Goal: Task Accomplishment & Management: Use online tool/utility

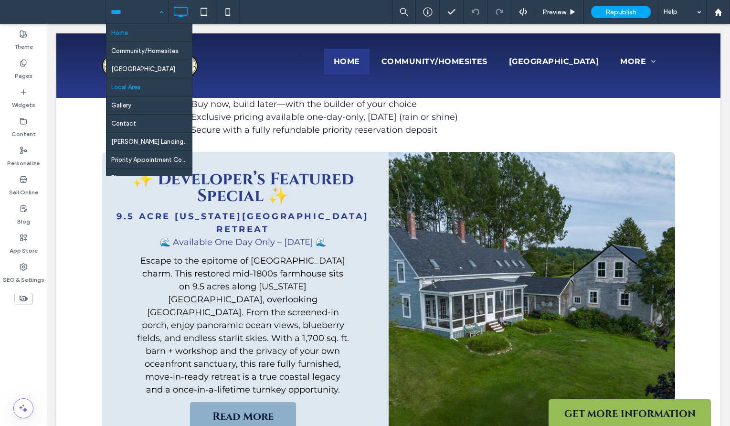
scroll to position [89, 0]
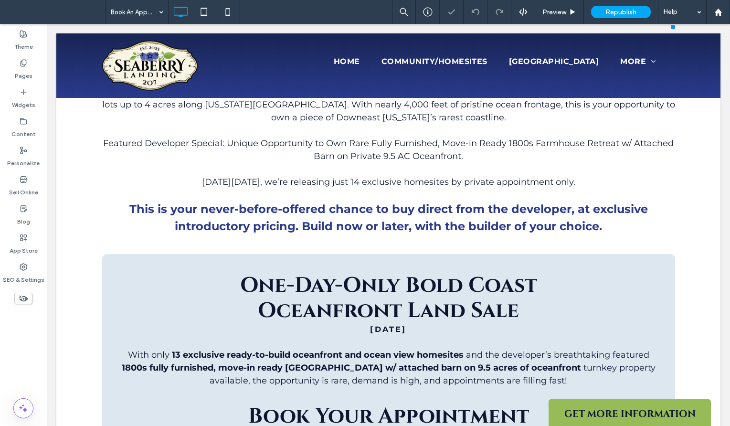
scroll to position [434, 0]
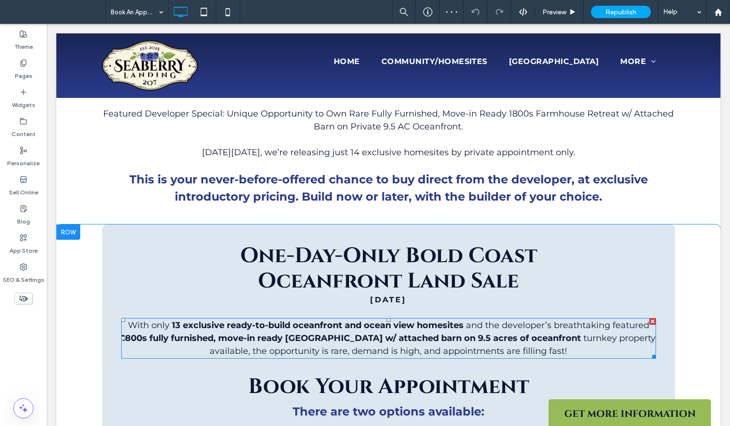
click at [271, 324] on strong "13 exclusive ready-to-build oceanfront and ocean view homesites" at bounding box center [318, 325] width 292 height 10
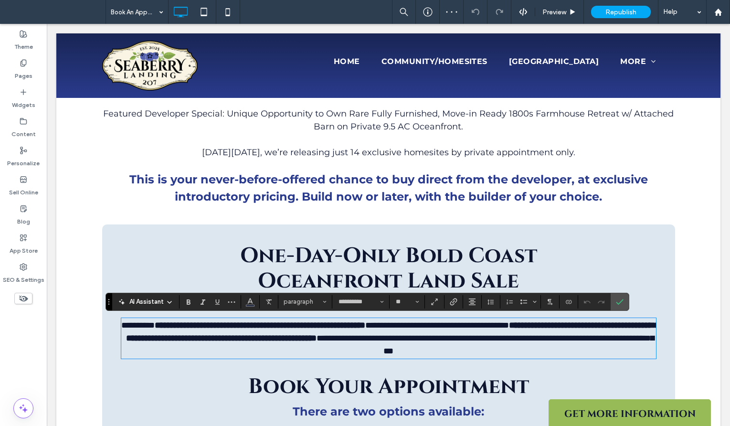
click at [177, 325] on strong "**********" at bounding box center [260, 325] width 210 height 9
drag, startPoint x: 292, startPoint y: 324, endPoint x: 230, endPoint y: 323, distance: 62.0
click at [230, 323] on strong "**********" at bounding box center [260, 325] width 210 height 9
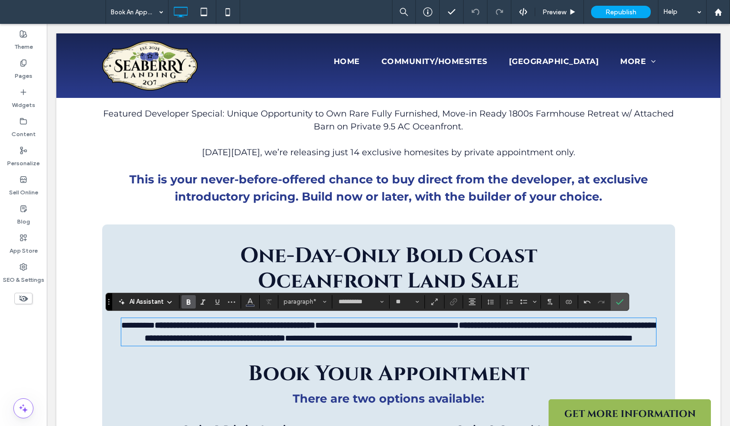
click at [609, 303] on section at bounding box center [594, 301] width 32 height 13
click at [419, 344] on p "**********" at bounding box center [388, 332] width 534 height 26
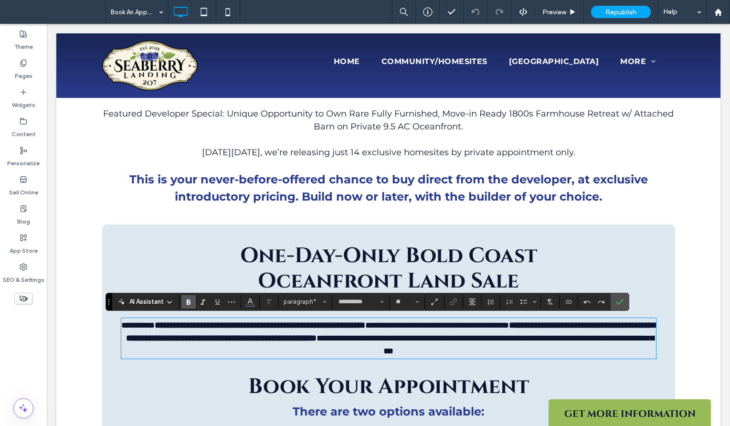
click at [179, 324] on strong "**********" at bounding box center [260, 325] width 210 height 9
click at [622, 304] on icon "Confirm" at bounding box center [620, 302] width 8 height 8
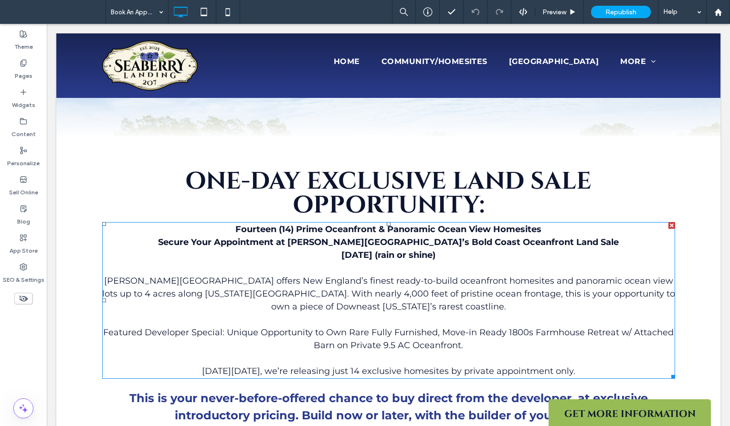
scroll to position [220, 0]
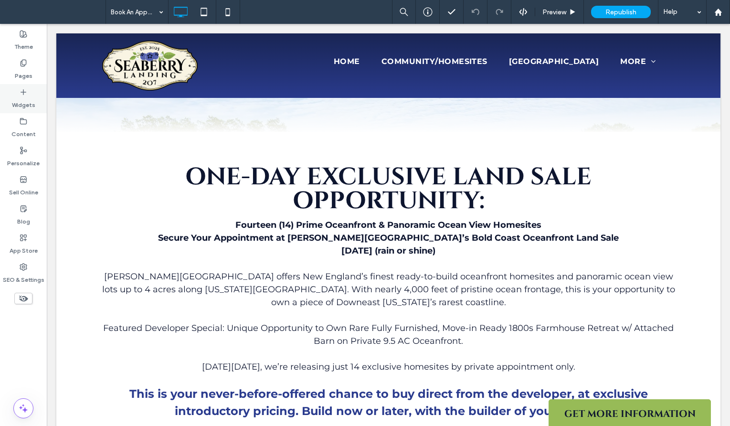
click at [26, 94] on icon at bounding box center [24, 92] width 8 height 8
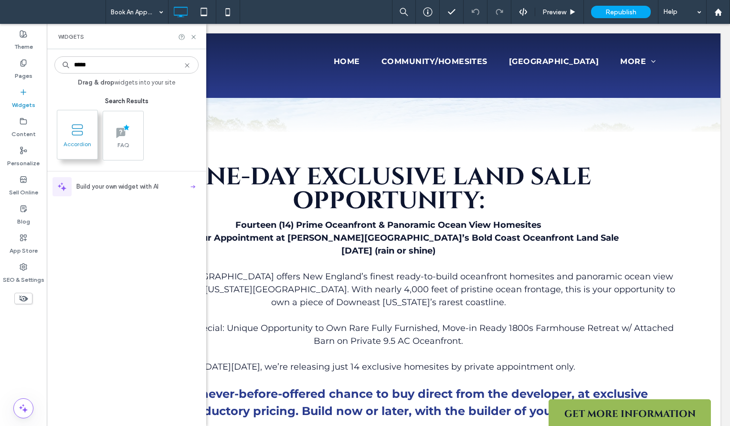
type input "*****"
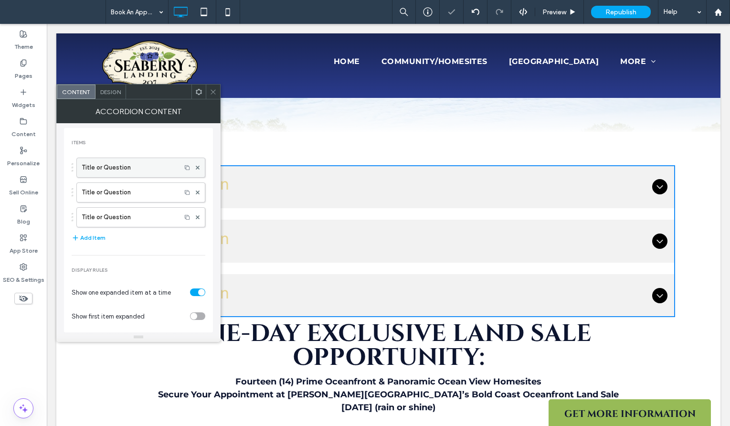
click at [149, 163] on label "Title or Question" at bounding box center [129, 167] width 94 height 19
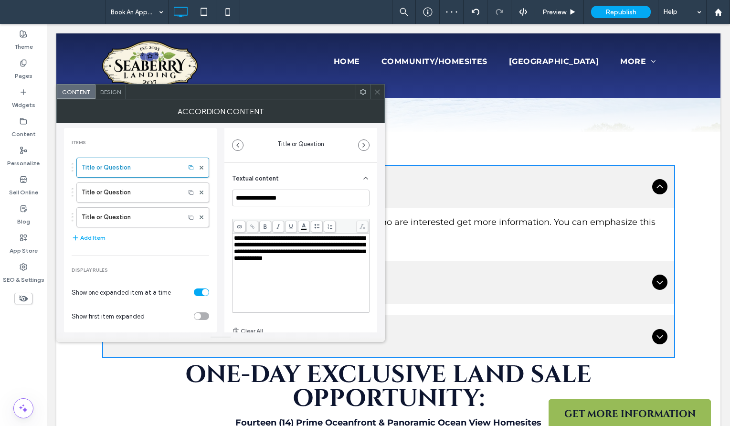
click at [378, 91] on icon at bounding box center [377, 91] width 7 height 7
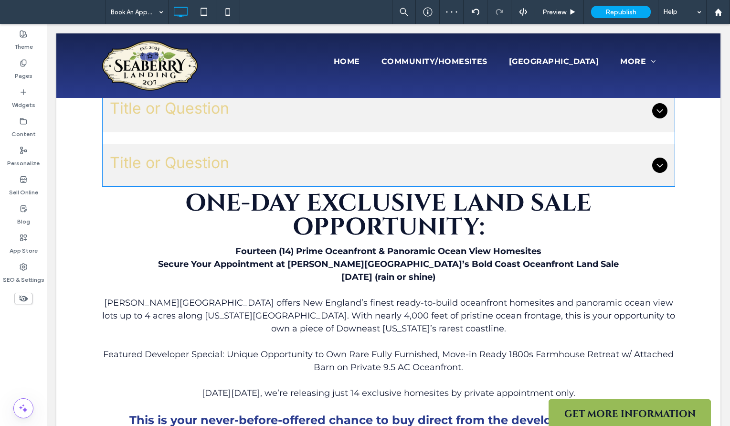
scroll to position [355, 0]
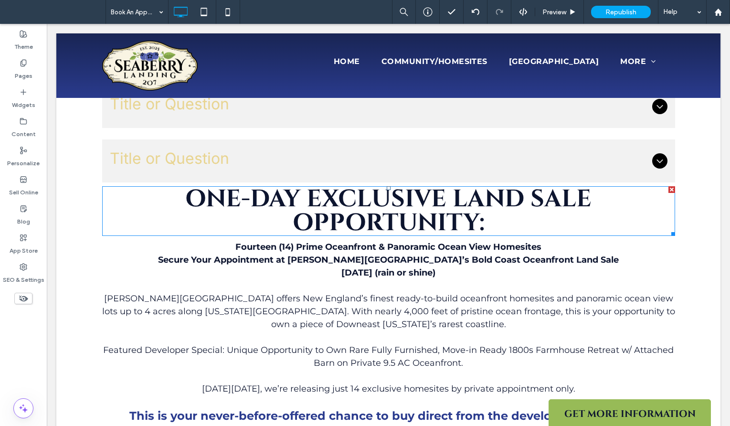
click at [326, 206] on strong "ONE-DAY EXCLUSIVE LAND SALE OPPORTUNITY:" at bounding box center [388, 211] width 406 height 56
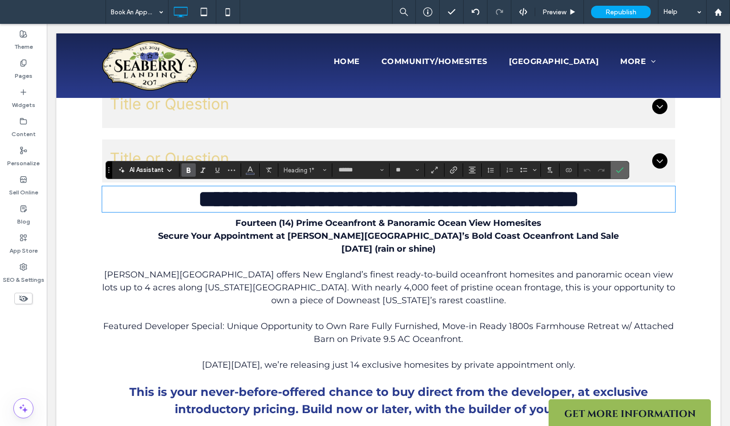
click at [620, 169] on use "Confirm" at bounding box center [620, 170] width 8 height 6
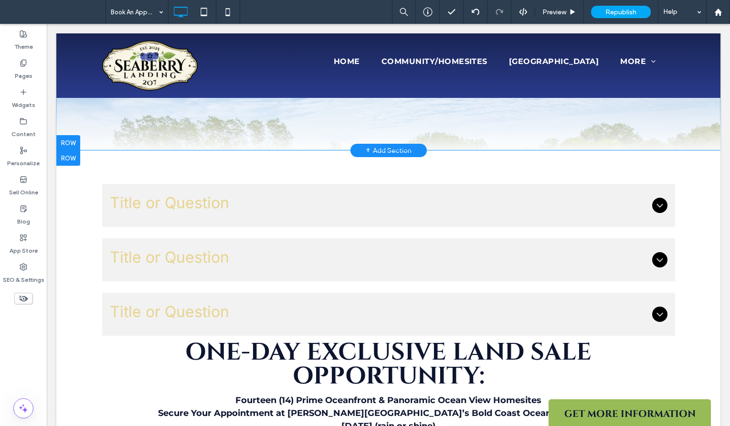
scroll to position [208, 0]
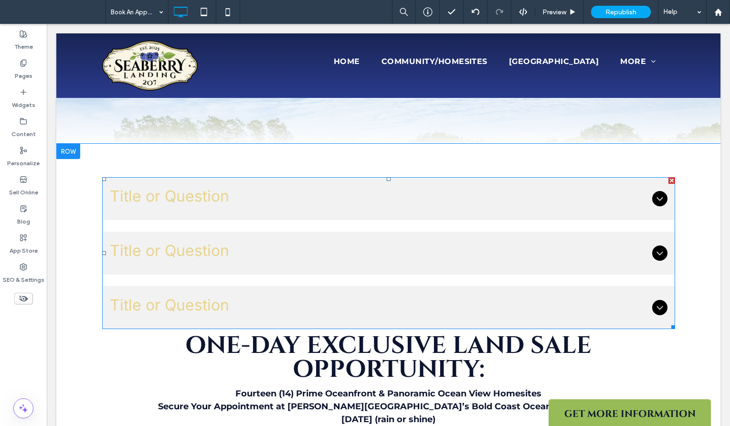
click at [144, 198] on span "Title or Question" at bounding box center [379, 196] width 538 height 23
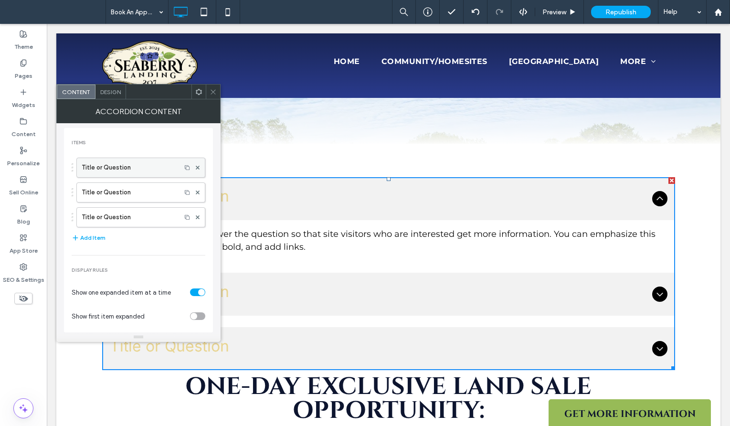
click at [99, 168] on label "Title or Question" at bounding box center [129, 167] width 94 height 19
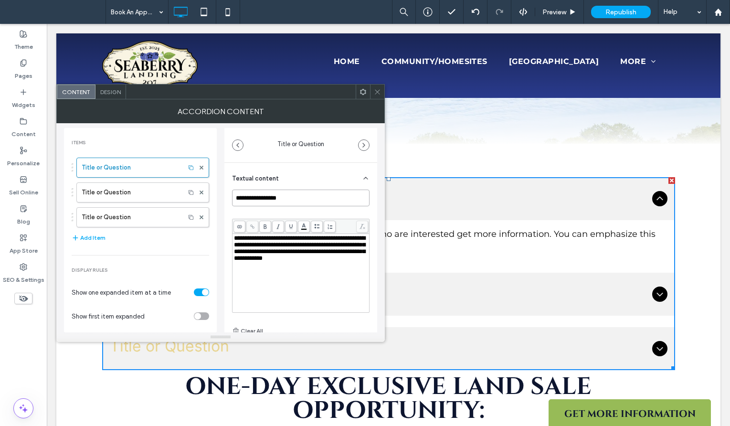
click at [261, 198] on input "**********" at bounding box center [300, 197] width 137 height 17
paste input "**********"
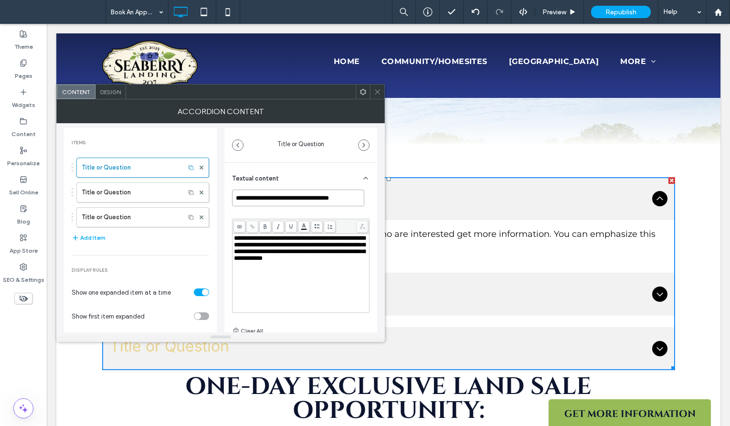
type input "**********"
click at [378, 91] on icon at bounding box center [377, 91] width 7 height 7
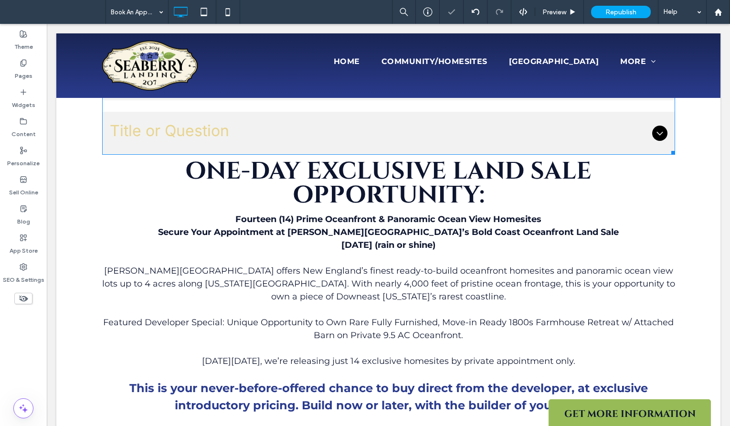
scroll to position [384, 0]
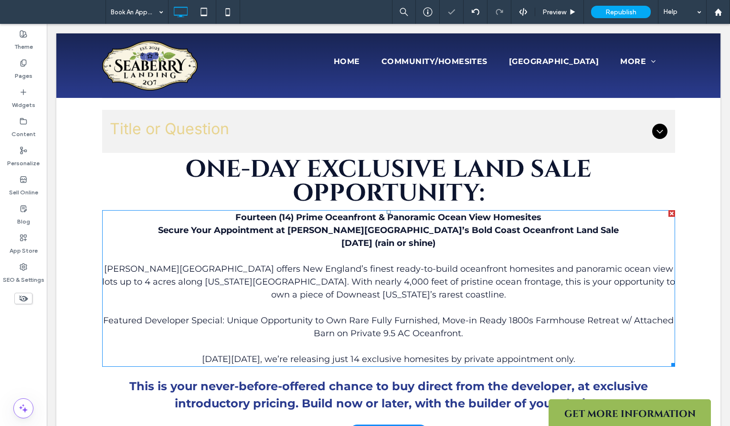
click at [379, 218] on strong "Fourteen (14) Prime Oceanfront & Panoramic Ocean View Homesites Secure Your App…" at bounding box center [388, 230] width 460 height 36
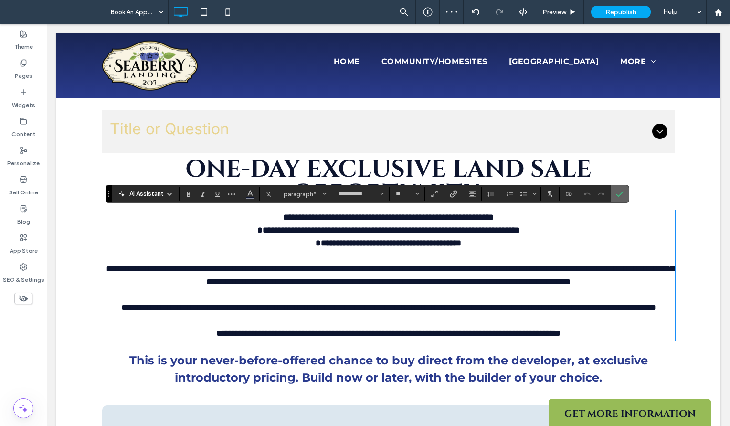
click at [621, 194] on icon "Confirm" at bounding box center [620, 194] width 8 height 8
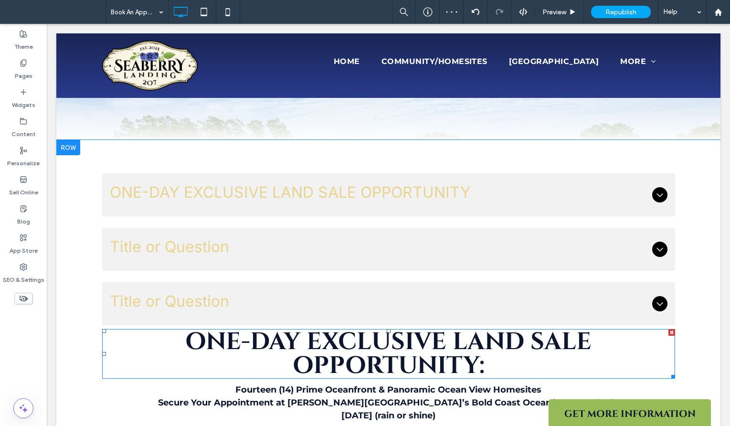
scroll to position [152, 0]
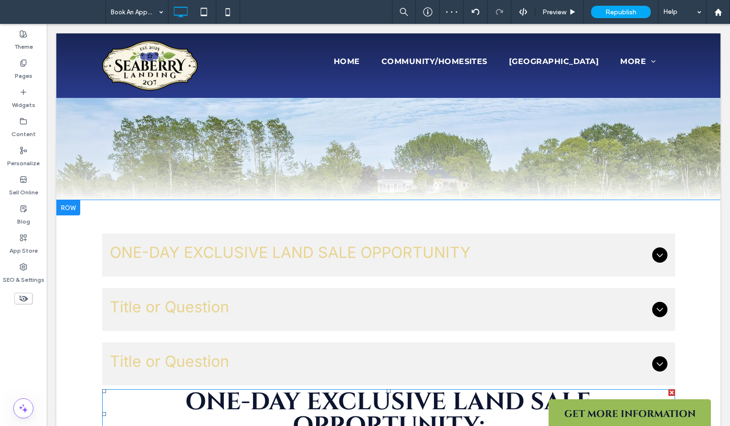
click at [295, 184] on div "Click To Paste Click To Paste" at bounding box center [388, 112] width 664 height 177
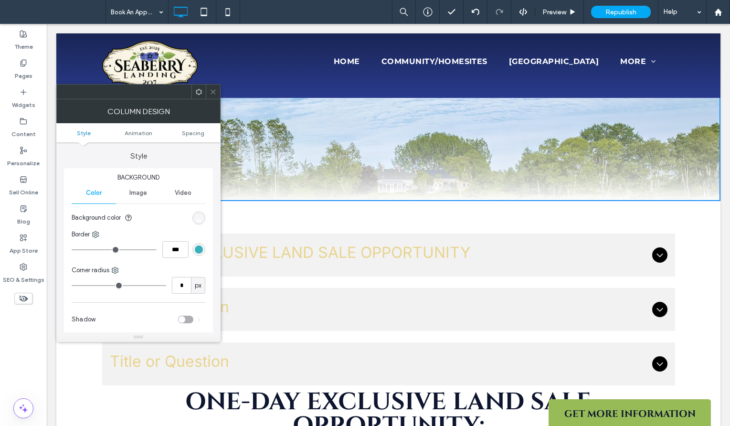
click at [251, 250] on span "ONE-DAY EXCLUSIVE LAND SALE OPPORTUNITY" at bounding box center [379, 252] width 538 height 23
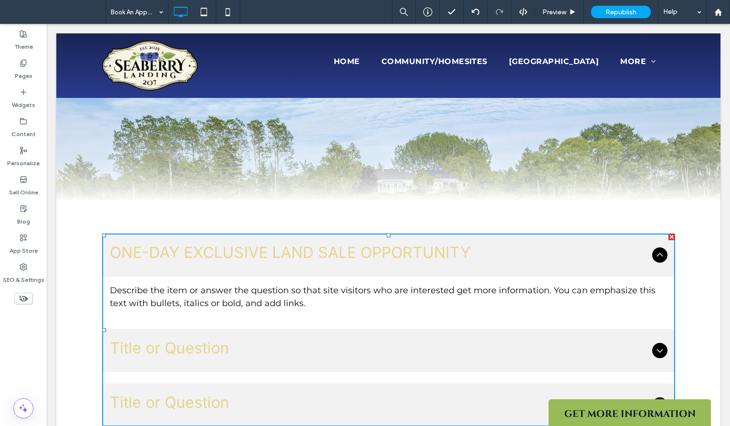
click at [209, 303] on div "Describe the item or answer the question so that site visitors who are interest…" at bounding box center [388, 297] width 557 height 26
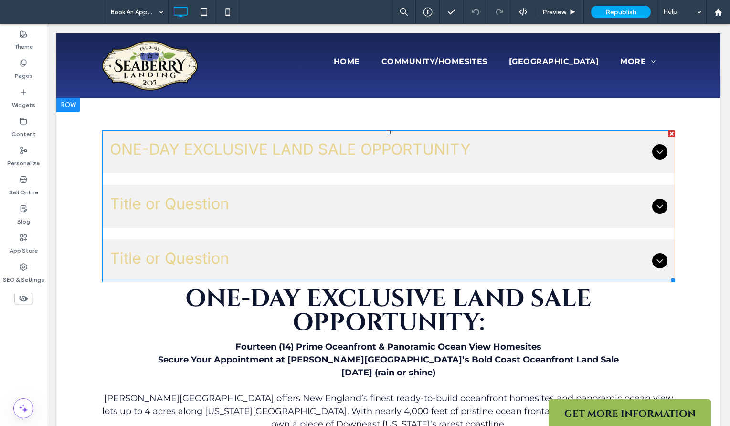
scroll to position [255, 0]
click at [312, 142] on span "ONE-DAY EXCLUSIVE LAND SALE OPPORTUNITY" at bounding box center [379, 148] width 538 height 23
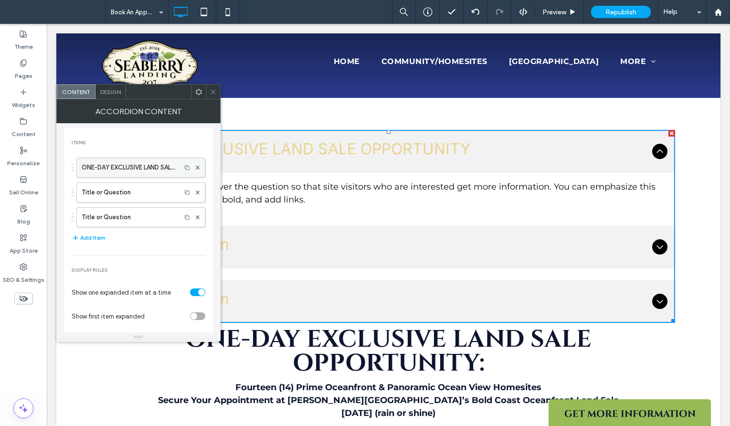
click at [123, 162] on label "ONE-DAY EXCLUSIVE LAND SALE OPPORTUNITY" at bounding box center [129, 167] width 94 height 19
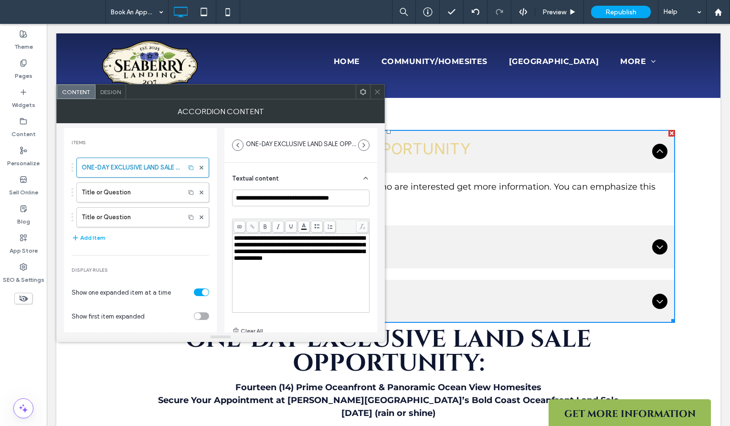
click at [323, 270] on div "**********" at bounding box center [301, 273] width 134 height 76
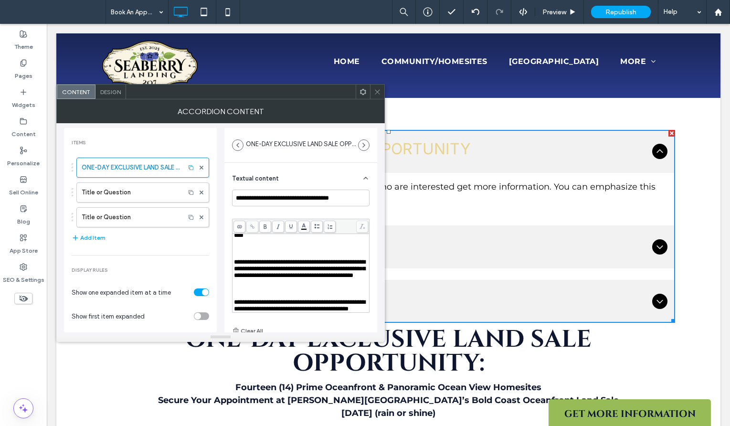
click at [322, 268] on span "**********" at bounding box center [299, 269] width 131 height 20
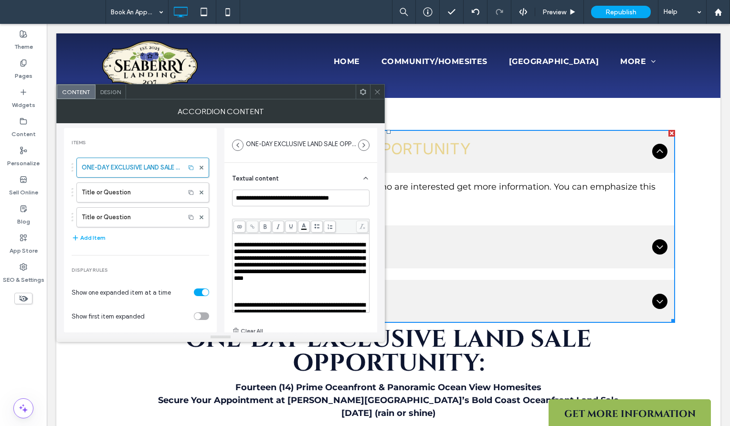
scroll to position [0, 0]
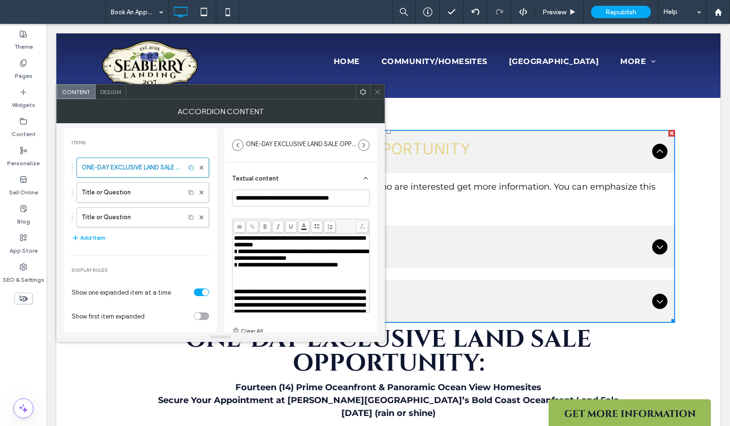
click at [274, 242] on span "**********" at bounding box center [299, 241] width 131 height 13
click at [237, 254] on span "**********" at bounding box center [301, 254] width 135 height 13
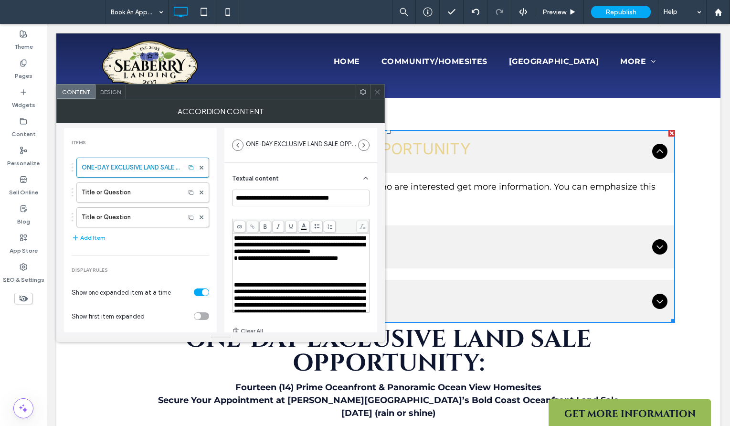
click at [236, 261] on span "**********" at bounding box center [286, 258] width 104 height 6
click at [291, 253] on span "**********" at bounding box center [299, 248] width 131 height 26
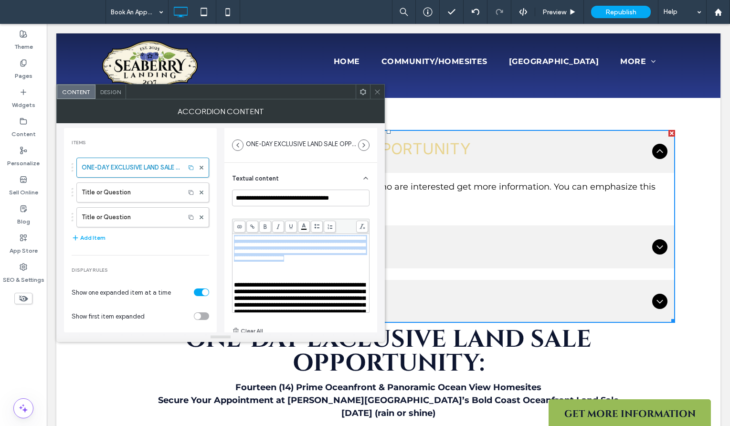
click at [291, 253] on span "**********" at bounding box center [299, 248] width 131 height 26
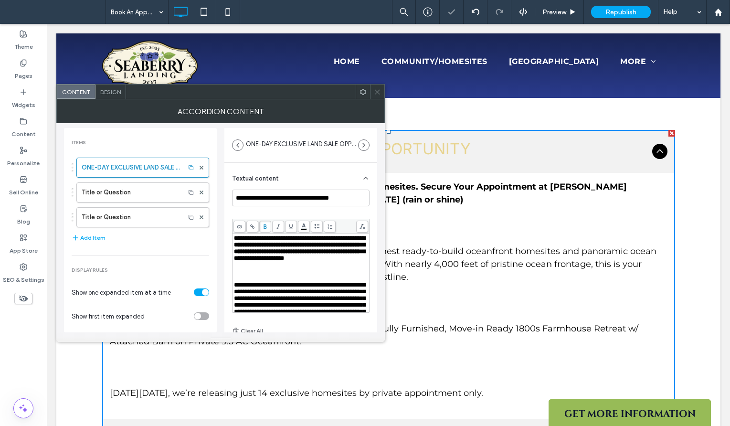
click at [265, 282] on div "Rich Text Editor" at bounding box center [301, 278] width 134 height 7
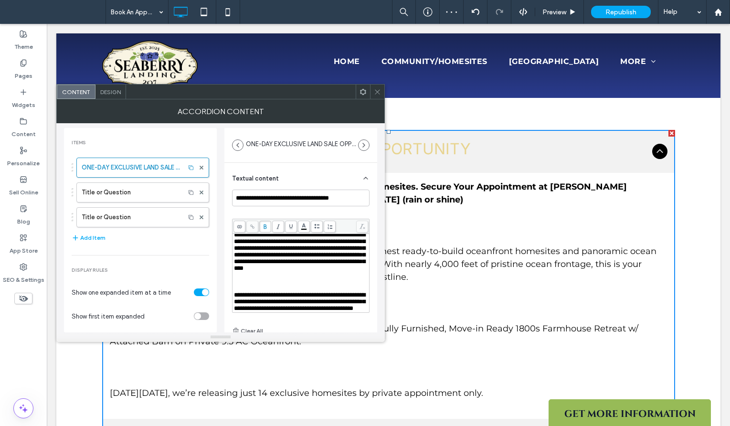
scroll to position [38, 0]
click at [266, 277] on div "Rich Text Editor" at bounding box center [301, 274] width 134 height 7
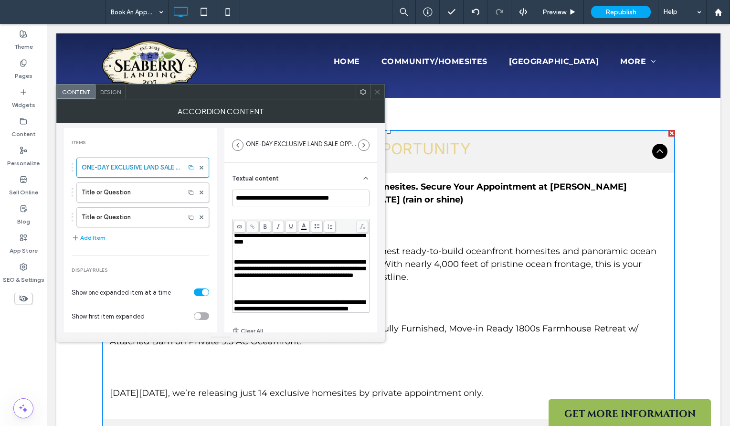
scroll to position [88, 0]
click at [271, 249] on div "Rich Text Editor" at bounding box center [301, 248] width 134 height 7
drag, startPoint x: 314, startPoint y: 258, endPoint x: 227, endPoint y: 258, distance: 87.8
click at [227, 258] on div "**********" at bounding box center [300, 281] width 153 height 236
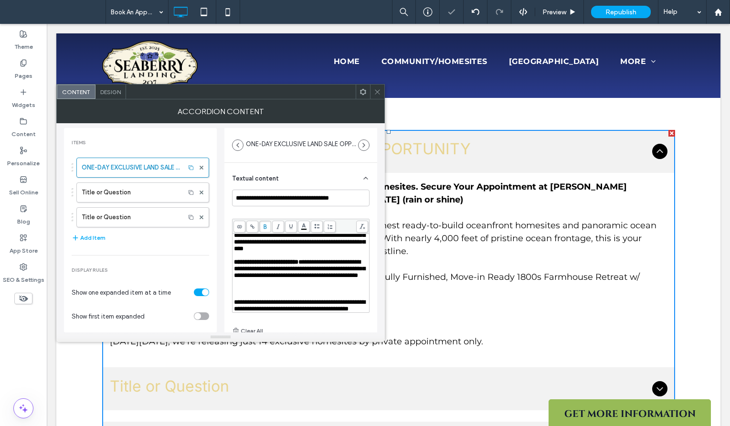
click at [254, 285] on div "Rich Text Editor" at bounding box center [301, 282] width 134 height 7
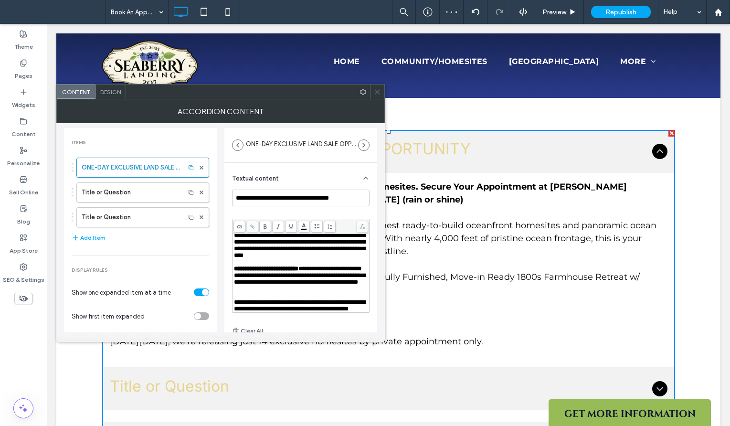
click at [242, 293] on div "Rich Text Editor" at bounding box center [301, 295] width 134 height 7
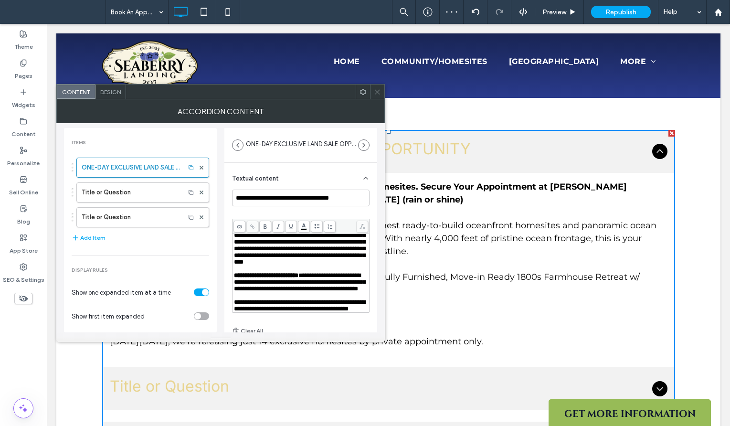
scroll to position [91, 0]
drag, startPoint x: 320, startPoint y: 292, endPoint x: 244, endPoint y: 294, distance: 75.9
click at [244, 299] on span "**********" at bounding box center [299, 305] width 131 height 13
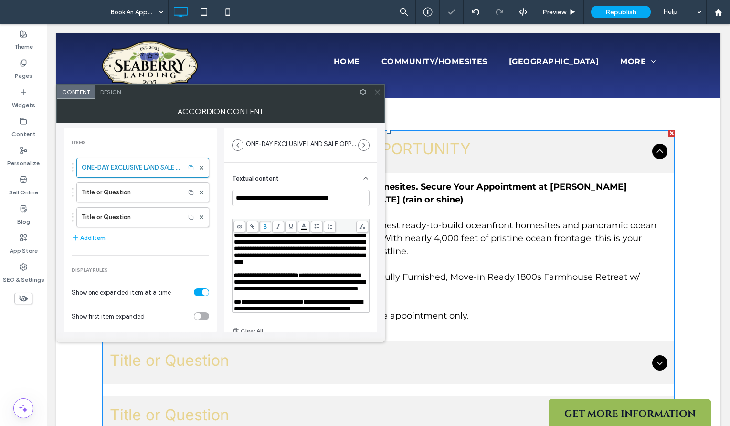
click at [292, 272] on span "**********" at bounding box center [266, 275] width 64 height 6
click at [376, 91] on icon at bounding box center [377, 91] width 7 height 7
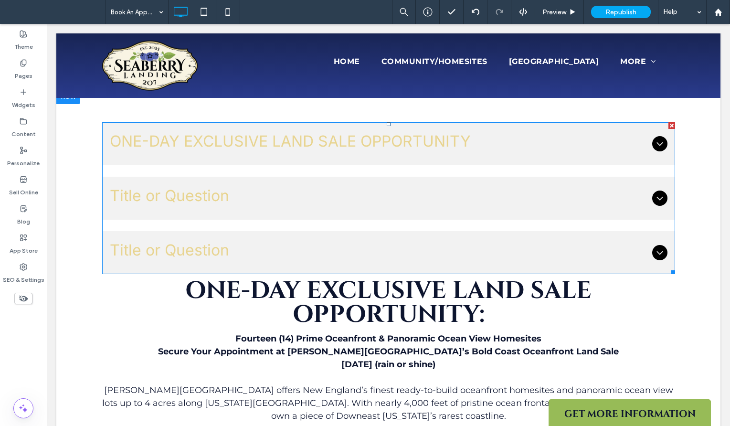
scroll to position [530, 0]
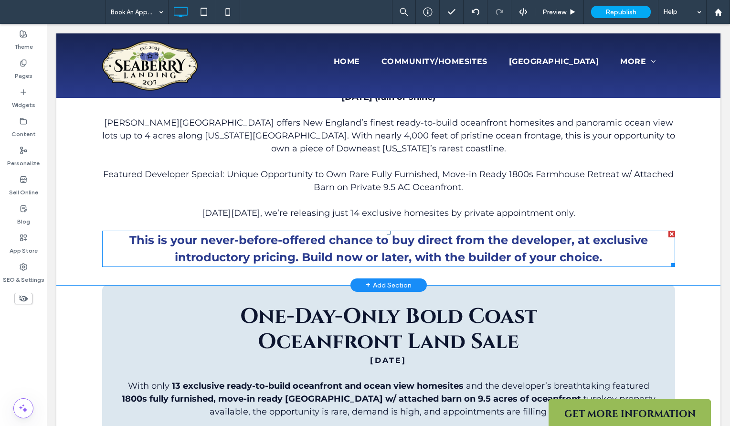
click at [418, 247] on strong "This is your never-before-offered chance to buy direct from the developer, at e…" at bounding box center [388, 248] width 518 height 31
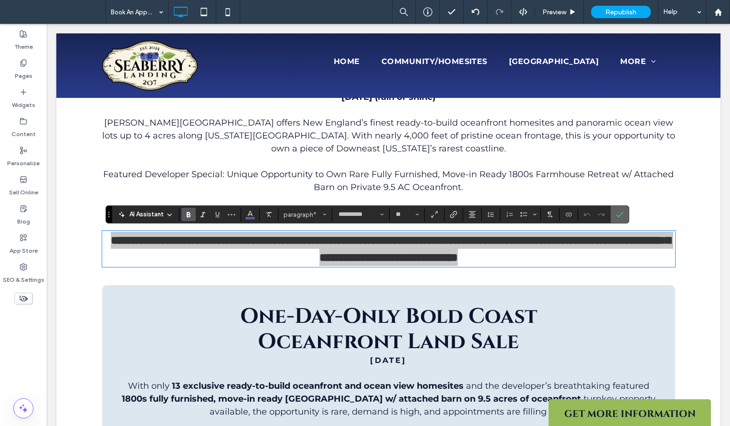
click at [619, 215] on icon "Confirm" at bounding box center [620, 214] width 8 height 8
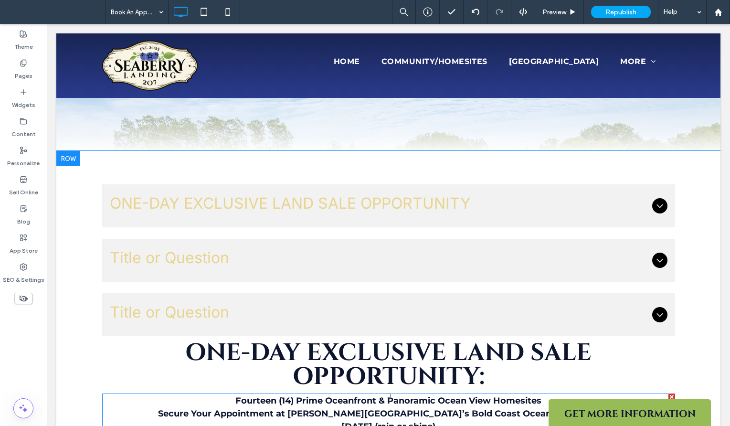
scroll to position [189, 0]
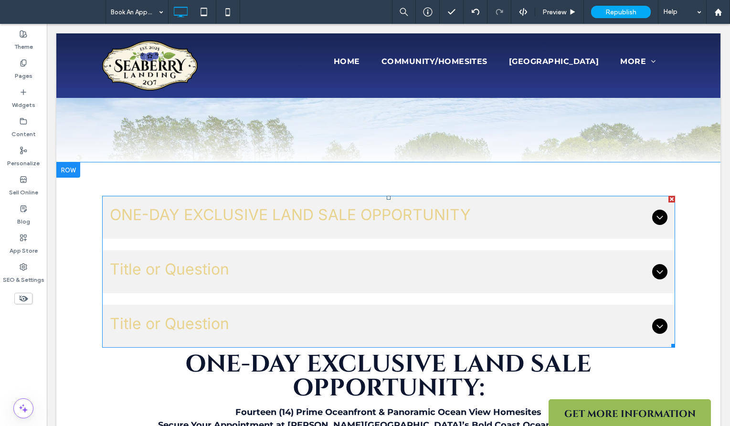
click at [241, 209] on span "ONE-DAY EXCLUSIVE LAND SALE OPPORTUNITY" at bounding box center [379, 214] width 538 height 23
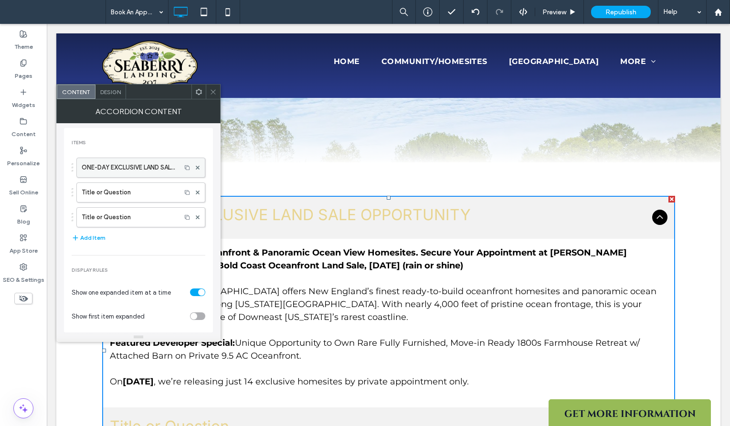
click at [111, 167] on label "ONE-DAY EXCLUSIVE LAND SALE OPPORTUNITY" at bounding box center [129, 167] width 94 height 19
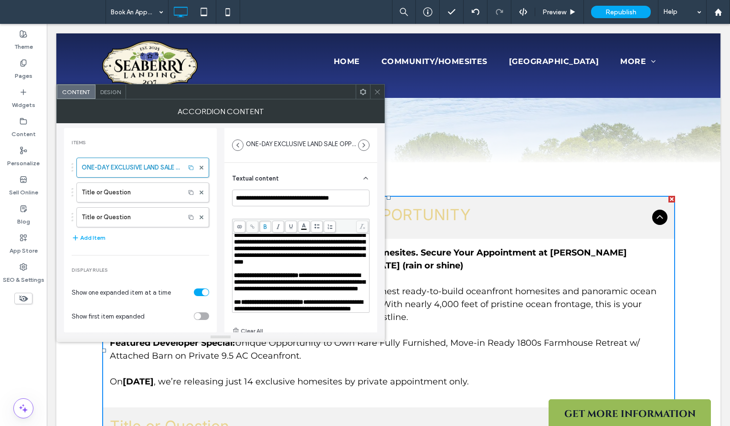
scroll to position [91, 0]
click at [317, 307] on div "**********" at bounding box center [301, 305] width 134 height 13
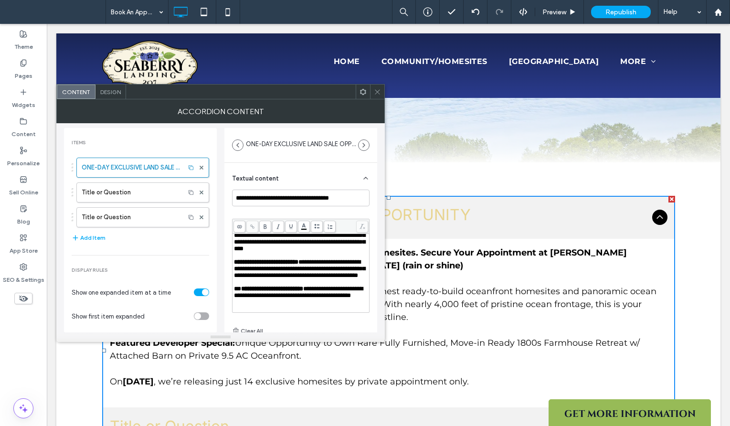
scroll to position [106, 0]
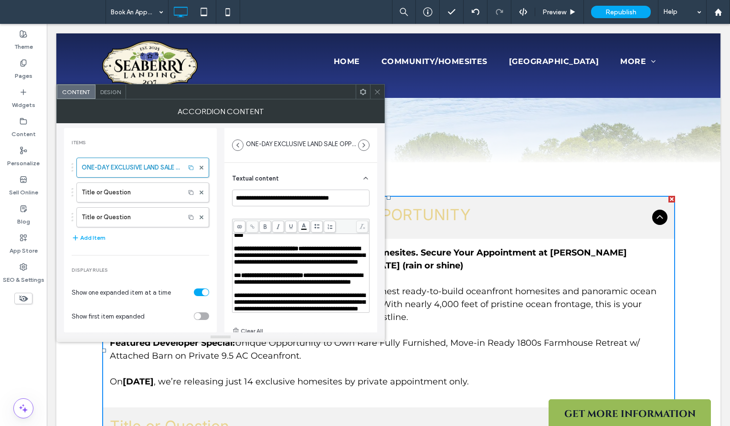
click at [297, 308] on span "**********" at bounding box center [299, 302] width 131 height 20
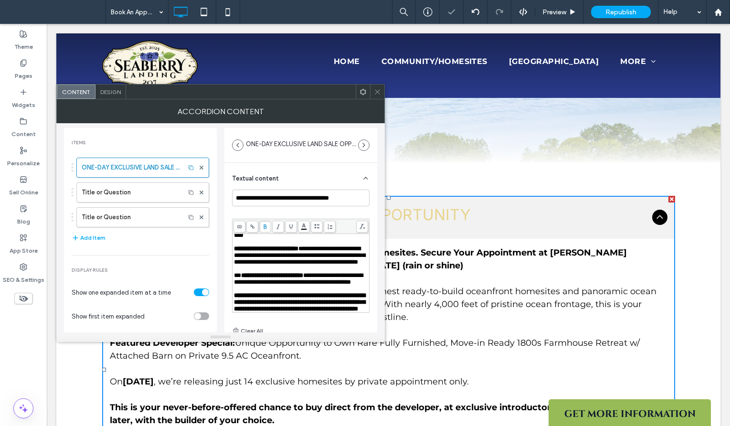
click at [371, 92] on div at bounding box center [377, 91] width 14 height 14
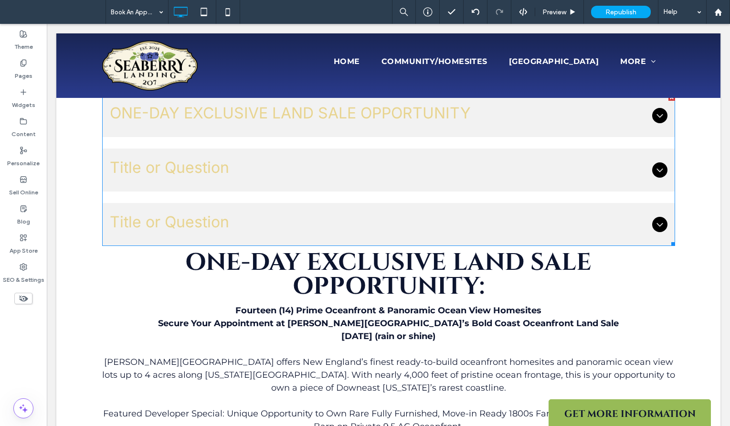
scroll to position [294, 0]
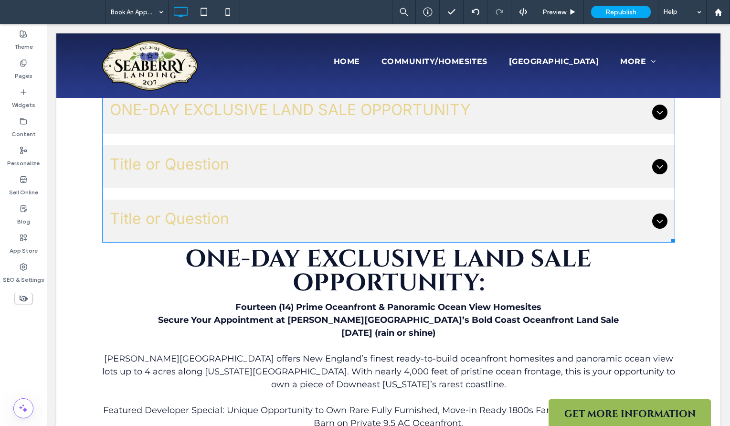
click at [394, 125] on h3 "ONE-DAY EXCLUSIVE LAND SALE OPPORTUNITY" at bounding box center [379, 112] width 538 height 28
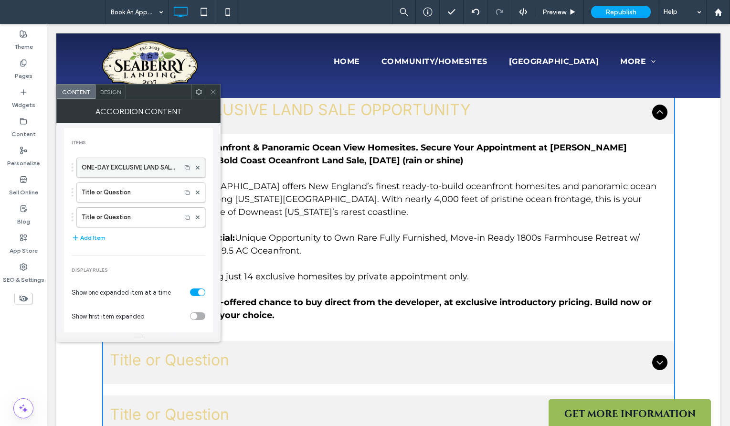
click at [159, 167] on label "ONE-DAY EXCLUSIVE LAND SALE OPPORTUNITY" at bounding box center [129, 167] width 94 height 19
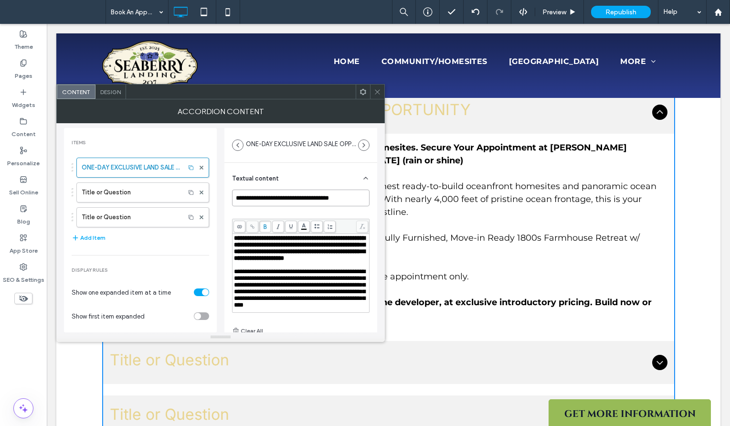
drag, startPoint x: 334, startPoint y: 197, endPoint x: 298, endPoint y: 198, distance: 35.4
click at [298, 198] on input "**********" at bounding box center [300, 197] width 137 height 17
type input "**********"
click at [373, 92] on div at bounding box center [377, 91] width 14 height 14
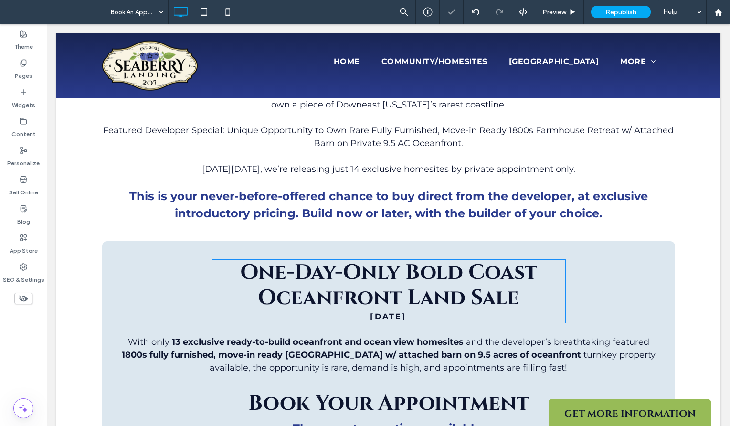
scroll to position [572, 0]
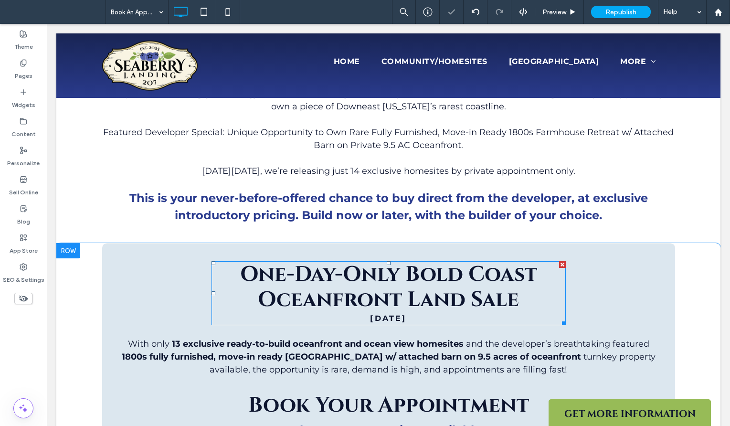
click at [404, 278] on span "One-Day-Only Bold Coast Oceanfront Land Sale" at bounding box center [388, 286] width 297 height 53
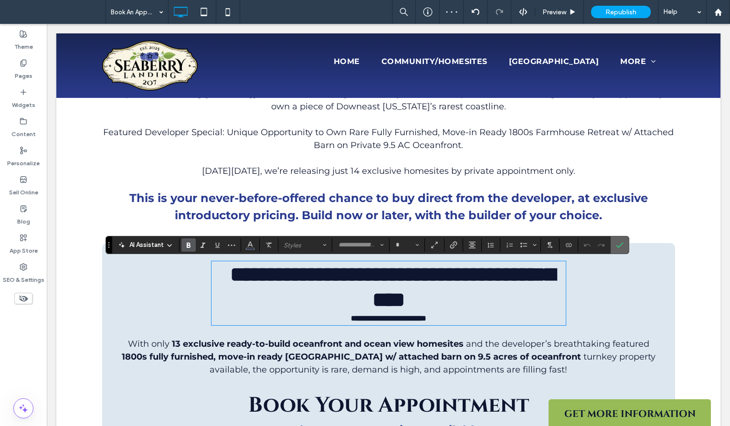
click at [616, 243] on icon "Confirm" at bounding box center [620, 245] width 8 height 8
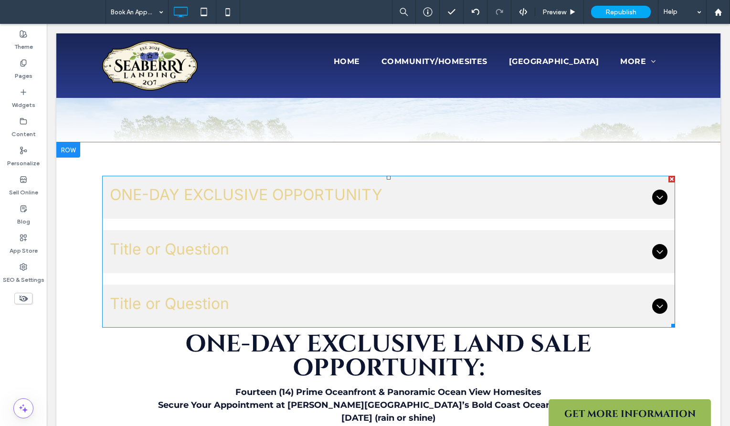
scroll to position [210, 0]
click at [251, 244] on span "Title or Question" at bounding box center [379, 248] width 538 height 23
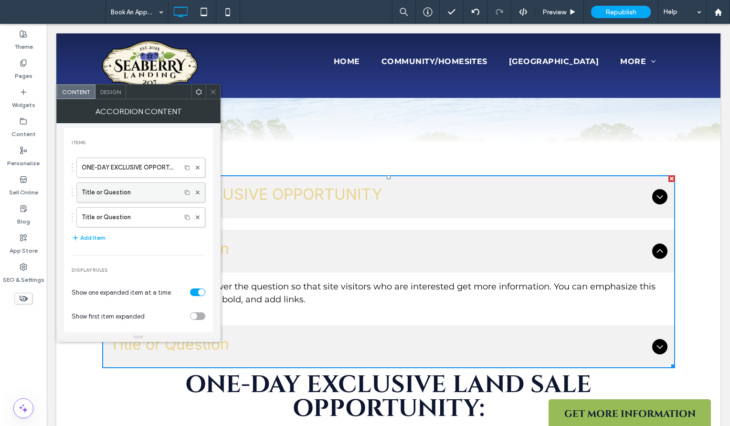
click at [106, 190] on label "Title or Question" at bounding box center [129, 192] width 94 height 19
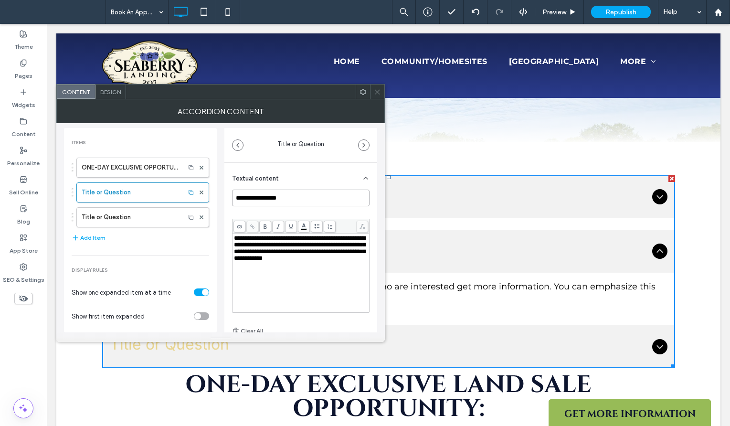
click at [261, 197] on input "**********" at bounding box center [300, 197] width 137 height 17
paste input "**********"
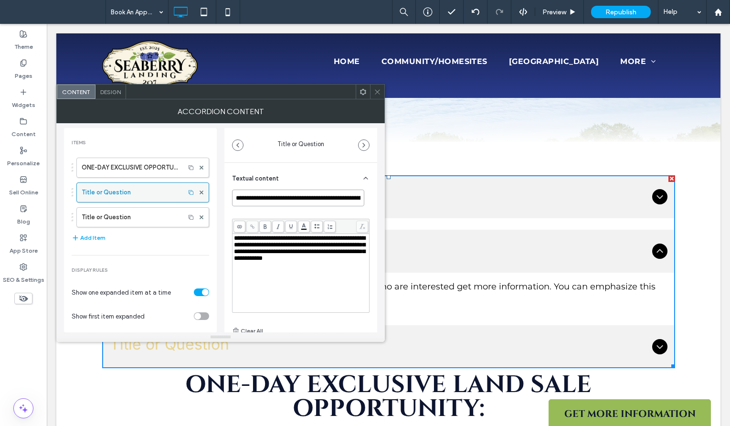
drag, startPoint x: 280, startPoint y: 198, endPoint x: 183, endPoint y: 194, distance: 97.0
click at [183, 194] on div "**********" at bounding box center [220, 227] width 313 height 209
click at [332, 200] on input "**********" at bounding box center [298, 197] width 132 height 17
type input "**********"
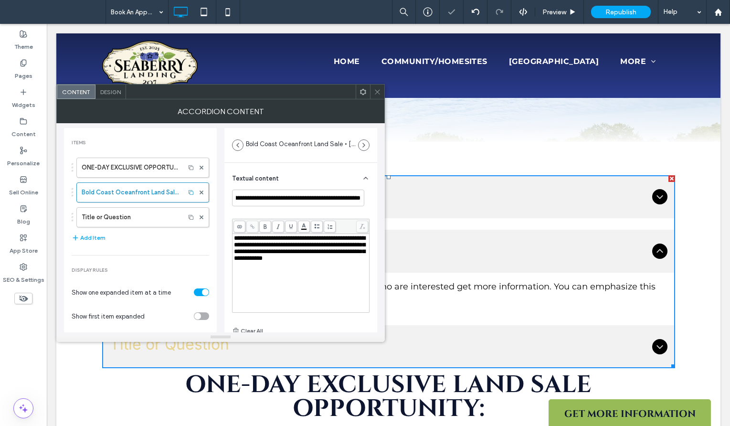
scroll to position [0, 0]
click at [377, 88] on icon at bounding box center [377, 91] width 7 height 7
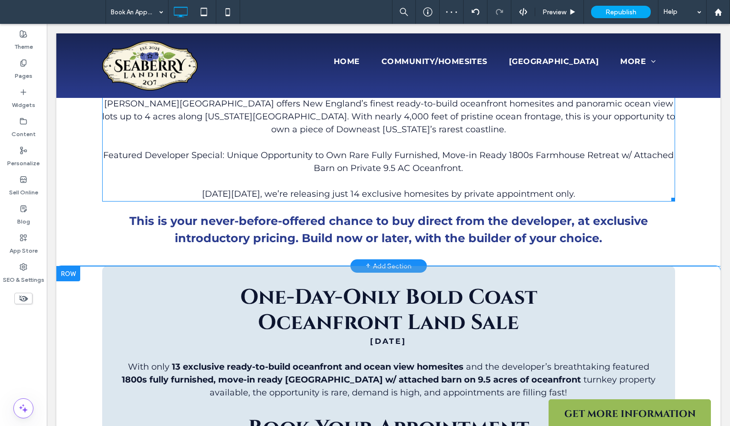
scroll to position [732, 0]
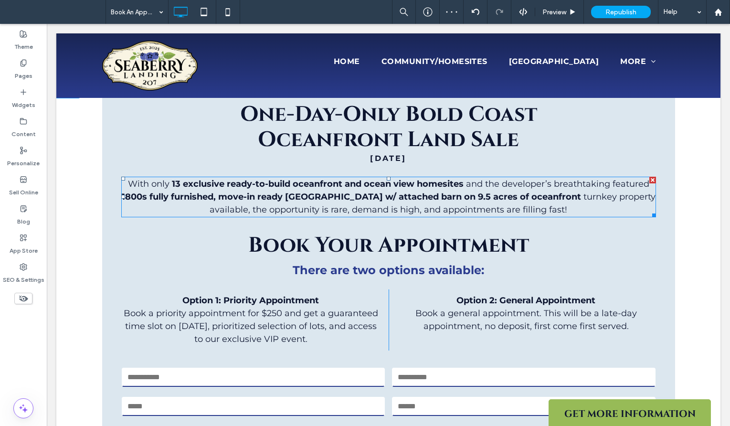
click at [376, 196] on strong "1800s fully furnished, move-in ready [GEOGRAPHIC_DATA] w/ attached barn on 9.5 …" at bounding box center [351, 196] width 459 height 10
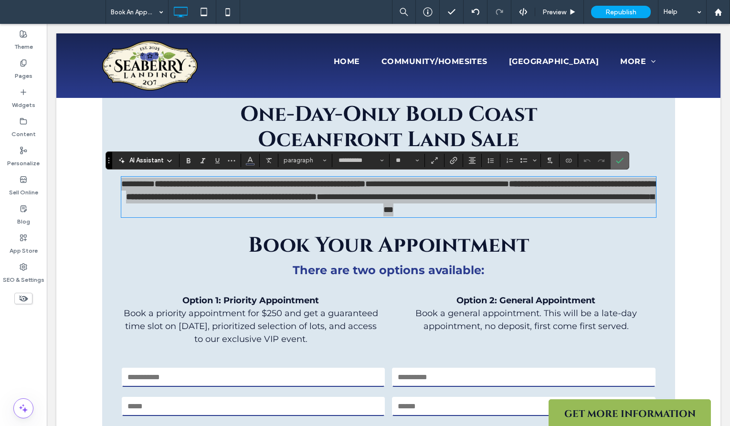
click at [618, 157] on icon "Confirm" at bounding box center [620, 161] width 8 height 8
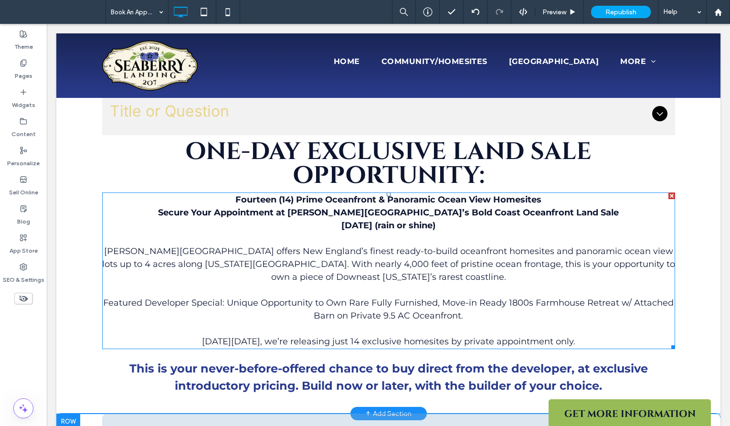
scroll to position [112, 0]
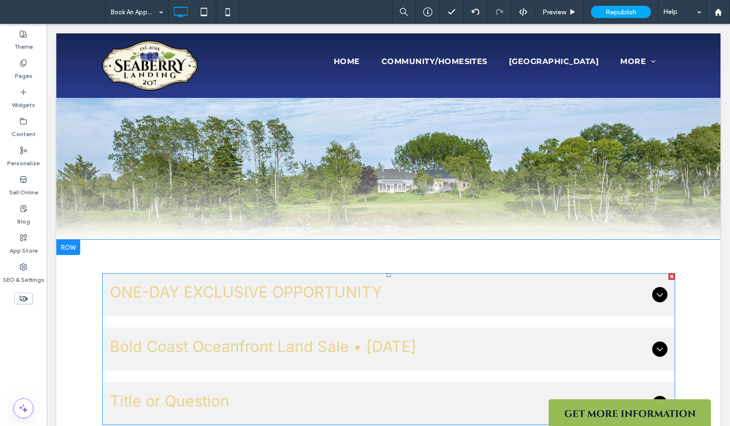
click at [226, 335] on span "Bold Coast Oceanfront Land Sale • Saturday, October 25, 2025" at bounding box center [379, 346] width 538 height 23
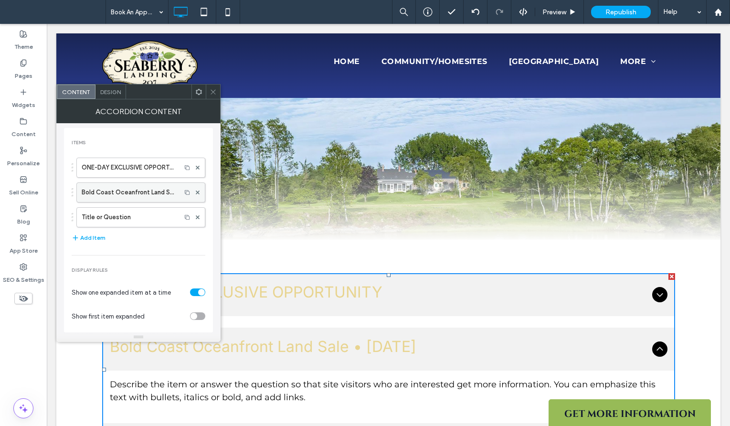
click at [119, 200] on label "Bold Coast Oceanfront Land Sale • Saturday, October 25, 2025" at bounding box center [129, 192] width 94 height 19
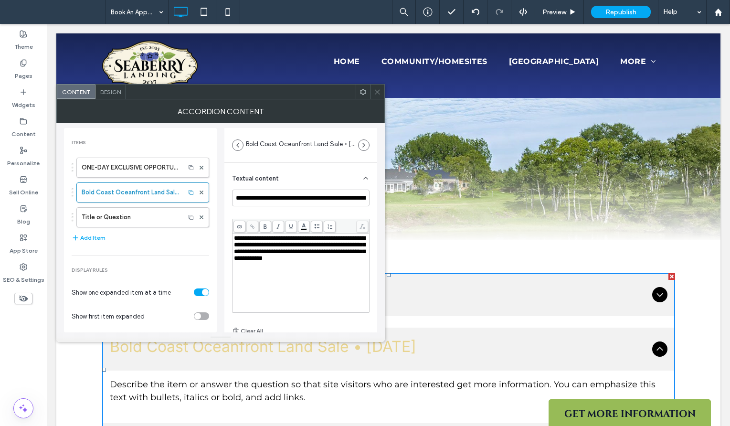
click at [315, 307] on div "**********" at bounding box center [301, 273] width 134 height 76
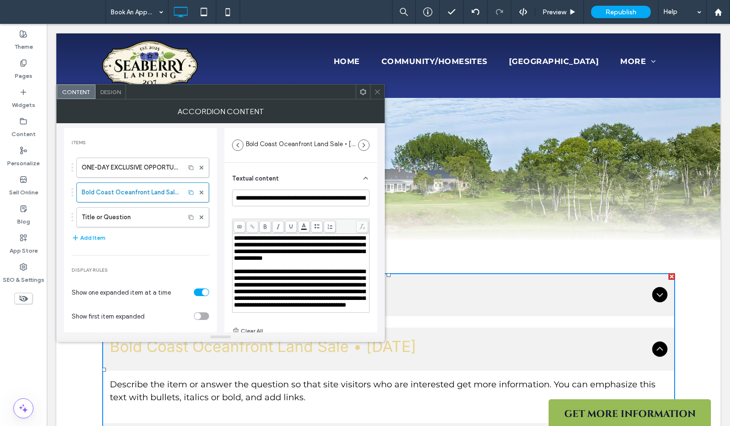
click at [345, 248] on span "**********" at bounding box center [299, 248] width 131 height 26
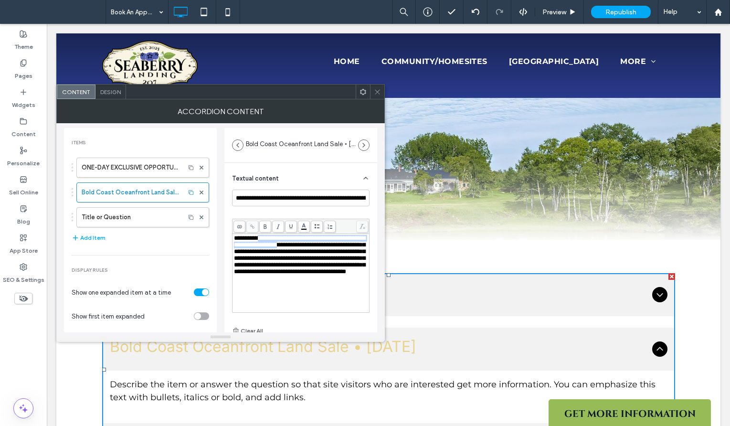
drag, startPoint x: 261, startPoint y: 238, endPoint x: 340, endPoint y: 248, distance: 79.8
click at [340, 248] on span "**********" at bounding box center [299, 255] width 131 height 40
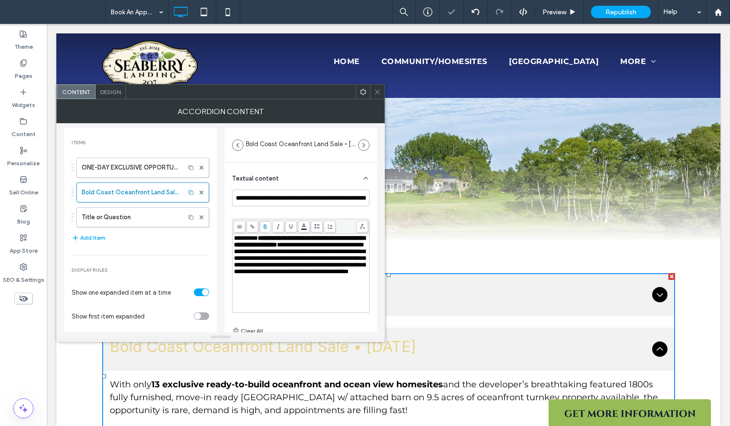
click at [337, 251] on span "**********" at bounding box center [299, 257] width 131 height 33
drag, startPoint x: 233, startPoint y: 260, endPoint x: 272, endPoint y: 274, distance: 41.2
click at [272, 274] on div "**********" at bounding box center [300, 273] width 135 height 76
drag, startPoint x: 349, startPoint y: 270, endPoint x: 343, endPoint y: 253, distance: 18.1
click at [343, 253] on span "**********" at bounding box center [299, 257] width 131 height 33
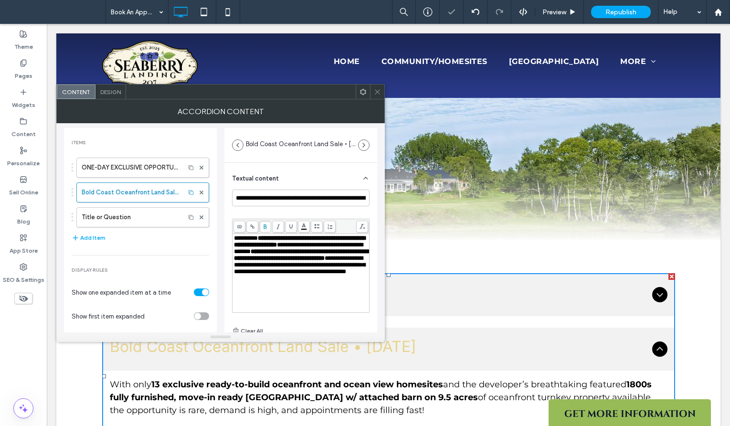
click at [378, 93] on icon at bounding box center [377, 91] width 7 height 7
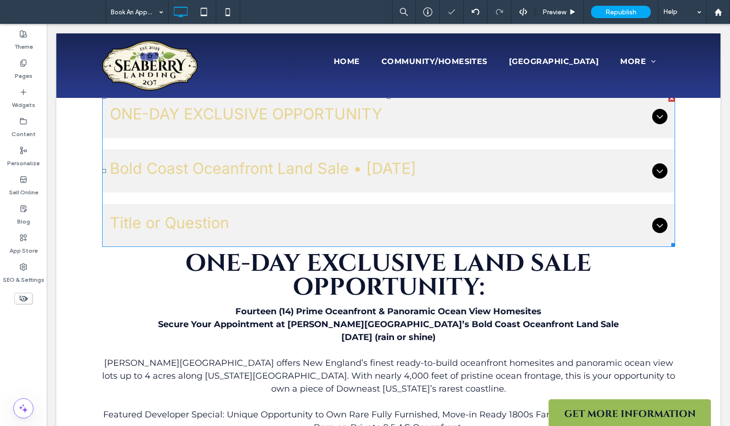
scroll to position [293, 0]
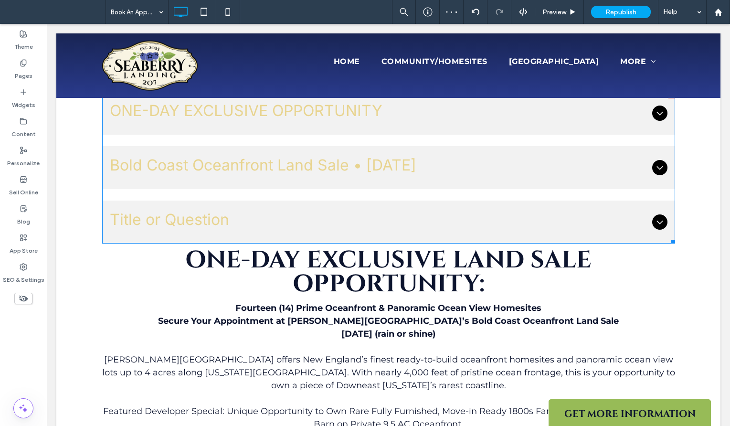
click at [279, 178] on h3 "Bold Coast Oceanfront Land Sale • Saturday, October 25, 2025" at bounding box center [379, 168] width 538 height 28
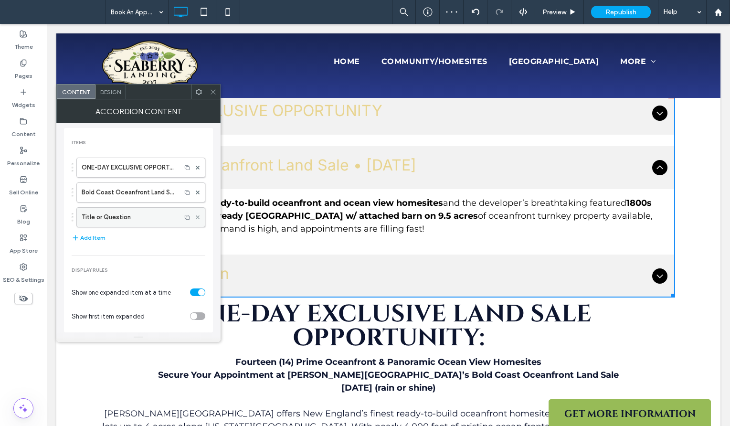
click at [196, 215] on span at bounding box center [198, 217] width 4 height 14
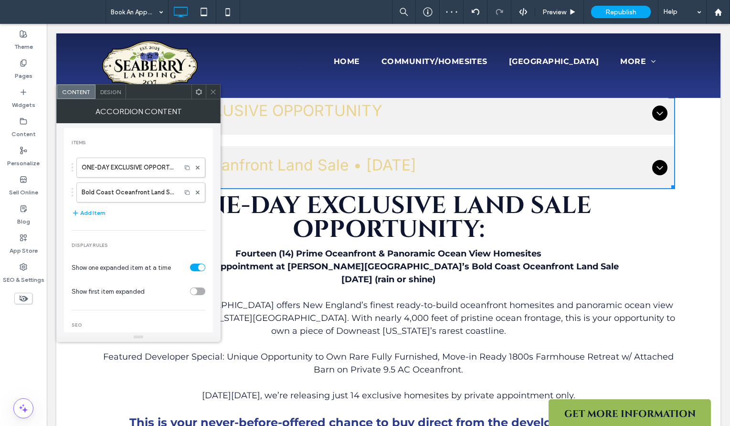
click at [210, 89] on icon at bounding box center [212, 91] width 7 height 7
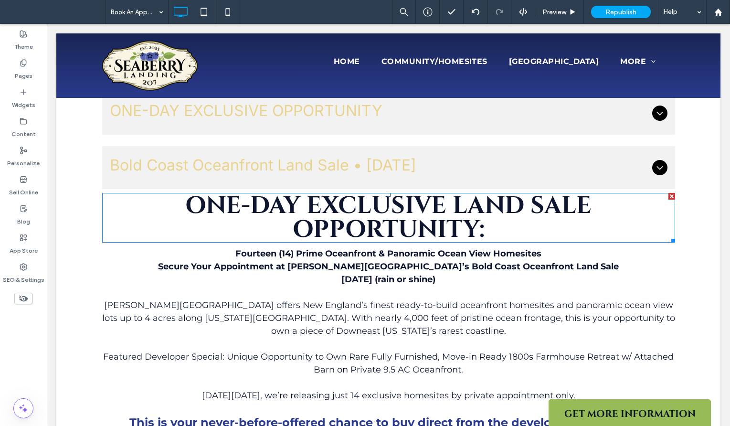
click at [670, 196] on div at bounding box center [671, 196] width 7 height 7
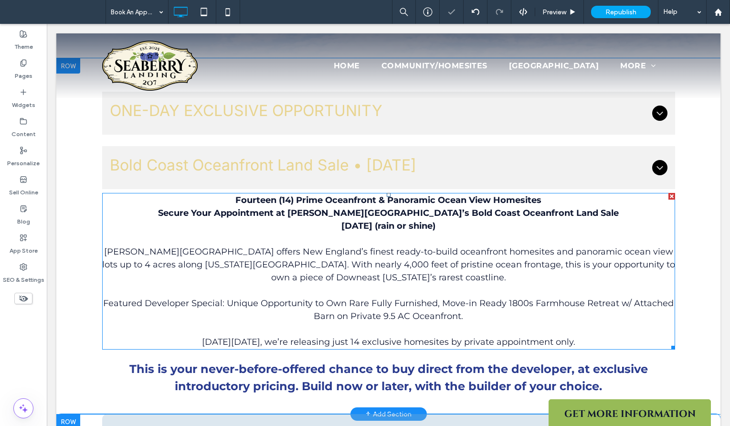
click at [670, 194] on div at bounding box center [671, 196] width 7 height 7
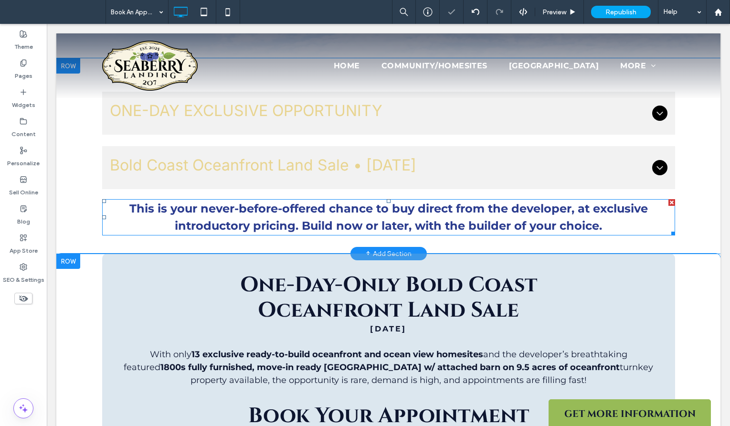
click at [668, 201] on div at bounding box center [671, 202] width 7 height 7
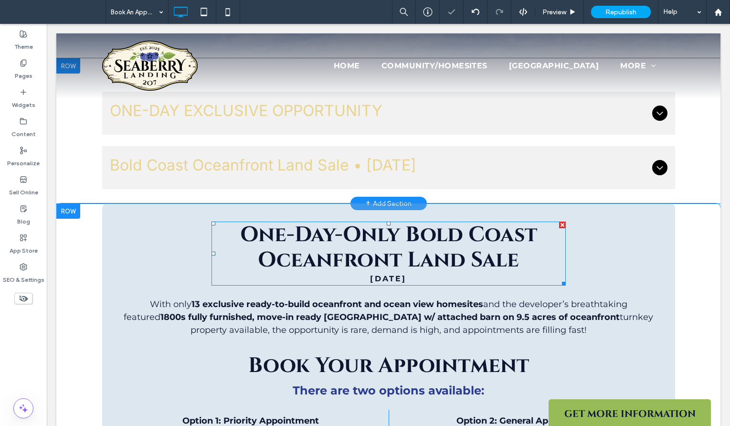
click at [560, 225] on div at bounding box center [562, 224] width 7 height 7
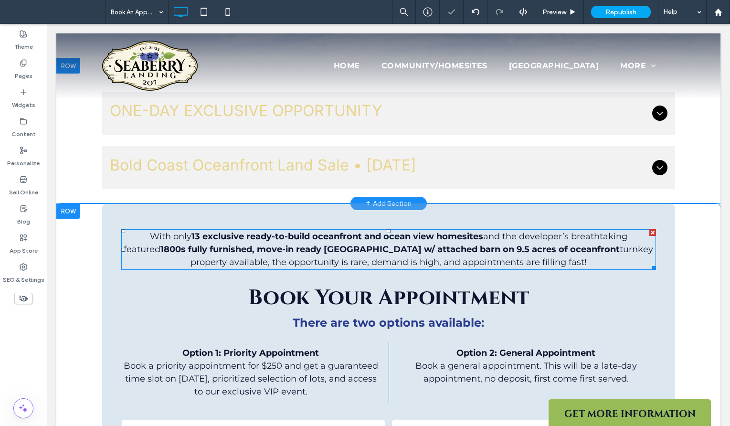
click at [651, 230] on div at bounding box center [652, 232] width 7 height 7
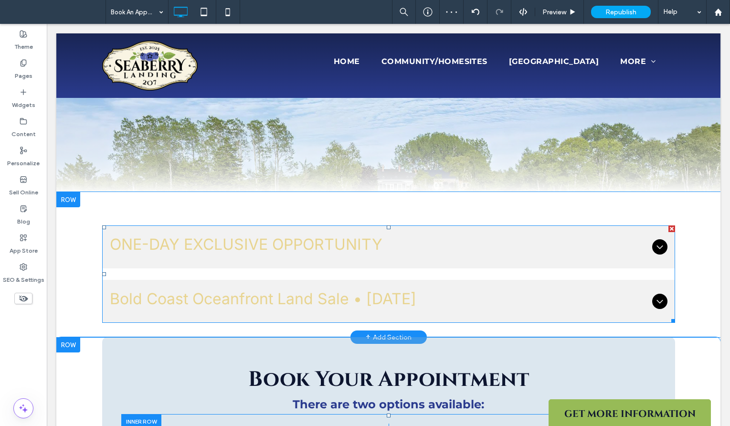
scroll to position [190, 0]
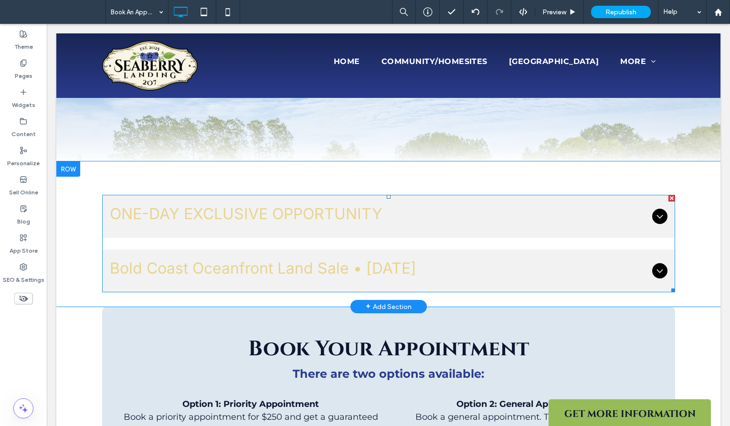
click at [221, 213] on span "ONE-DAY EXCLUSIVE OPPORTUNITY" at bounding box center [379, 213] width 538 height 23
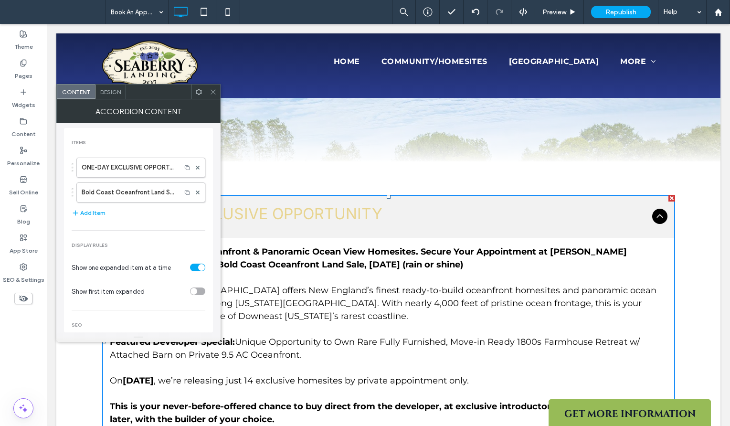
click at [107, 91] on span "Design" at bounding box center [110, 91] width 21 height 7
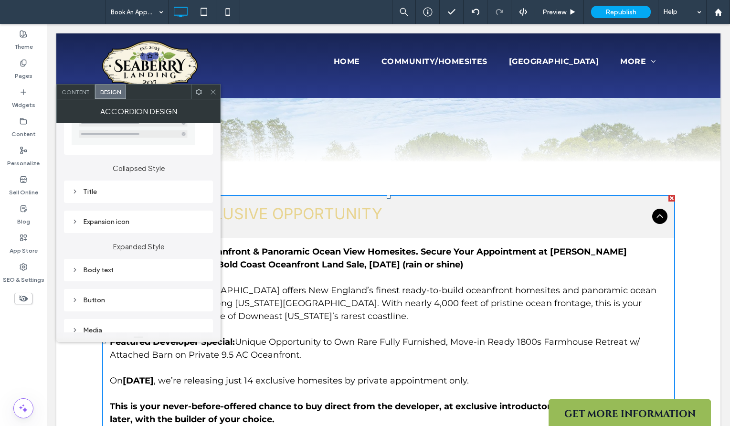
scroll to position [64, 0]
click at [100, 190] on div "Title" at bounding box center [139, 191] width 134 height 8
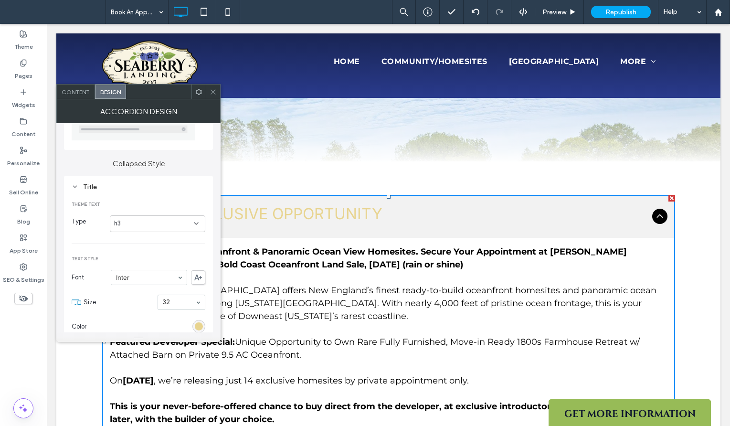
scroll to position [69, 0]
click at [25, 46] on label "Theme" at bounding box center [23, 44] width 19 height 13
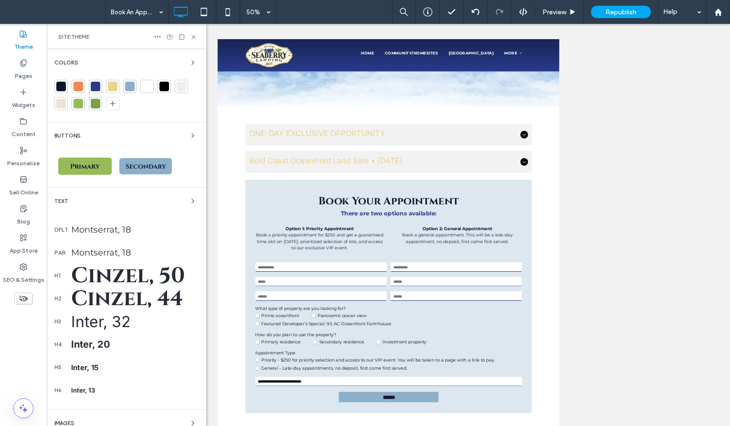
scroll to position [163, 0]
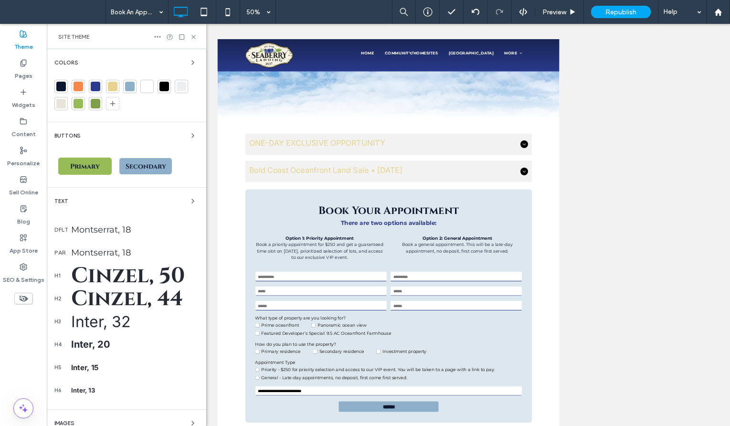
click at [119, 324] on div "Inter, 32" at bounding box center [134, 321] width 127 height 19
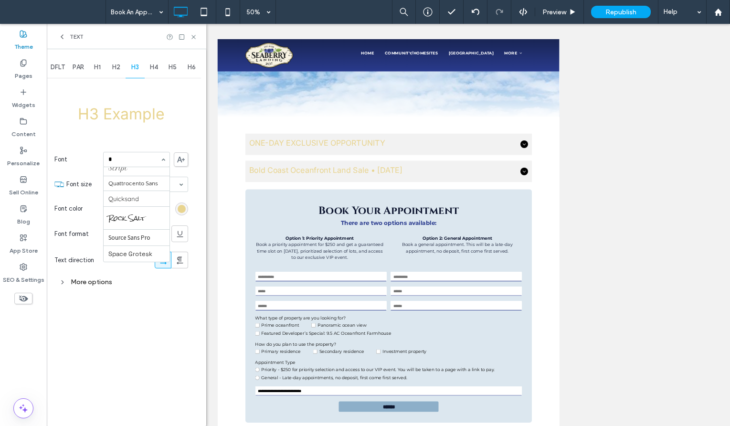
scroll to position [0, 0]
type input "***"
click at [137, 228] on span at bounding box center [139, 234] width 10 height 16
click at [186, 206] on div "rgb(232, 212, 144)" at bounding box center [181, 208] width 13 height 13
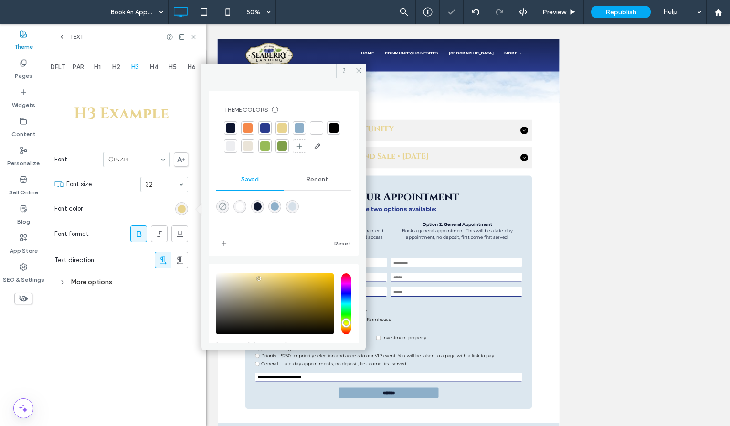
scroll to position [163, 0]
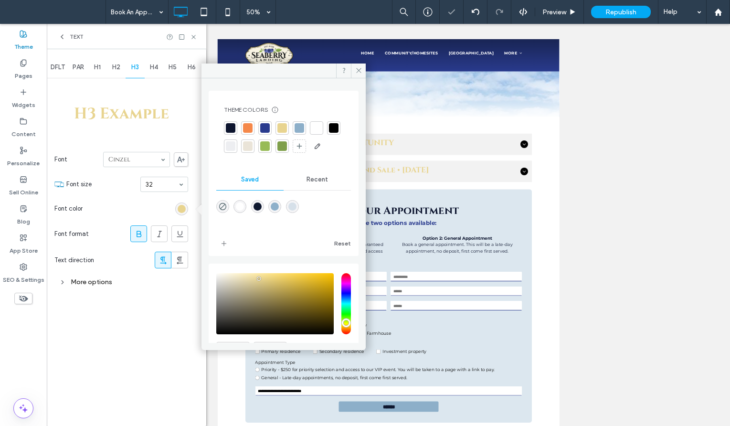
click at [261, 210] on div "rgba(13,22,46,0.99)" at bounding box center [257, 206] width 8 height 8
type input "*******"
type input "**"
type input "***"
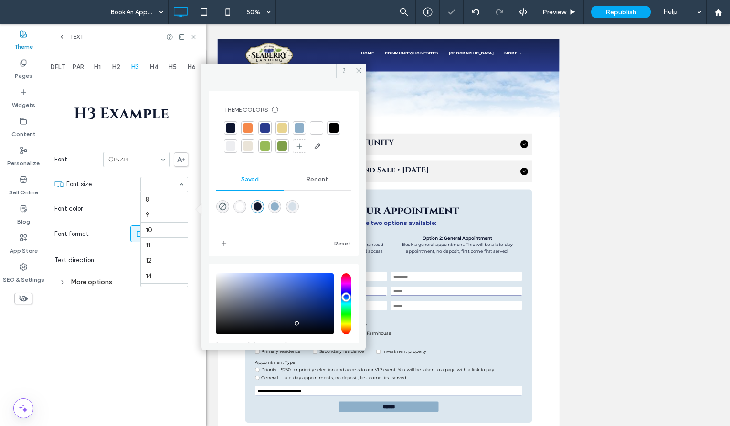
scroll to position [157, 0]
type input "**"
click at [157, 182] on input at bounding box center [162, 184] width 32 height 7
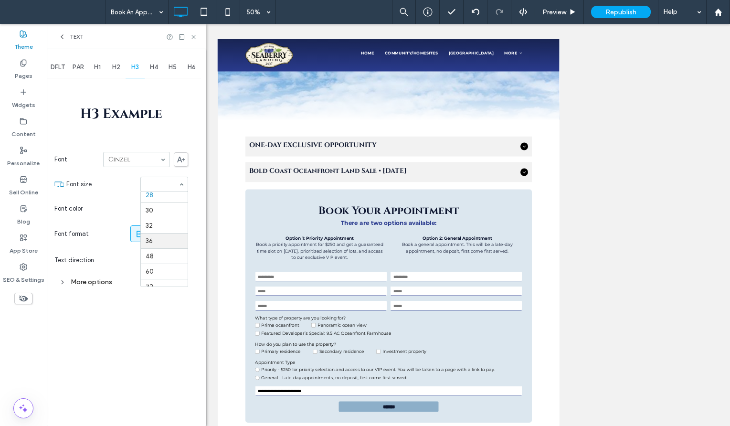
scroll to position [190, 0]
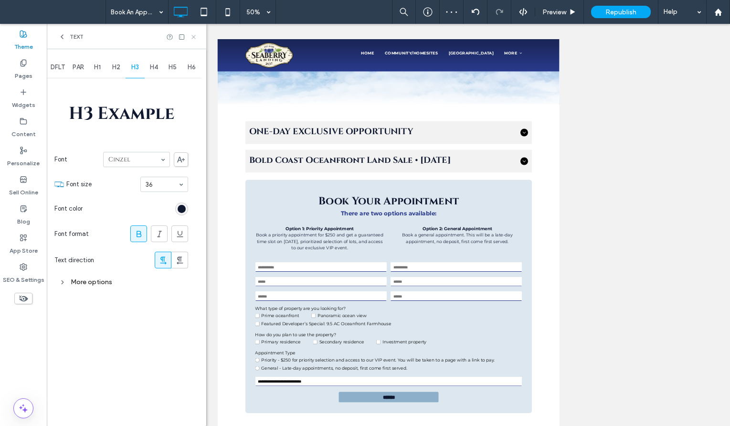
click at [194, 35] on use at bounding box center [193, 37] width 4 height 4
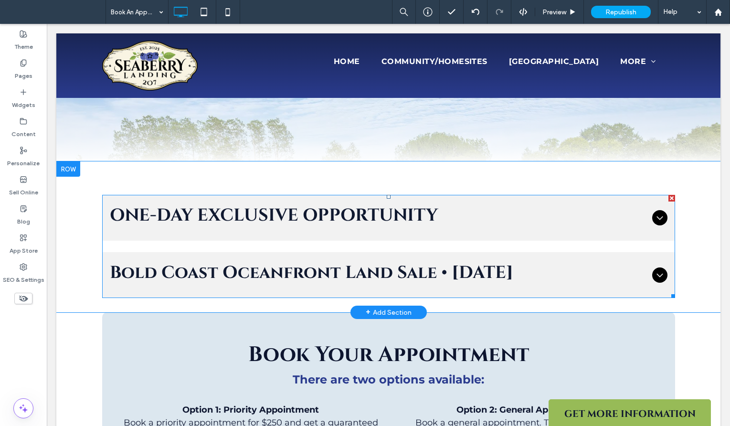
click at [259, 209] on span "ONE-DAY EXCLUSIVE OPPORTUNITY" at bounding box center [379, 215] width 538 height 26
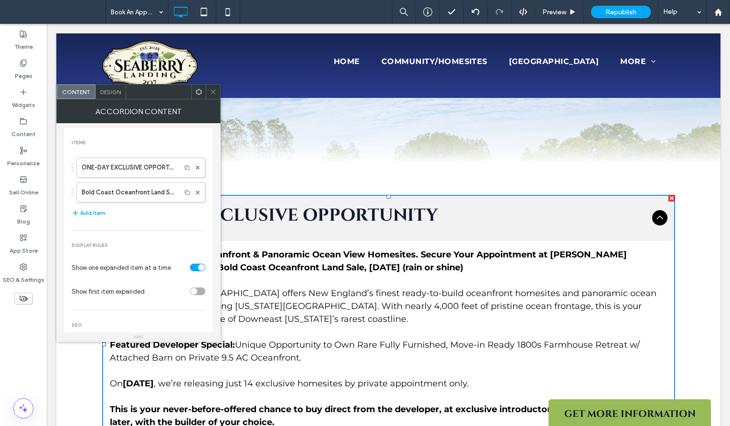
click at [211, 91] on icon at bounding box center [212, 91] width 7 height 7
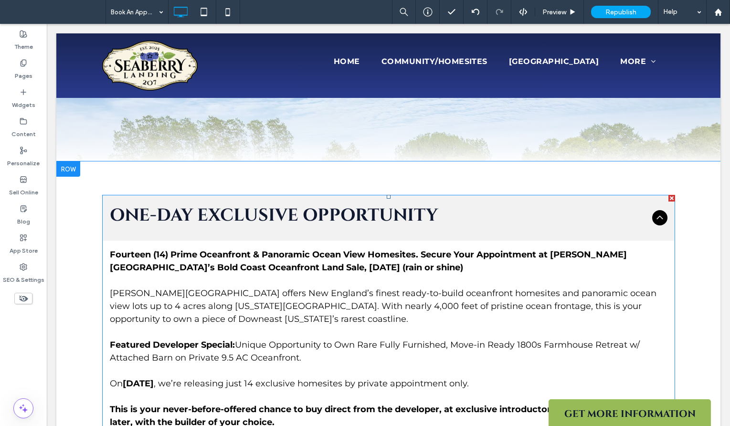
click at [338, 206] on span "ONE-DAY EXCLUSIVE OPPORTUNITY" at bounding box center [379, 215] width 538 height 26
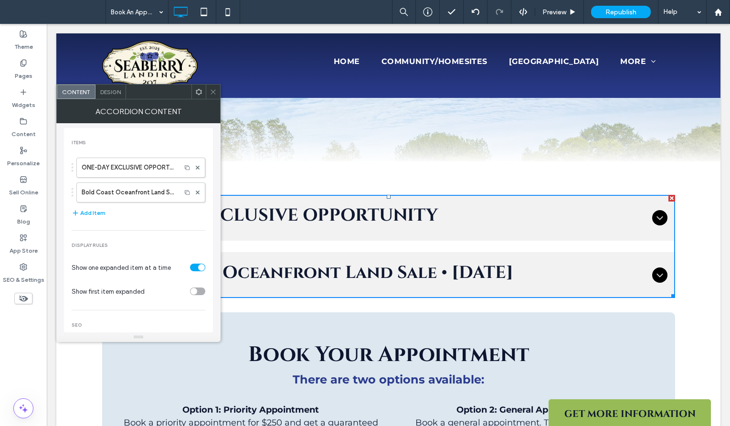
click at [109, 92] on span "Design" at bounding box center [110, 91] width 21 height 7
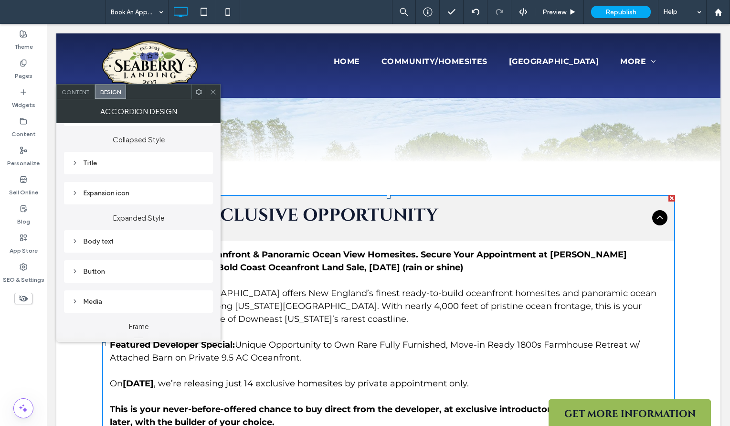
scroll to position [94, 0]
click at [95, 159] on div "Title" at bounding box center [139, 162] width 134 height 8
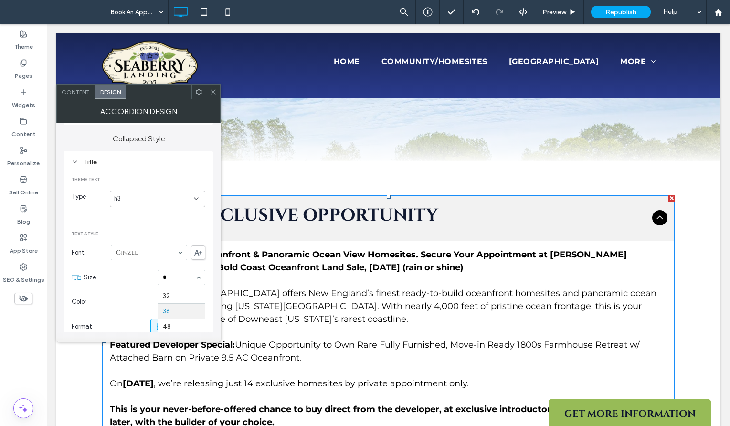
scroll to position [0, 0]
type input "**"
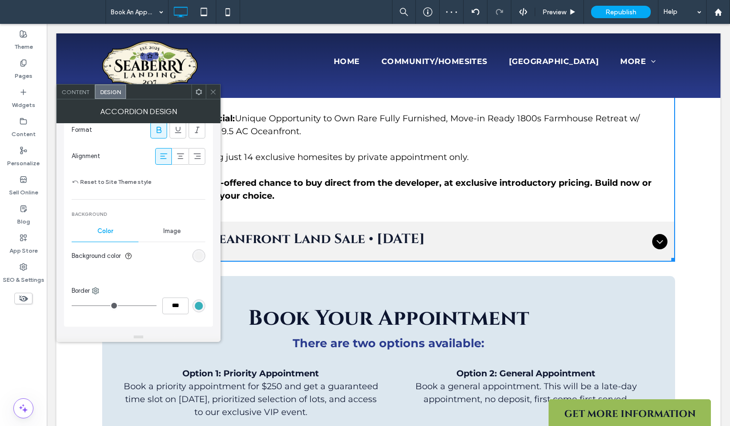
scroll to position [291, 0]
click at [197, 259] on div "rgb(242, 242, 242)" at bounding box center [198, 255] width 13 height 13
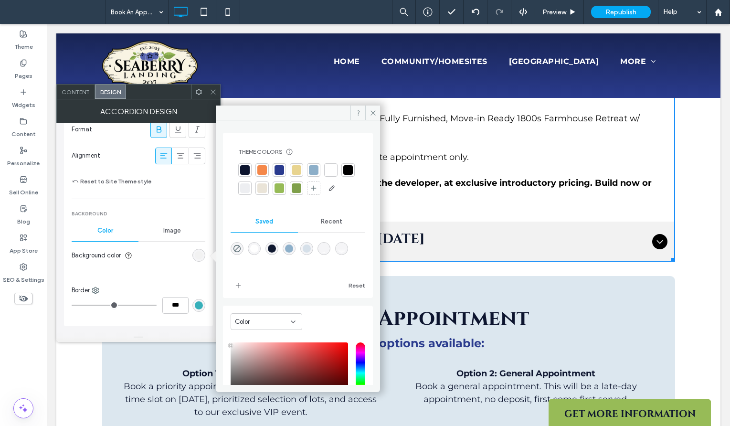
click at [328, 252] on div "linear-gradient(180deg,rgba(0,0,0,0) 84%,rgba(255,255,255,0.99) 100%)" at bounding box center [324, 248] width 8 height 8
type input "*******"
type input "*"
type input "**"
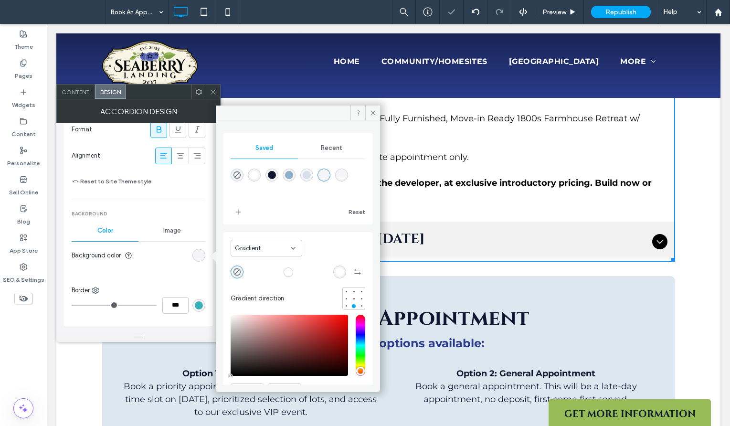
click at [293, 176] on div "rgba(141,175,201,0.99)" at bounding box center [289, 175] width 8 height 8
type input "*******"
type input "**"
type input "***"
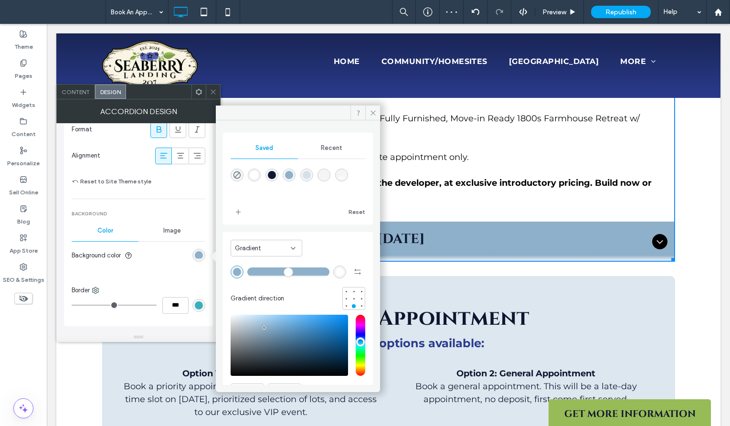
click at [240, 246] on span "Gradient" at bounding box center [248, 248] width 26 height 10
click at [242, 260] on div "Color" at bounding box center [266, 265] width 71 height 17
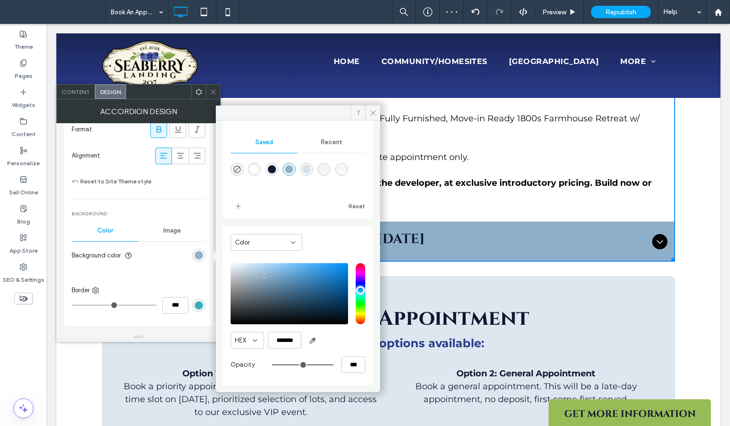
scroll to position [96, 0]
click at [350, 364] on input "***" at bounding box center [353, 364] width 24 height 17
type input "*"
type input "**"
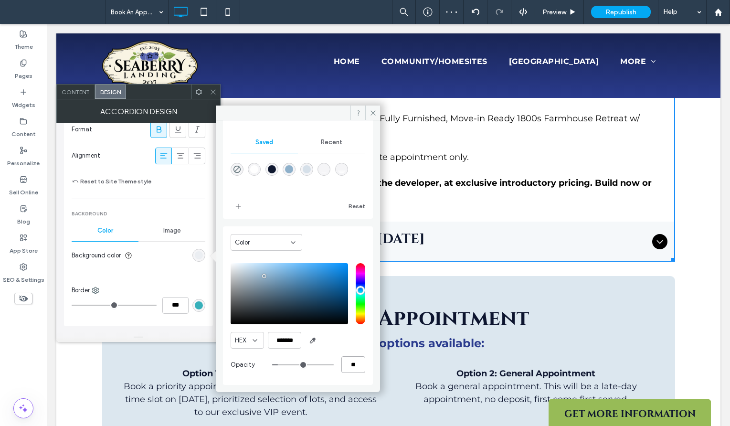
type input "*"
type input "**"
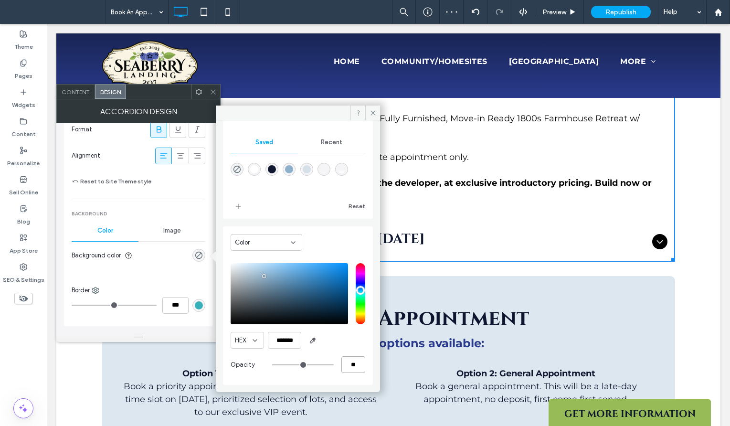
type input "*"
type input "***"
type input "**"
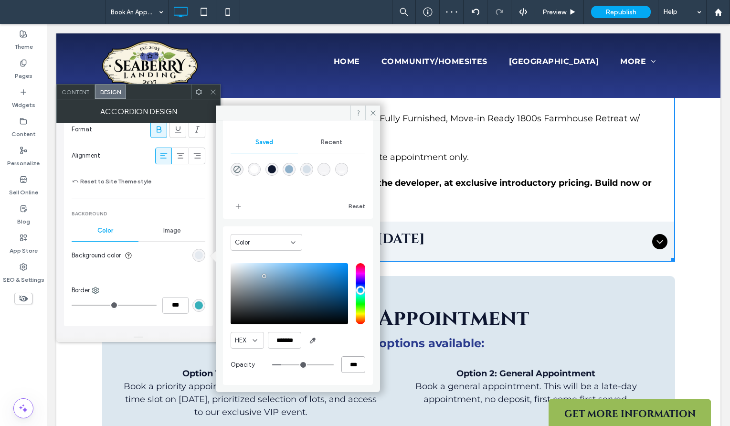
type input "***"
click at [174, 267] on section "Background color" at bounding box center [139, 255] width 134 height 24
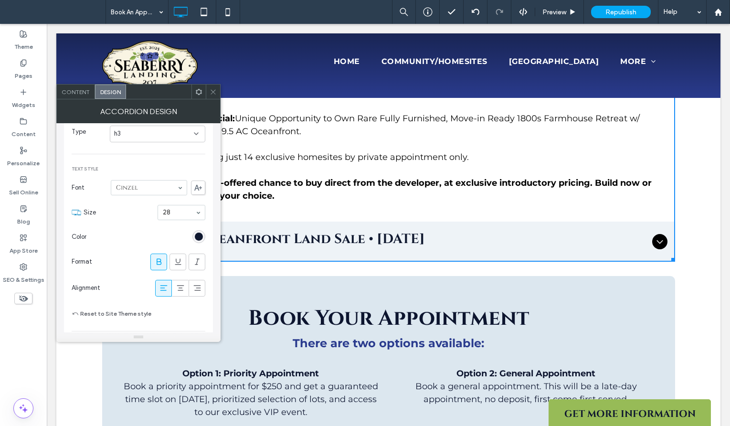
scroll to position [156, 0]
click at [202, 237] on div "rgba(13, 22, 46, 0.99)" at bounding box center [199, 239] width 8 height 8
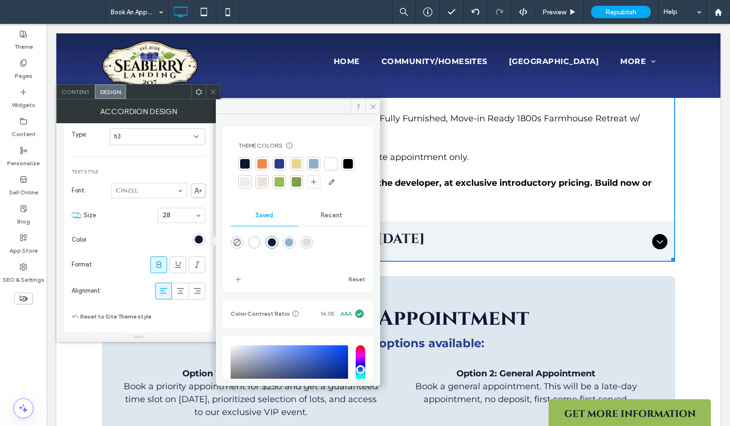
click at [280, 160] on div at bounding box center [279, 164] width 10 height 10
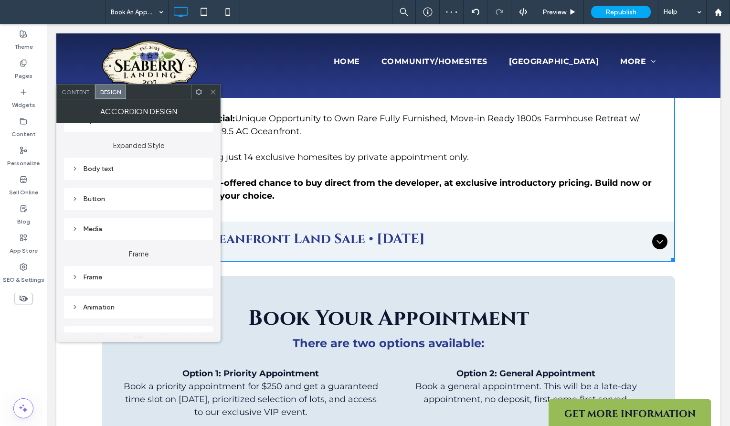
scroll to position [515, 0]
click at [94, 200] on div "Button" at bounding box center [139, 199] width 134 height 8
click at [129, 216] on label "Design" at bounding box center [135, 217] width 126 height 19
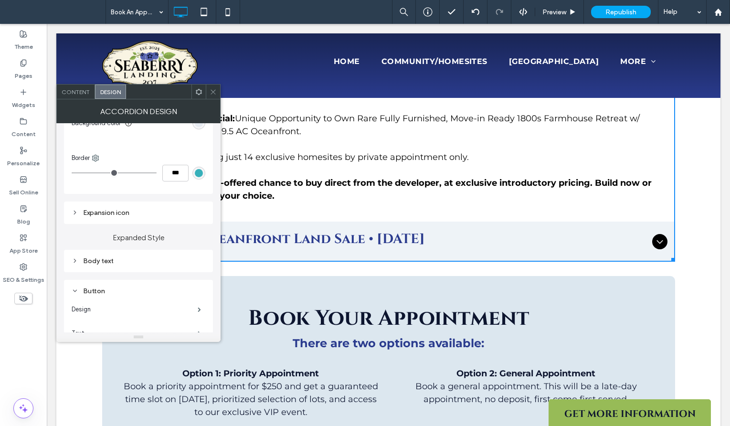
scroll to position [422, 0]
click at [127, 216] on div "Expansion icon" at bounding box center [139, 213] width 134 height 8
click at [199, 245] on div "rgb(227, 227, 227)" at bounding box center [199, 248] width 8 height 8
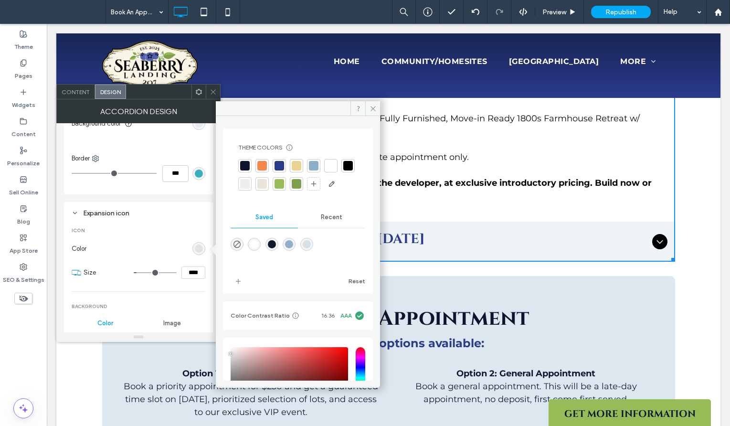
click at [280, 162] on div at bounding box center [279, 166] width 10 height 10
click at [256, 250] on div "rgba(255,255,255,0.99)" at bounding box center [254, 245] width 8 height 8
type input "*******"
type input "**"
type input "***"
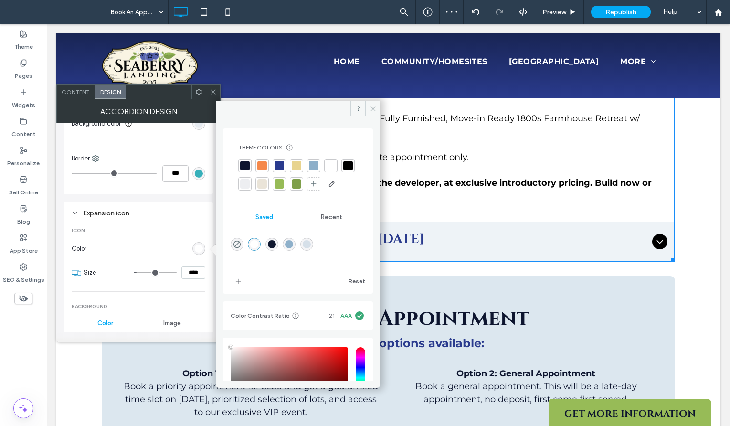
click at [163, 231] on span "Icon" at bounding box center [139, 230] width 134 height 7
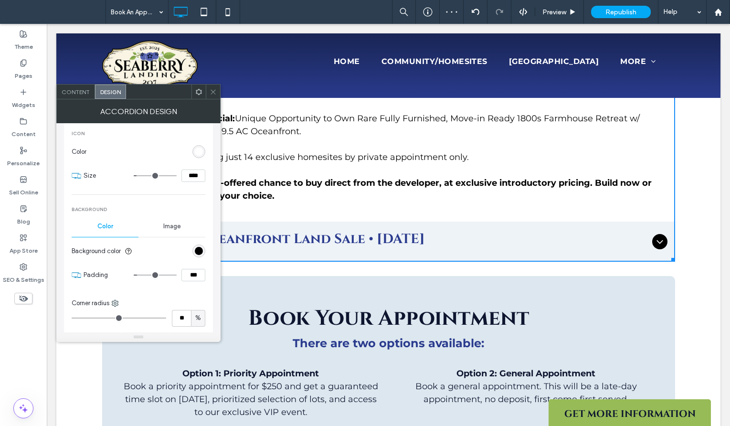
scroll to position [520, 0]
click at [202, 250] on div "rgb(0, 0, 0)" at bounding box center [199, 250] width 8 height 8
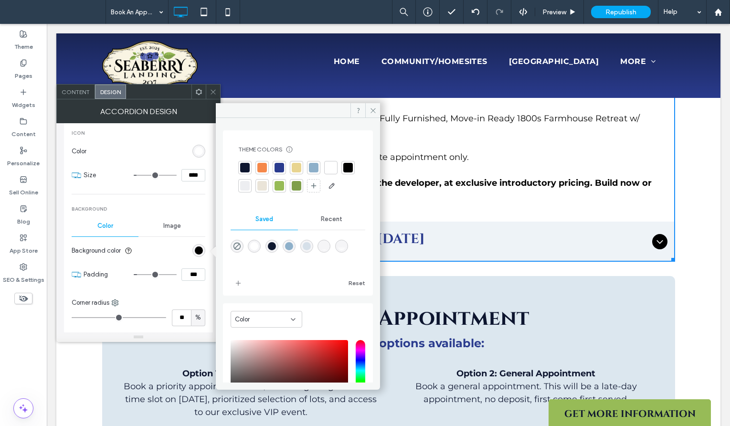
click at [277, 168] on div at bounding box center [279, 168] width 10 height 10
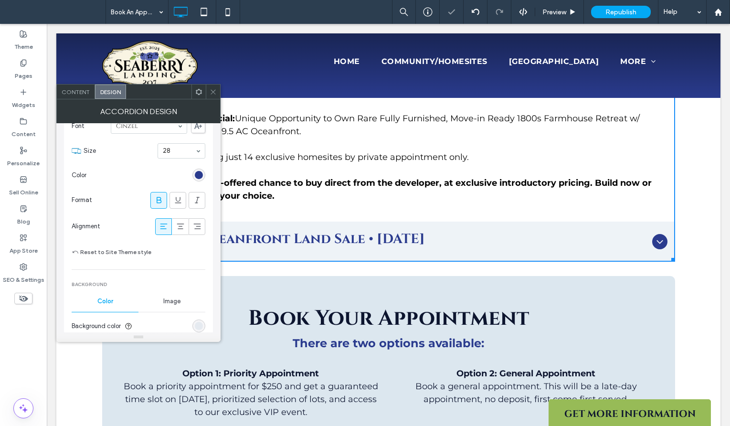
scroll to position [191, 0]
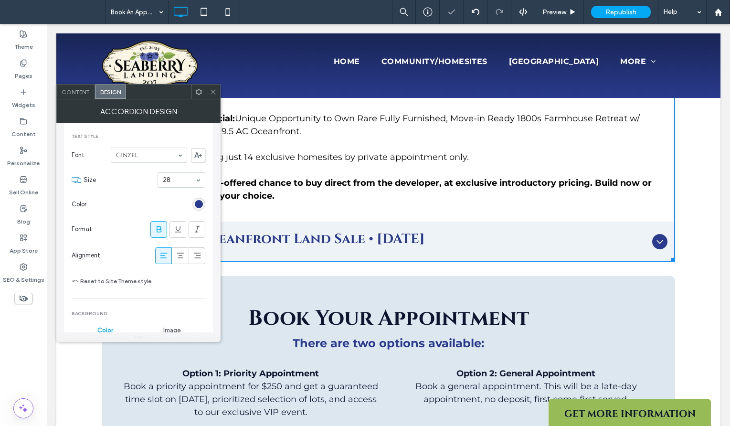
click at [211, 94] on icon at bounding box center [212, 91] width 7 height 7
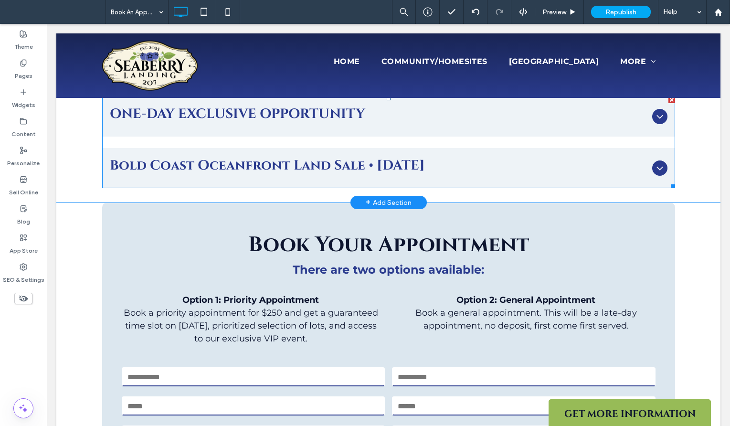
scroll to position [286, 0]
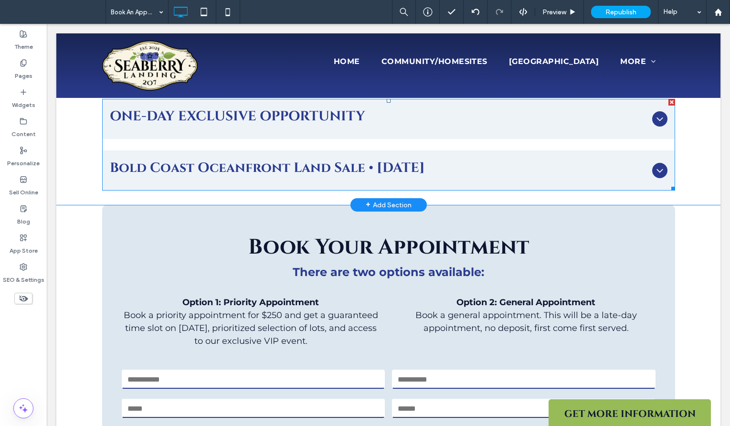
click at [452, 125] on span "ONE-DAY EXCLUSIVE OPPORTUNITY" at bounding box center [379, 116] width 538 height 20
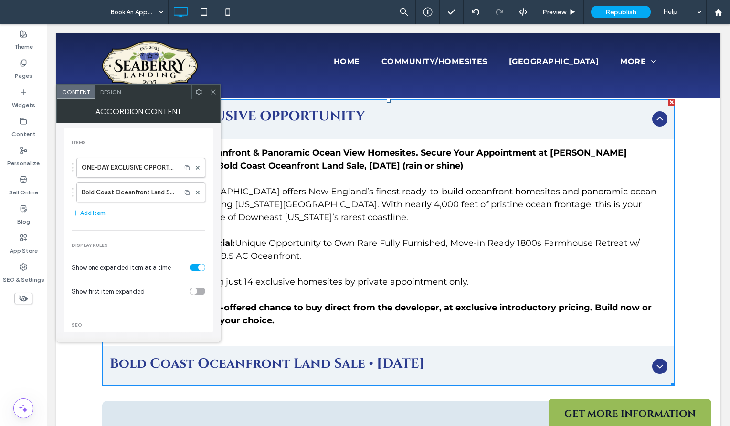
click at [113, 99] on div "Accordion Content" at bounding box center [138, 111] width 164 height 24
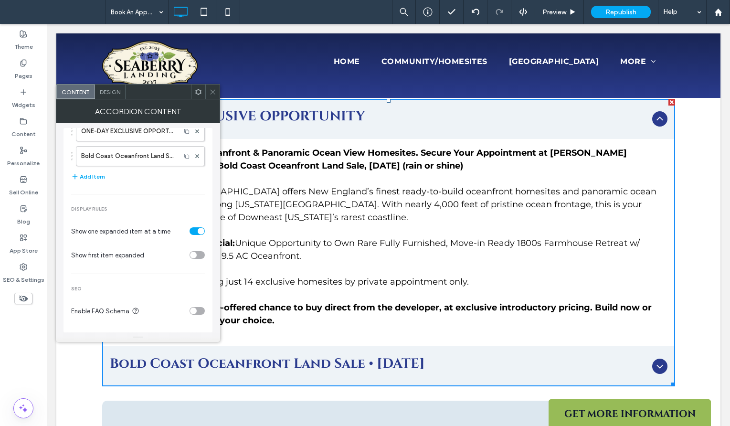
click at [110, 91] on span "Design" at bounding box center [110, 91] width 21 height 7
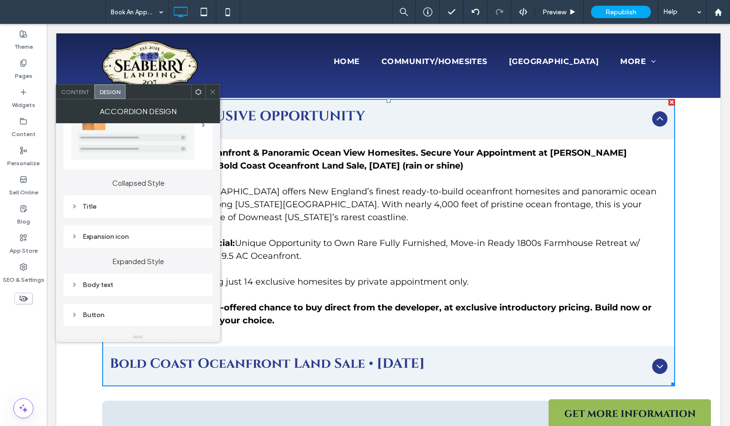
scroll to position [50, 0]
click at [126, 209] on div "Title" at bounding box center [138, 205] width 134 height 8
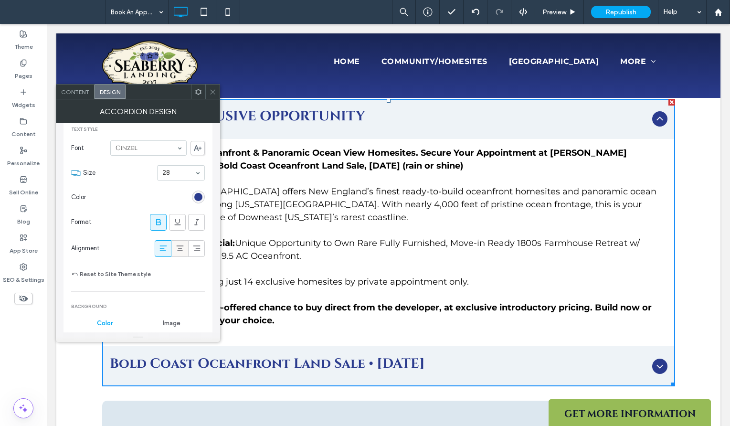
scroll to position [198, 0]
click at [175, 250] on icon at bounding box center [180, 249] width 10 height 10
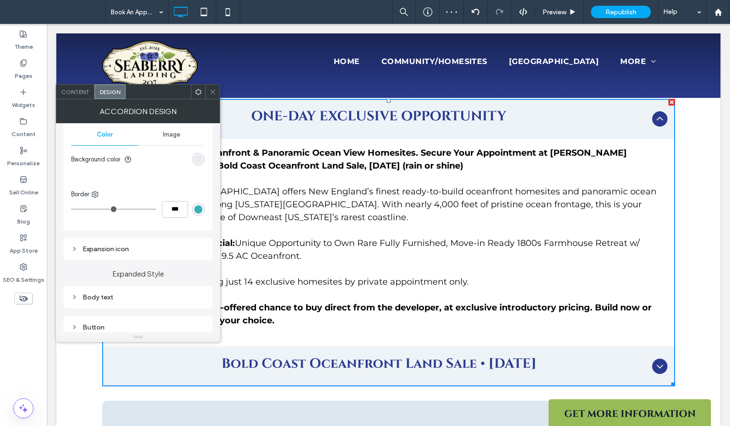
scroll to position [437, 0]
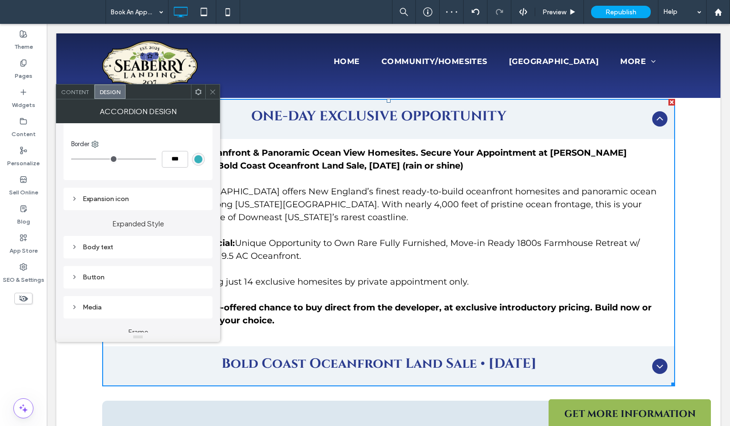
click at [134, 250] on div "Body text" at bounding box center [138, 247] width 134 height 8
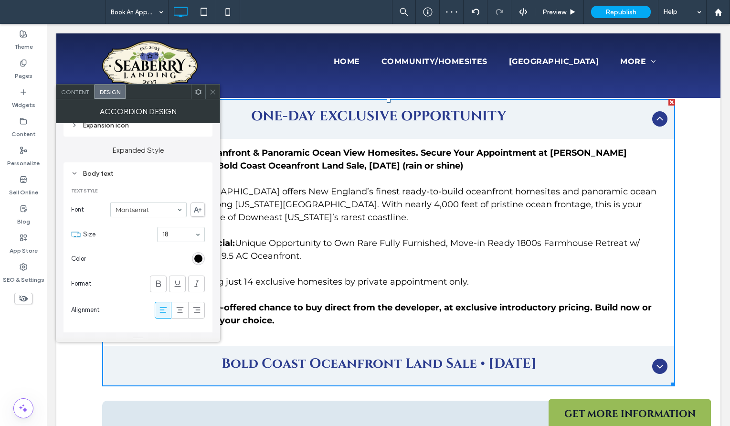
scroll to position [511, 0]
click at [178, 306] on icon at bounding box center [180, 309] width 10 height 10
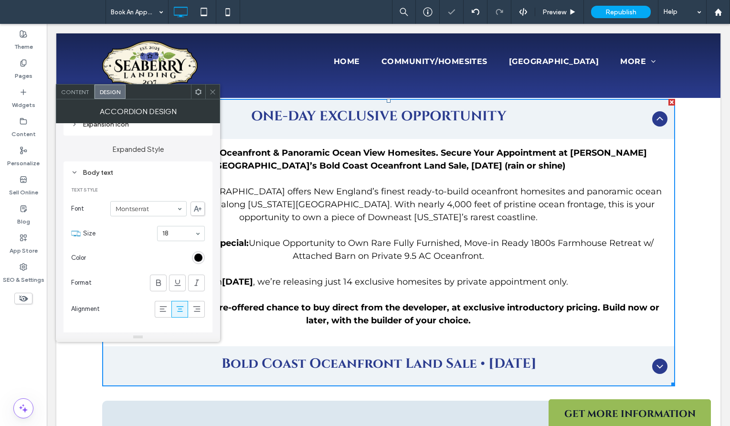
click at [212, 94] on icon at bounding box center [212, 91] width 7 height 7
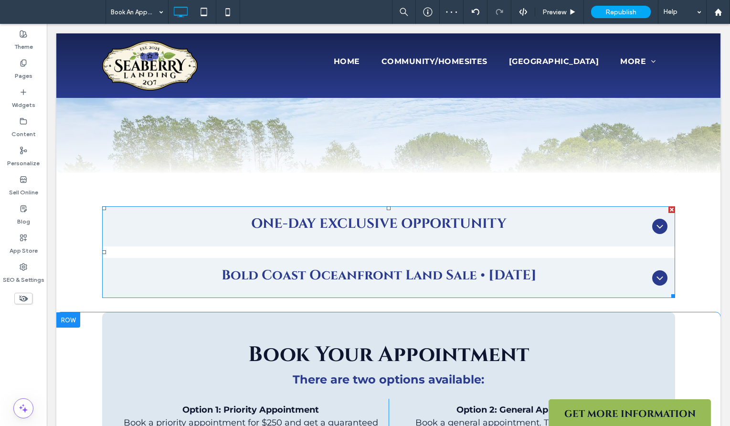
scroll to position [178, 0]
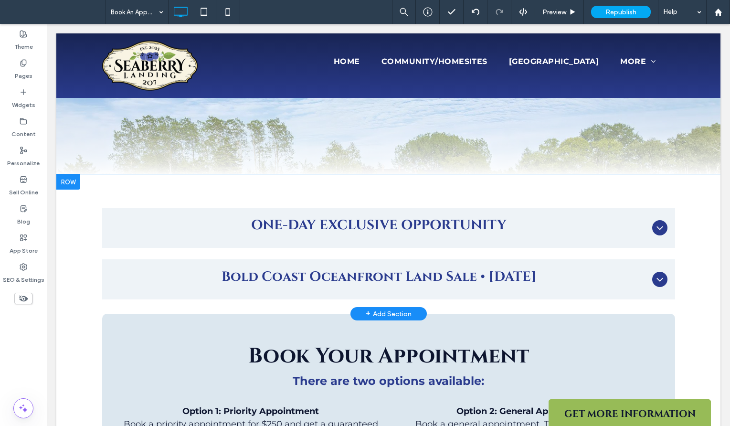
click at [235, 189] on div "**********" at bounding box center [388, 243] width 664 height 139
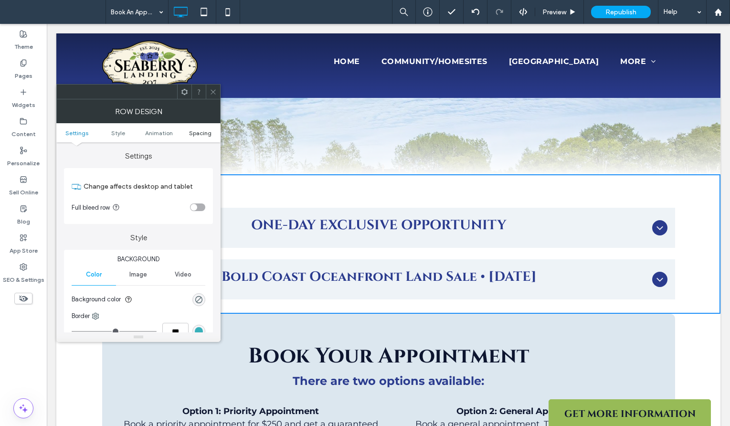
click at [192, 132] on span "Spacing" at bounding box center [200, 132] width 22 height 7
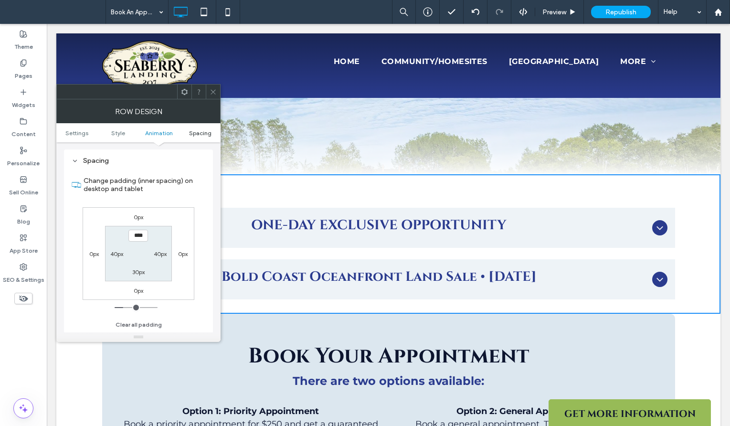
scroll to position [270, 0]
type input "**"
type input "****"
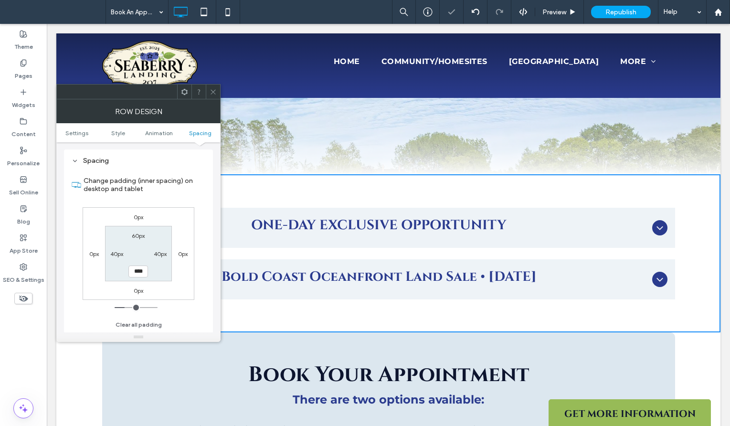
click at [212, 93] on icon at bounding box center [212, 91] width 7 height 7
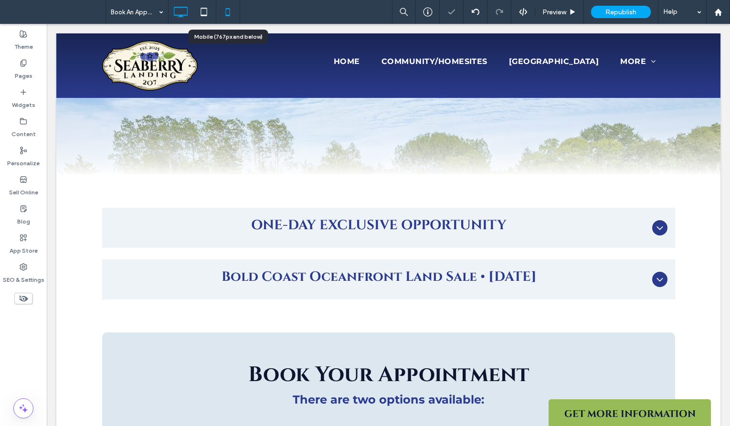
click at [224, 19] on icon at bounding box center [227, 11] width 19 height 19
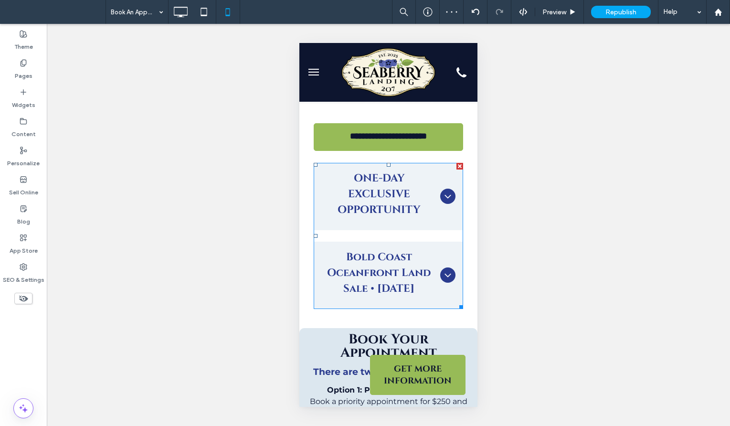
scroll to position [111, 0]
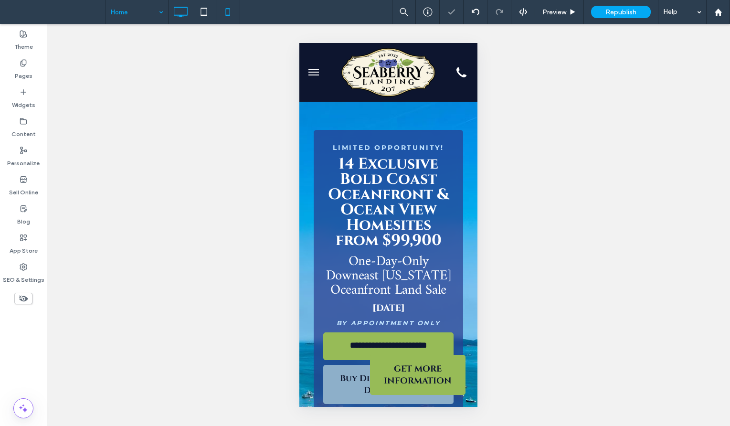
click at [183, 12] on icon at bounding box center [180, 11] width 19 height 19
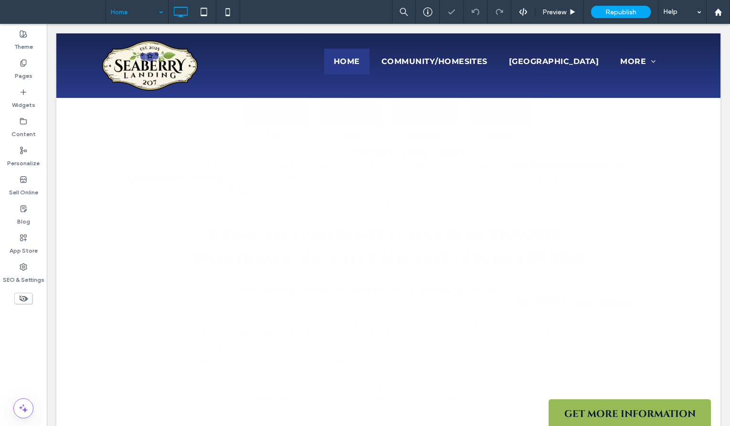
scroll to position [913, 0]
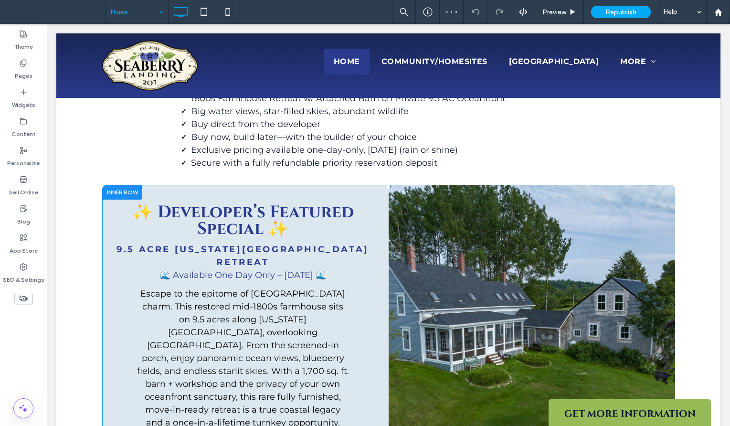
click at [415, 205] on div "Click To Paste" at bounding box center [531, 336] width 286 height 303
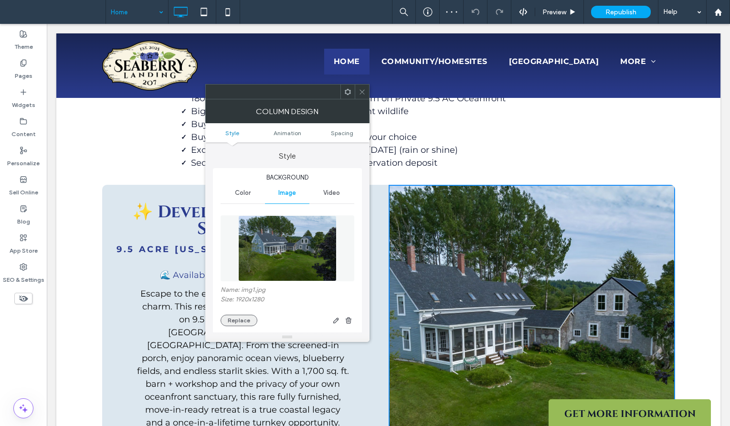
click at [238, 325] on button "Replace" at bounding box center [238, 319] width 37 height 11
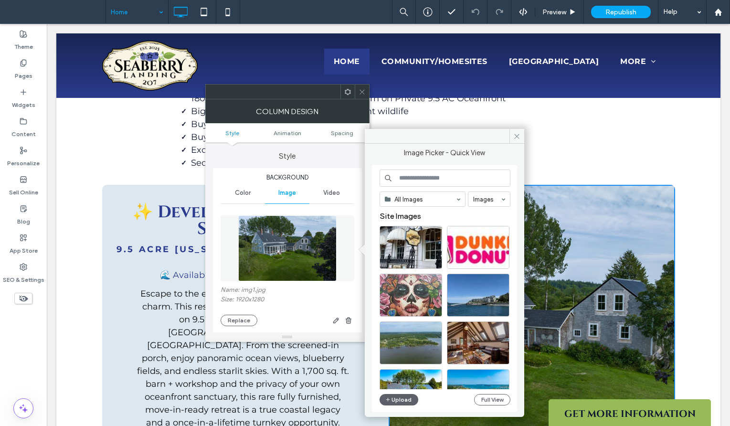
click at [297, 248] on img at bounding box center [287, 248] width 98 height 66
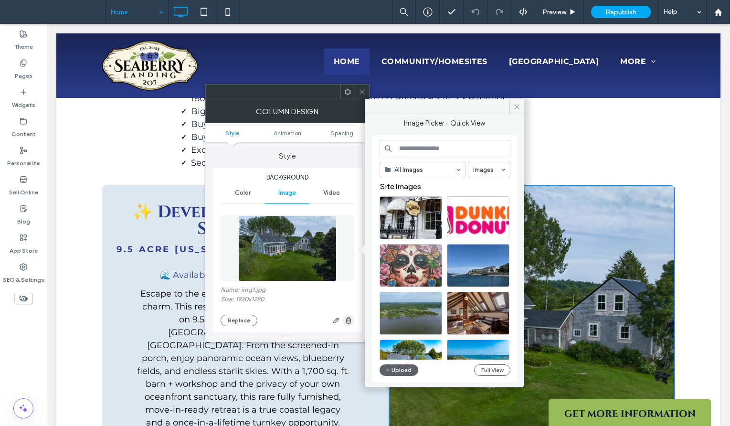
click at [350, 320] on use "button" at bounding box center [348, 320] width 6 height 6
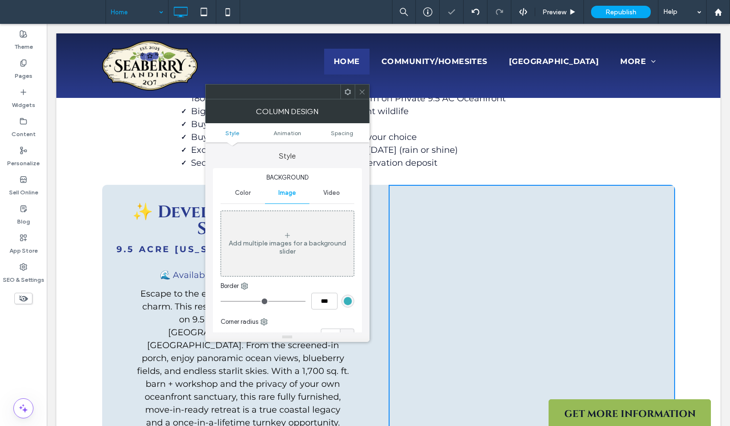
click at [283, 233] on icon at bounding box center [287, 235] width 8 height 8
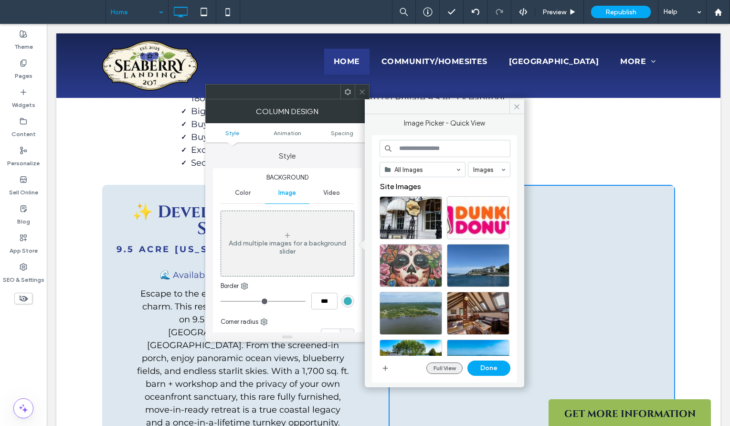
click at [442, 362] on button "Full View" at bounding box center [444, 367] width 36 height 11
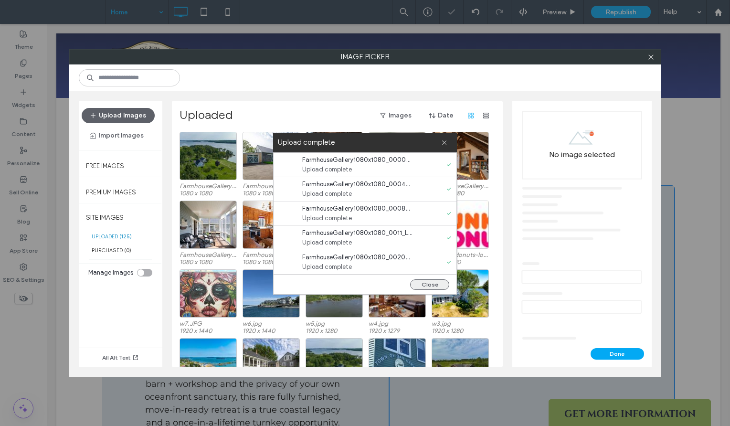
click at [437, 285] on button "Close" at bounding box center [429, 284] width 39 height 10
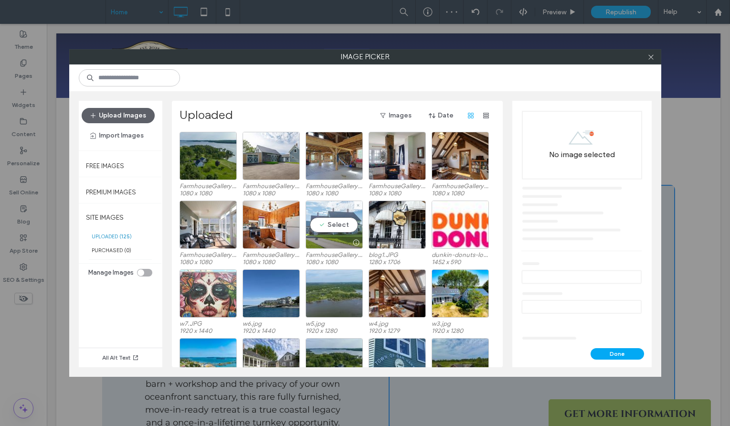
click at [336, 218] on div "Select" at bounding box center [333, 224] width 57 height 48
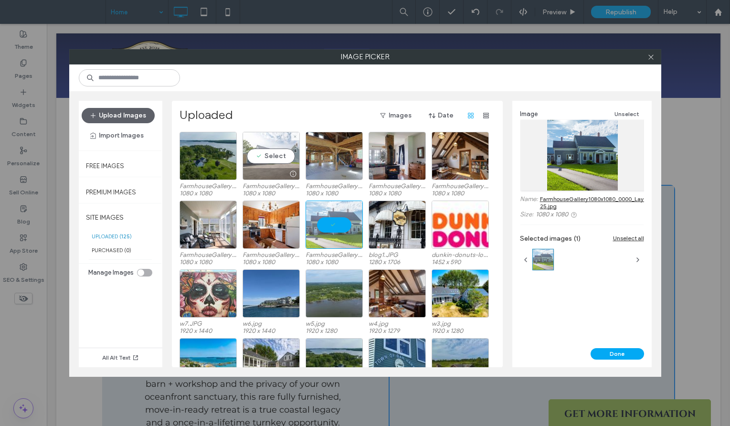
click at [277, 154] on div "Select" at bounding box center [270, 156] width 57 height 48
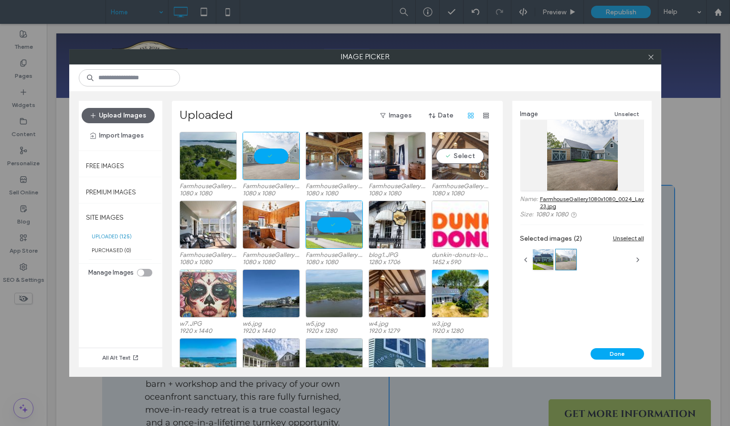
click at [455, 140] on div "Select" at bounding box center [459, 156] width 57 height 48
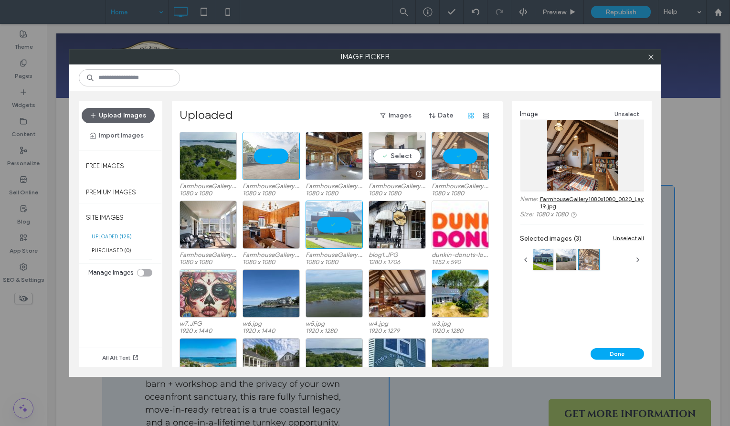
click at [398, 148] on div "Select" at bounding box center [396, 156] width 57 height 48
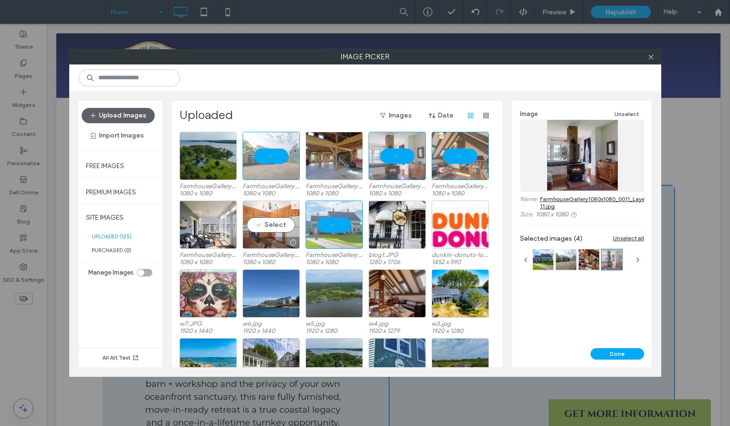
click at [272, 211] on div "Select" at bounding box center [270, 224] width 57 height 48
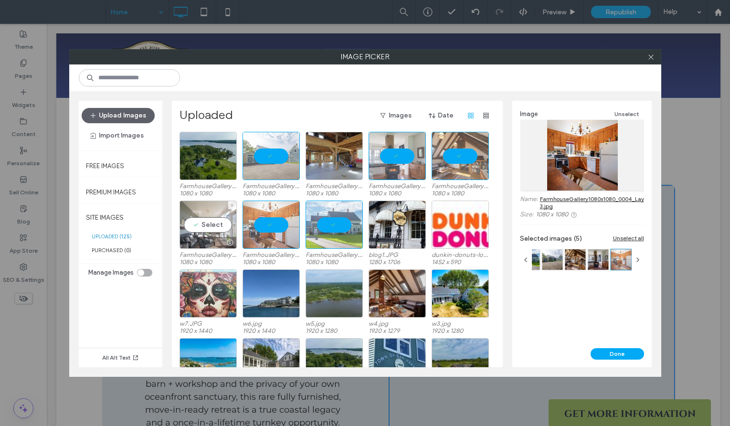
click at [213, 216] on div "Select" at bounding box center [207, 224] width 57 height 48
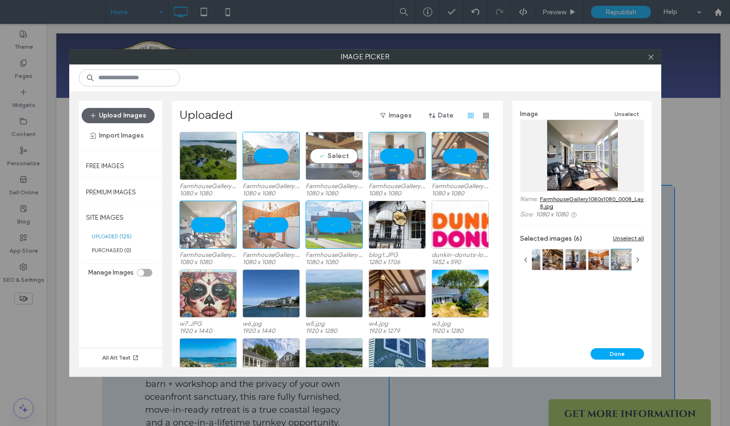
click at [319, 162] on div "Select" at bounding box center [333, 156] width 57 height 48
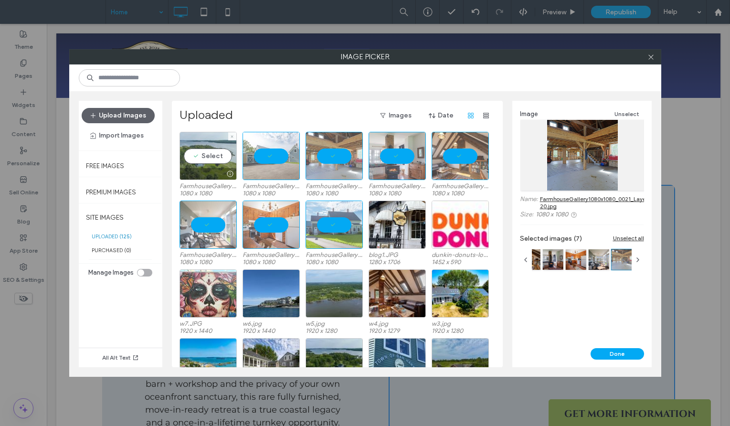
click at [220, 162] on div "Select" at bounding box center [207, 156] width 57 height 48
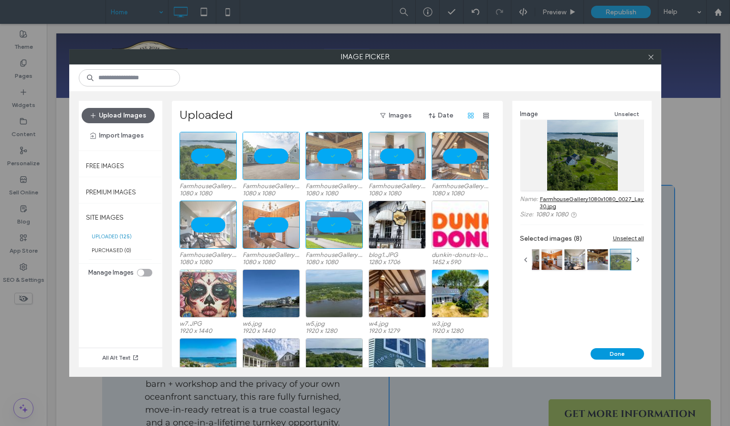
click at [617, 354] on button "Done" at bounding box center [616, 353] width 53 height 11
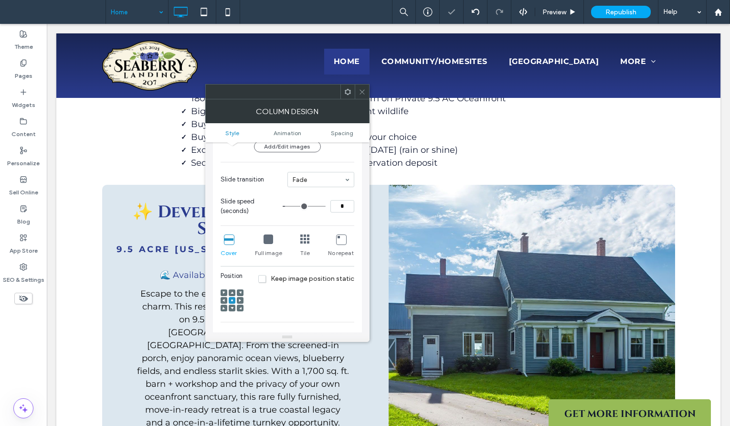
scroll to position [112, 0]
click at [363, 93] on icon at bounding box center [361, 91] width 7 height 7
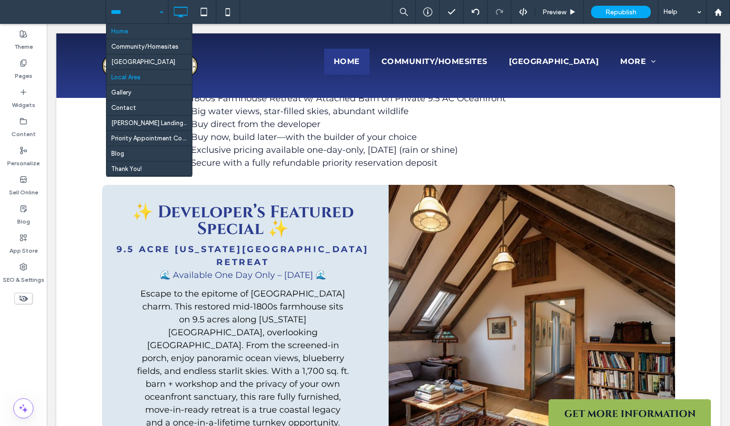
scroll to position [52, 0]
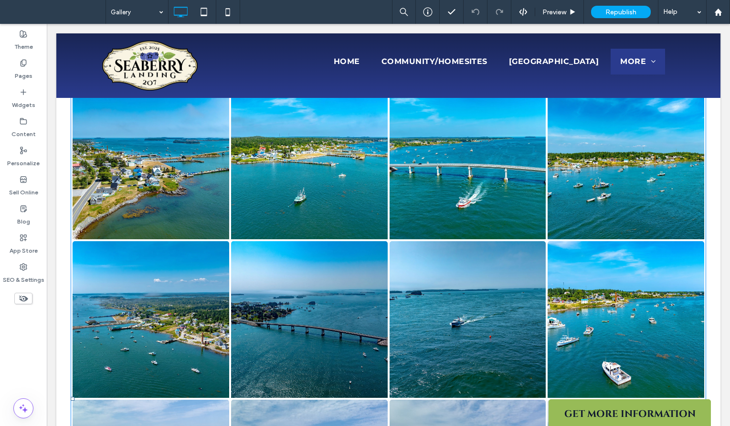
scroll to position [323, 0]
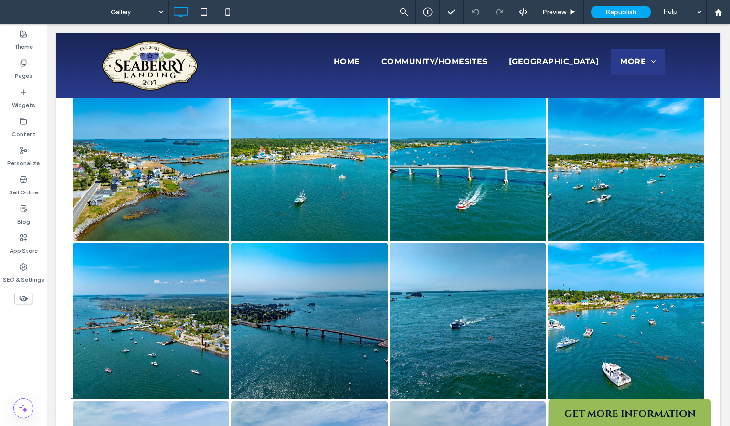
click at [202, 251] on link at bounding box center [151, 320] width 157 height 157
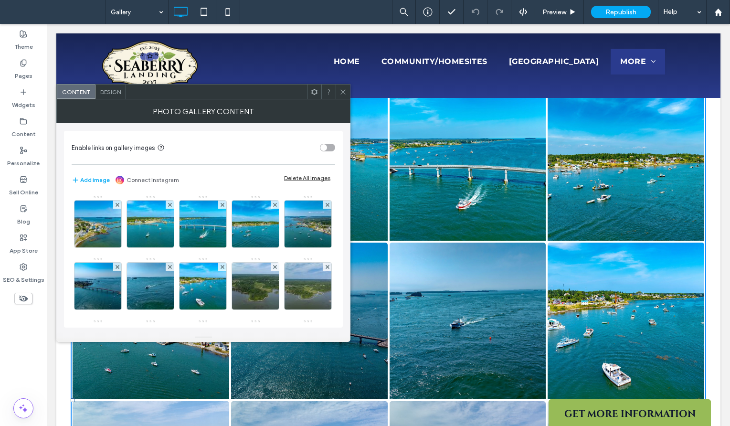
click at [286, 177] on div "Delete All Images" at bounding box center [307, 177] width 46 height 7
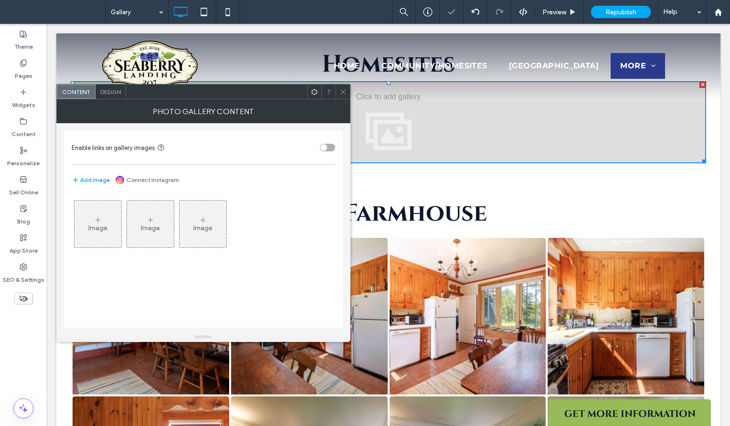
click at [100, 217] on icon at bounding box center [98, 220] width 8 height 8
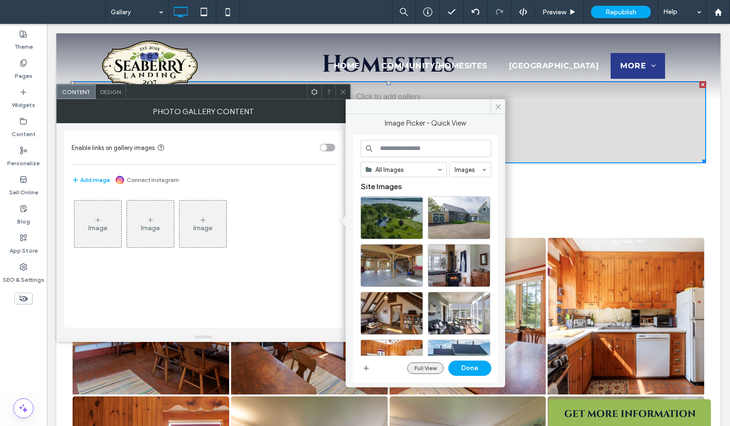
click at [431, 366] on button "Full View" at bounding box center [425, 367] width 36 height 11
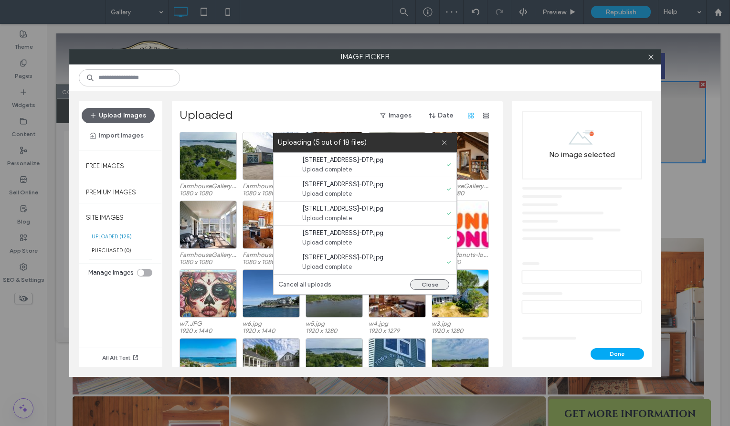
click at [421, 281] on button "Close" at bounding box center [429, 284] width 39 height 10
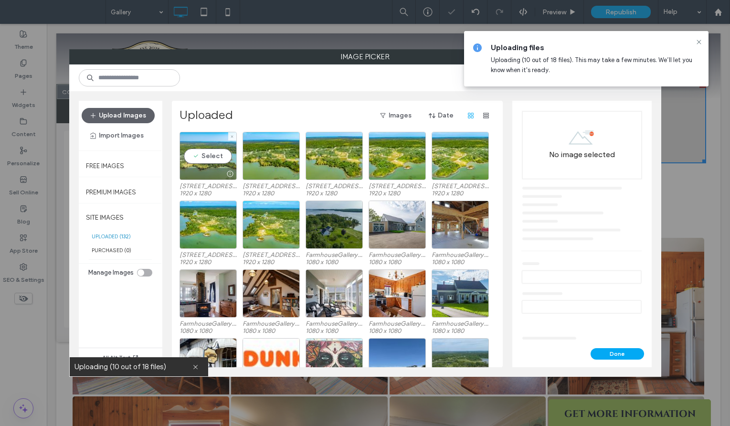
click at [206, 156] on div "Select" at bounding box center [207, 156] width 57 height 48
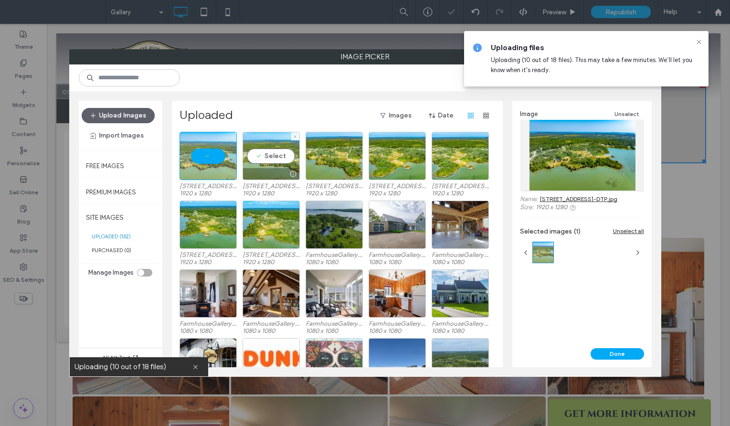
click at [286, 156] on div "Select" at bounding box center [270, 156] width 57 height 48
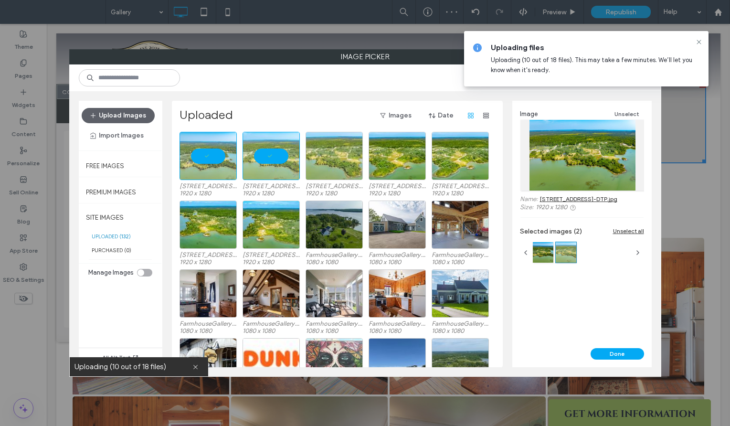
click at [314, 157] on div at bounding box center [333, 156] width 57 height 48
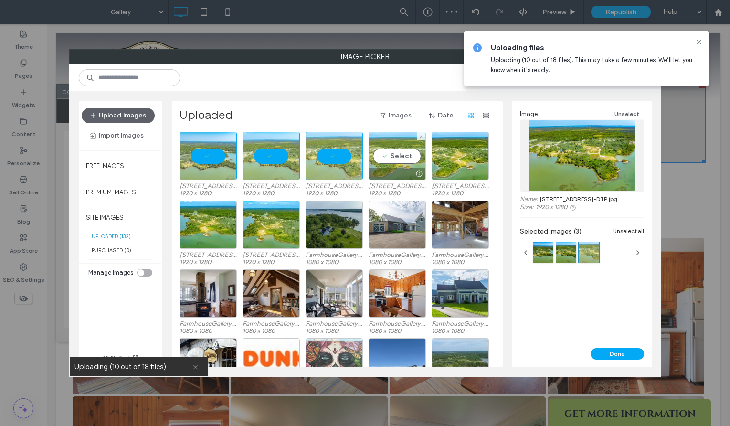
click at [394, 157] on div "Select" at bounding box center [396, 156] width 57 height 48
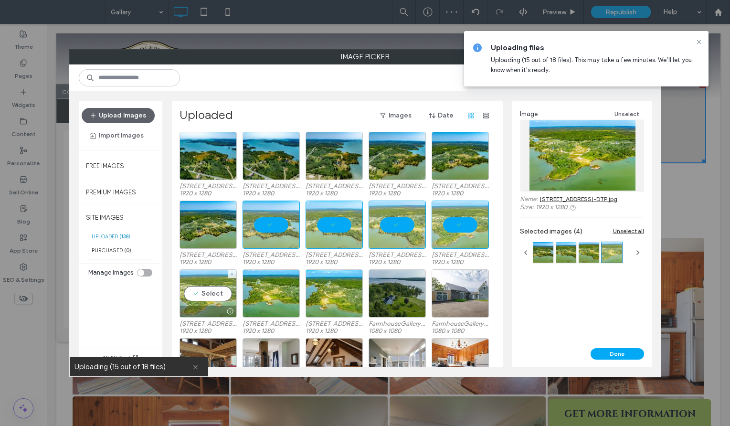
click at [213, 292] on div "Select" at bounding box center [207, 293] width 57 height 48
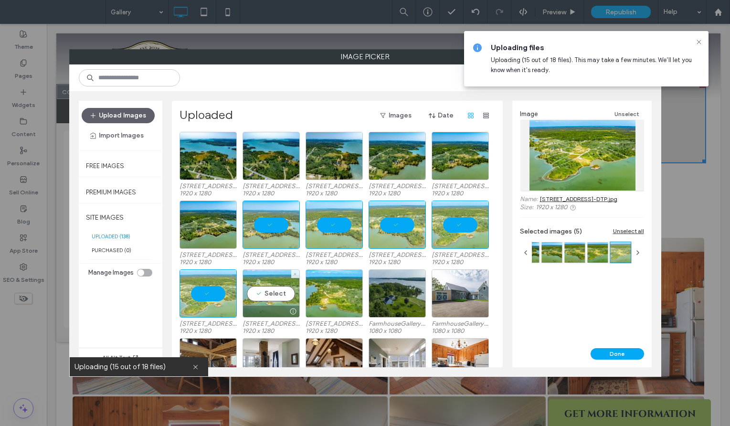
click at [248, 292] on div "Select" at bounding box center [270, 293] width 57 height 48
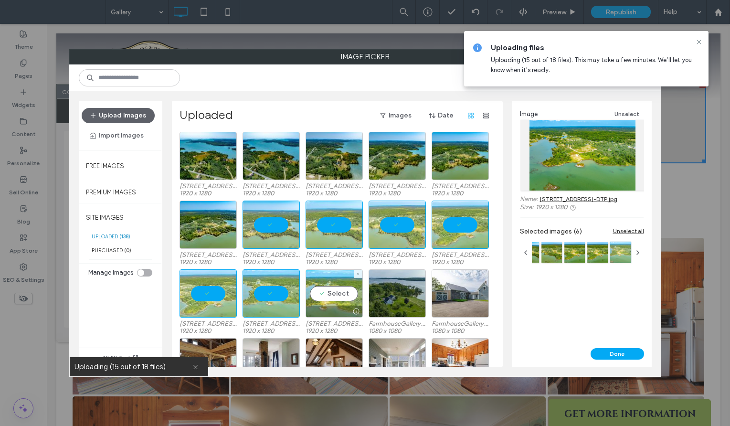
click at [338, 291] on div "Select" at bounding box center [333, 293] width 57 height 48
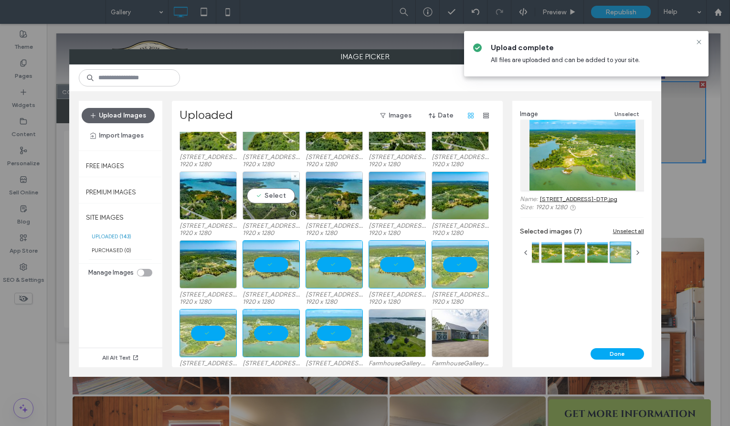
scroll to position [0, 0]
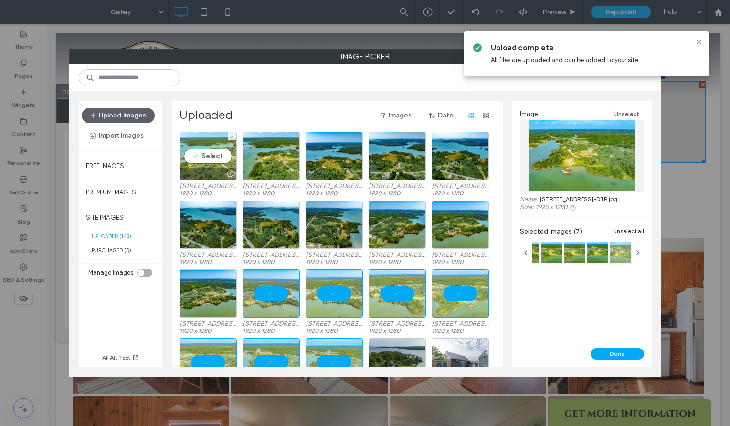
click at [207, 166] on div "Select" at bounding box center [207, 156] width 57 height 48
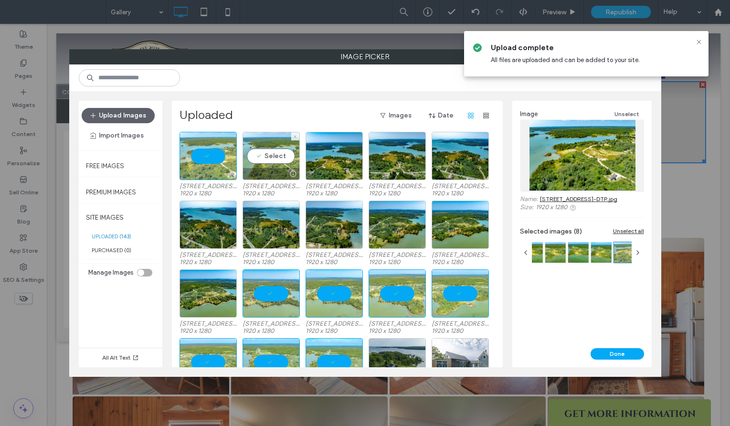
click at [254, 163] on div "Select" at bounding box center [270, 156] width 57 height 48
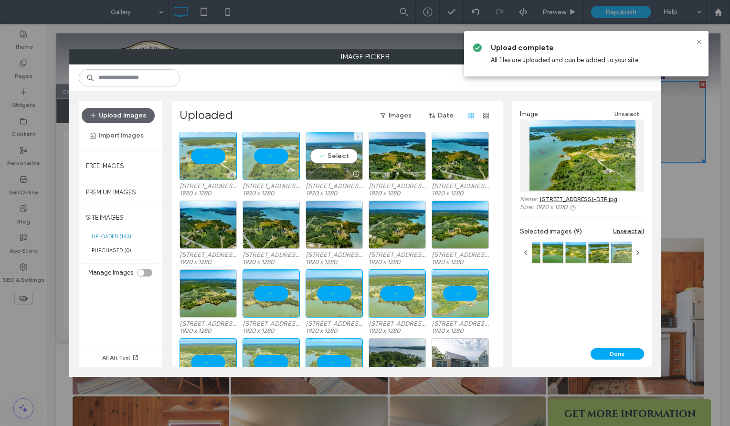
click at [331, 163] on div "Select" at bounding box center [333, 156] width 57 height 48
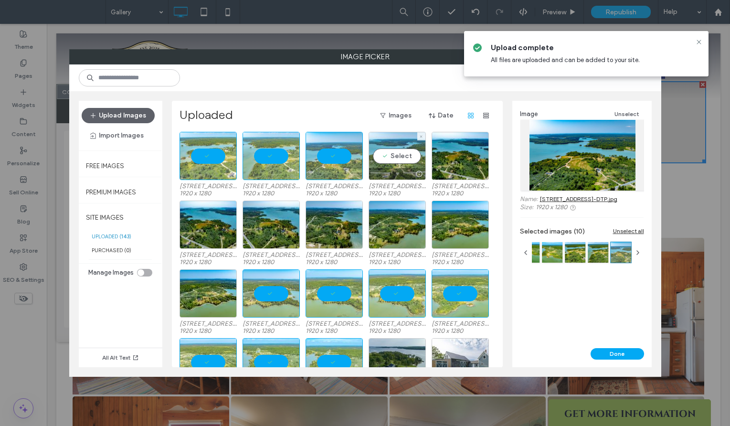
click at [386, 162] on div "Select" at bounding box center [396, 156] width 57 height 48
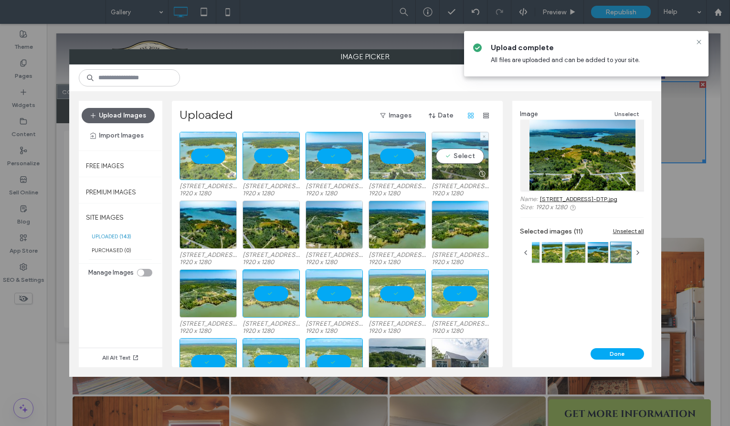
click at [448, 158] on div "Select" at bounding box center [459, 156] width 57 height 48
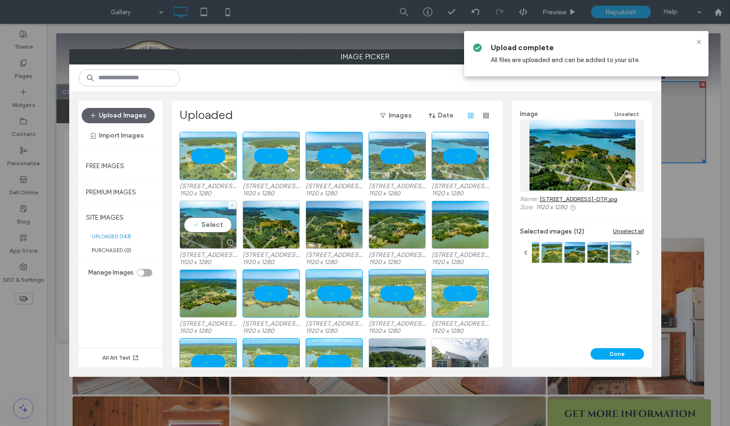
click at [192, 222] on div "Select" at bounding box center [207, 224] width 57 height 48
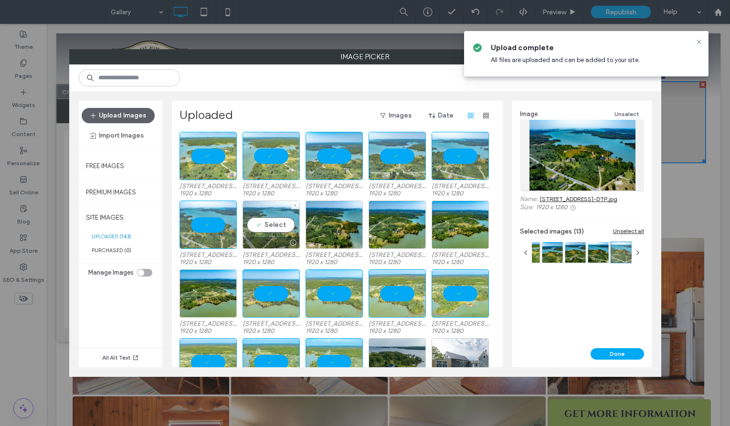
click at [261, 225] on div "Select" at bounding box center [270, 224] width 57 height 48
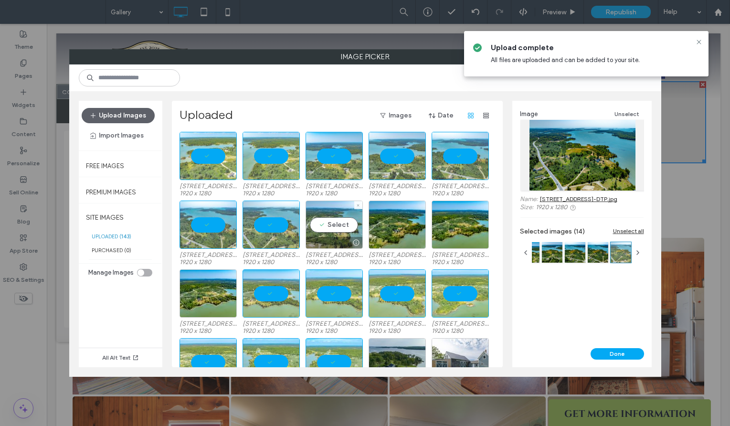
click at [336, 234] on div "Select" at bounding box center [333, 224] width 57 height 48
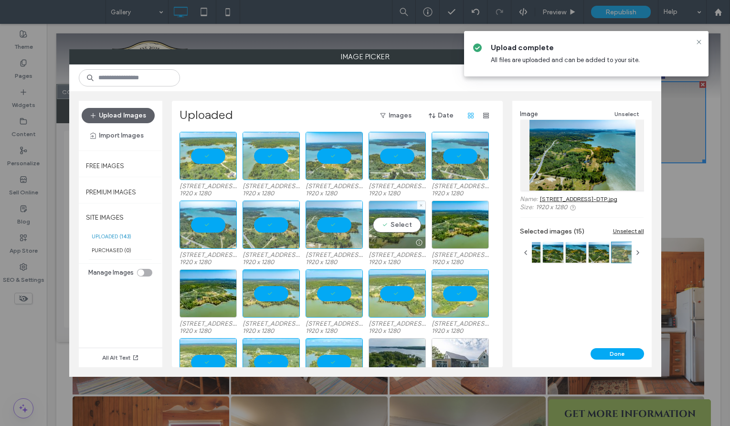
click at [392, 229] on div "Select" at bounding box center [396, 224] width 57 height 48
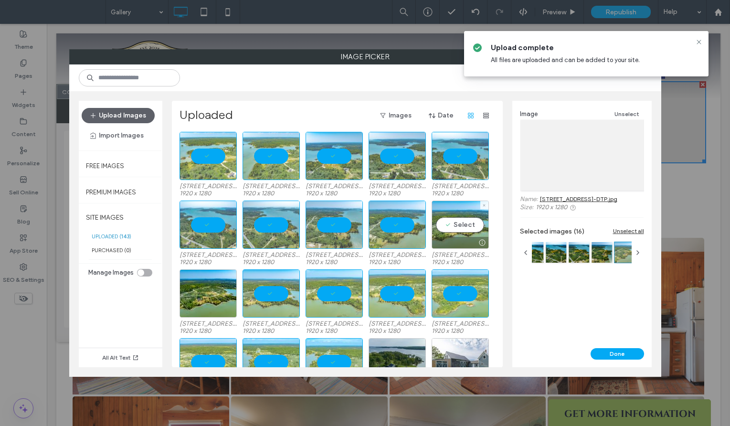
click at [444, 224] on div "Select" at bounding box center [459, 224] width 57 height 48
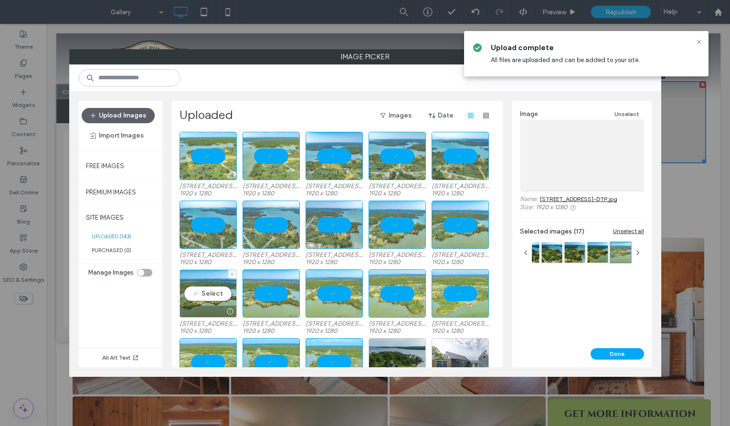
click at [209, 293] on div "Select" at bounding box center [207, 293] width 57 height 48
click at [596, 347] on div "Image Unselect Name: 137-1491 Indian River Road-DTP.jpg Size: 1920 x 1280 Selec…" at bounding box center [581, 224] width 139 height 247
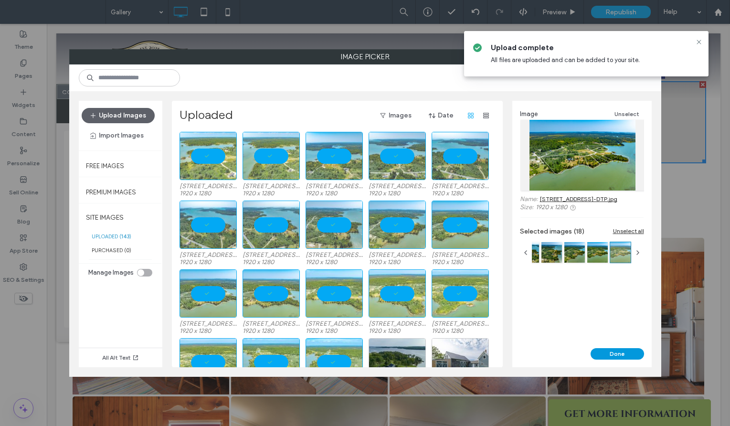
click at [606, 356] on button "Done" at bounding box center [616, 353] width 53 height 11
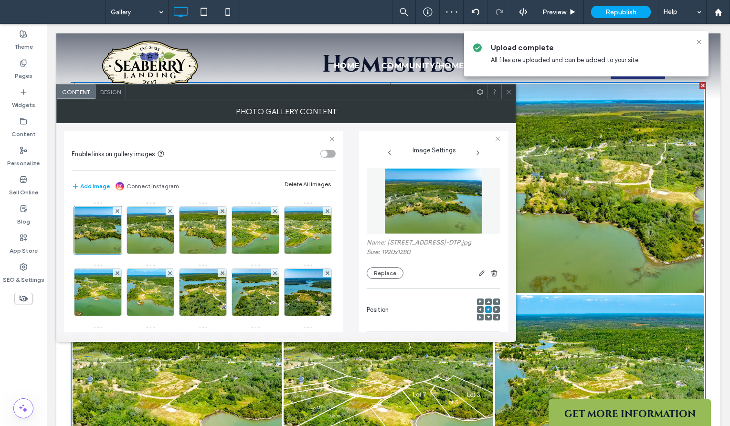
click at [508, 89] on icon at bounding box center [508, 91] width 7 height 7
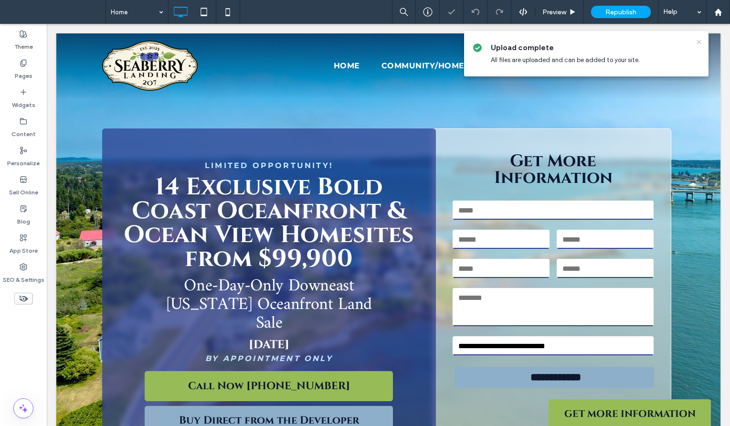
click at [698, 45] on icon at bounding box center [699, 42] width 8 height 8
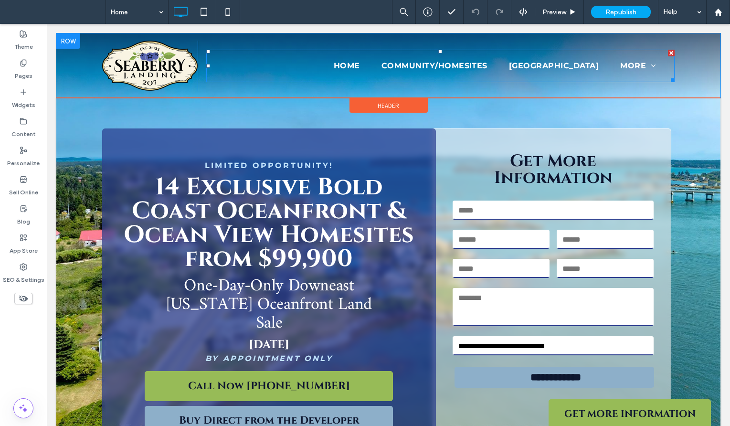
click at [297, 66] on nav "Home Community/Homesites Oceanfront Farmhouse More Local Area Gallery Contact B…" at bounding box center [440, 66] width 469 height 32
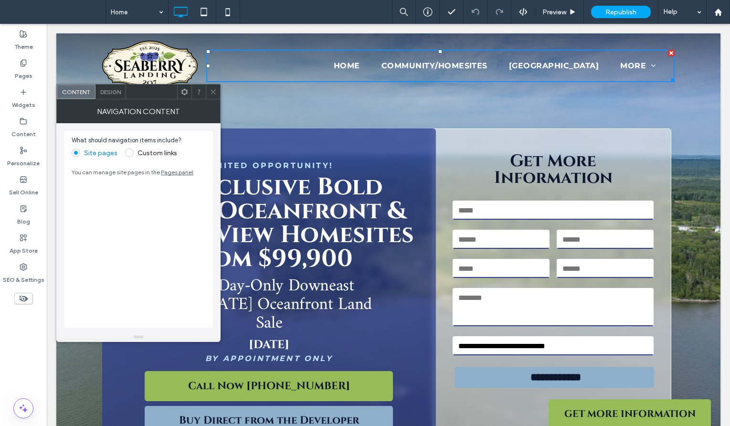
click at [132, 152] on span at bounding box center [129, 152] width 9 height 9
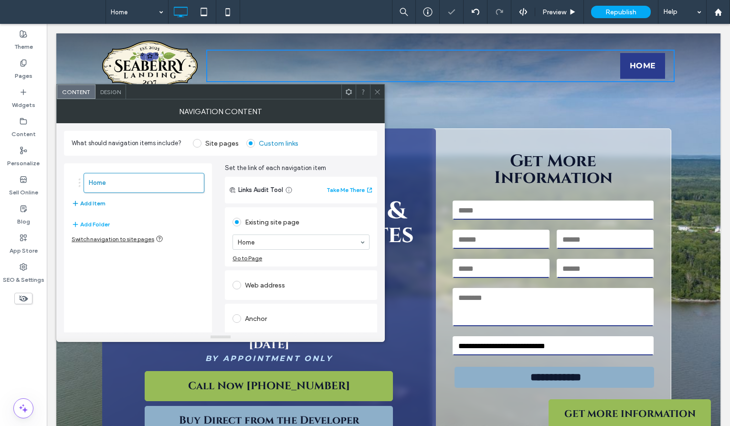
click at [97, 205] on button "Add Item" at bounding box center [89, 203] width 34 height 11
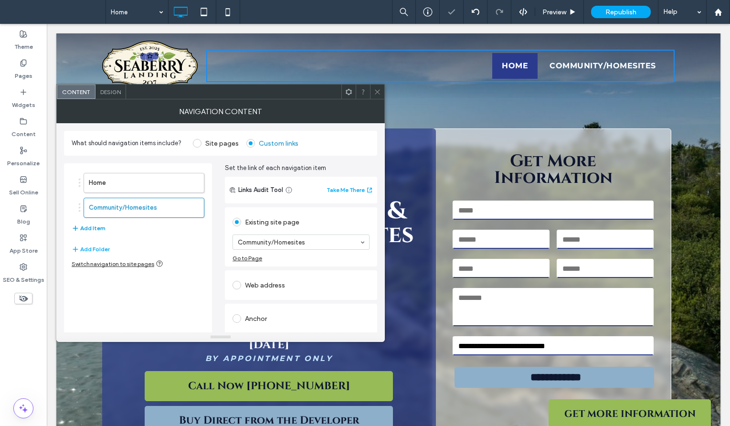
click at [96, 228] on button "Add Item" at bounding box center [89, 227] width 34 height 11
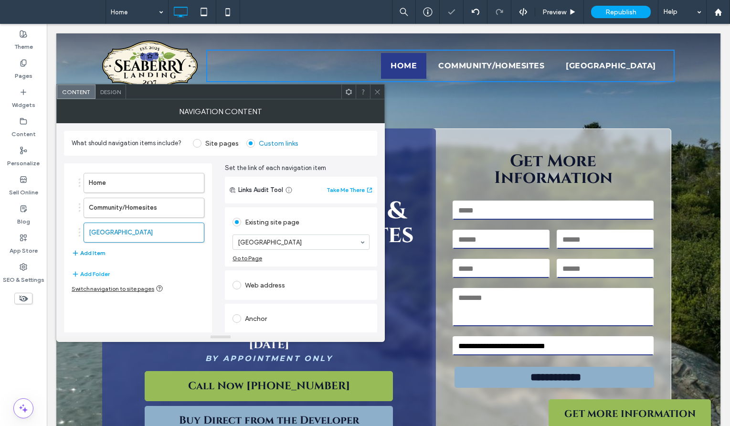
click at [85, 251] on button "Add Item" at bounding box center [89, 252] width 34 height 11
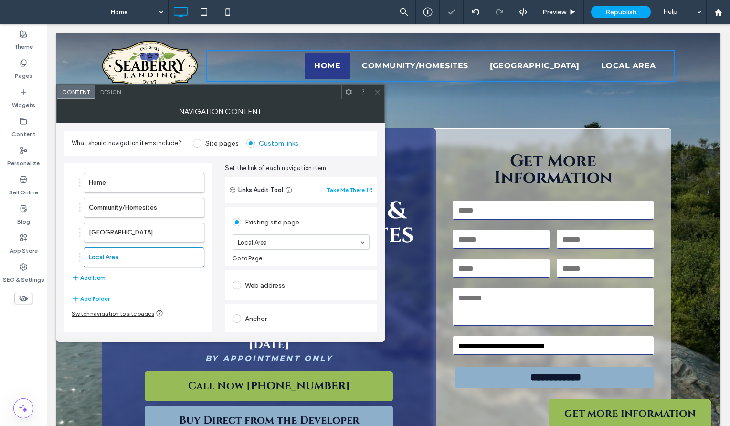
click at [94, 276] on button "Add Item" at bounding box center [89, 277] width 34 height 11
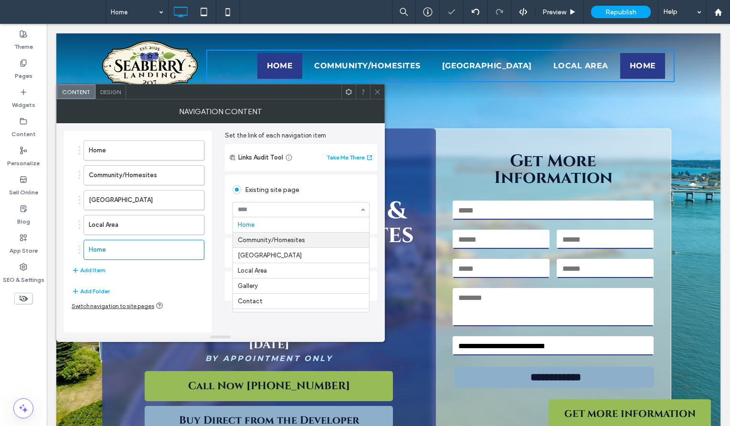
scroll to position [35, 0]
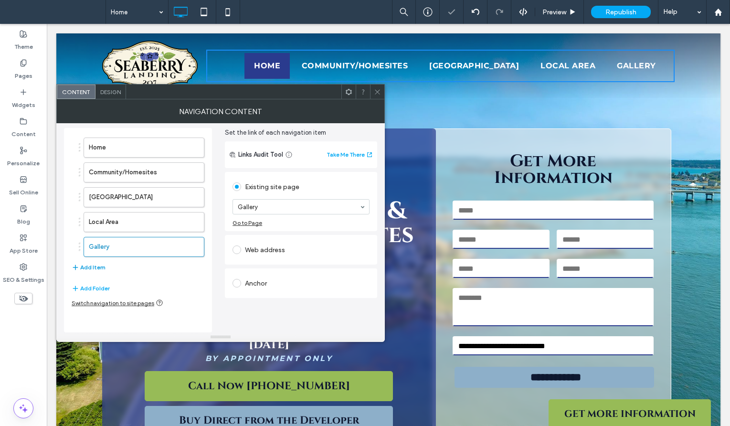
click at [91, 267] on button "Add Item" at bounding box center [89, 266] width 34 height 11
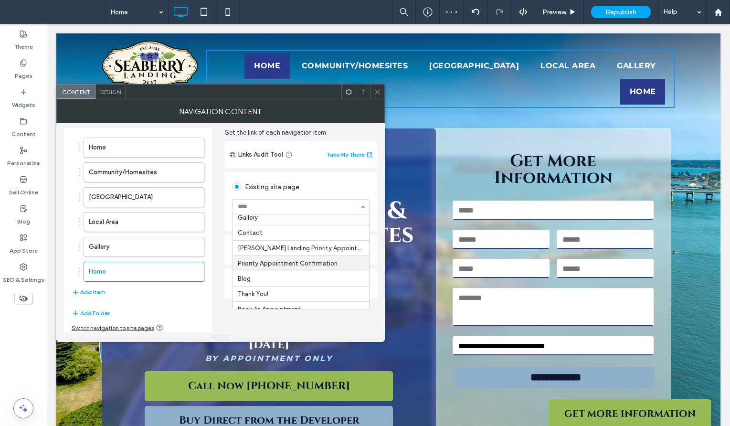
scroll to position [64, 0]
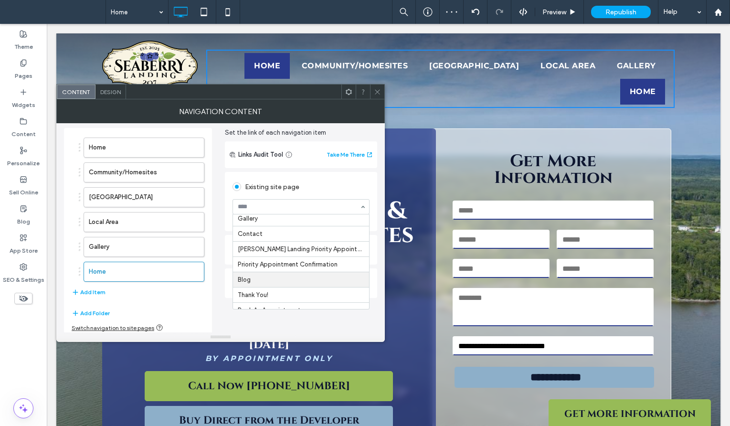
click at [272, 277] on div "Home Community/Homesites Oceanfront Farmhouse Local Area Gallery Contact Seaber…" at bounding box center [301, 261] width 136 height 94
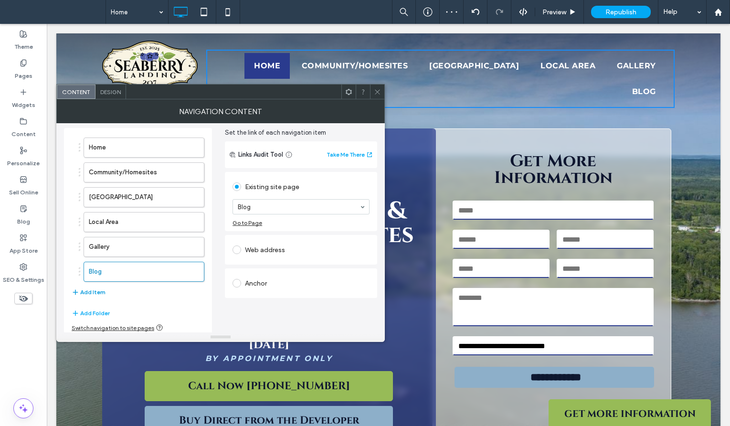
click at [96, 289] on button "Add Item" at bounding box center [89, 291] width 34 height 11
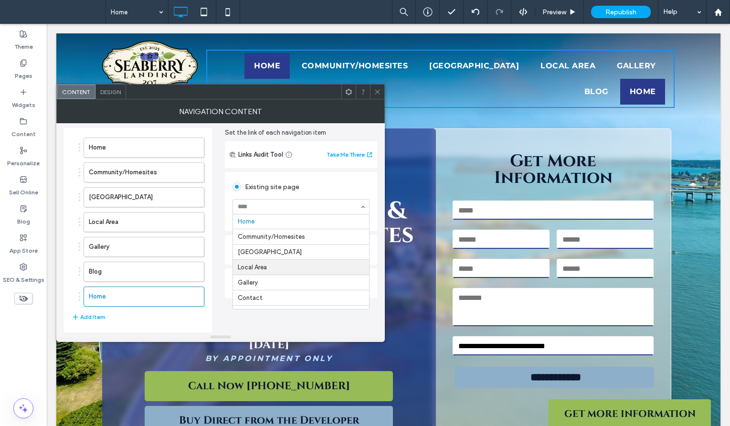
scroll to position [0, 0]
click at [210, 183] on div "Home Community/Homesites Oceanfront Farmhouse Local Area Gallery Blog Home Add …" at bounding box center [138, 244] width 148 height 233
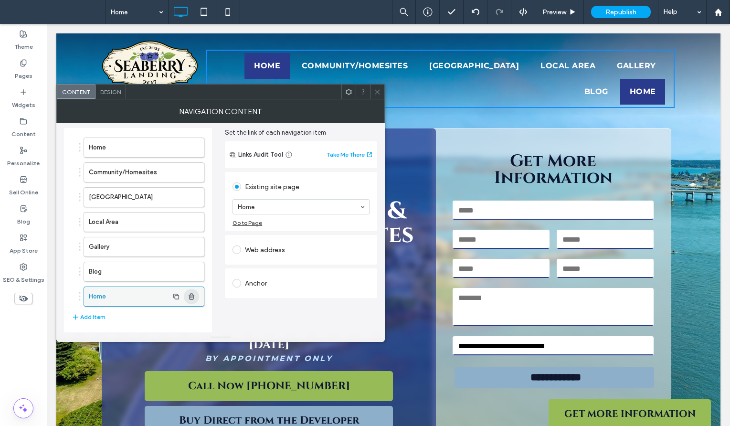
click at [194, 298] on icon "button" at bounding box center [192, 296] width 8 height 8
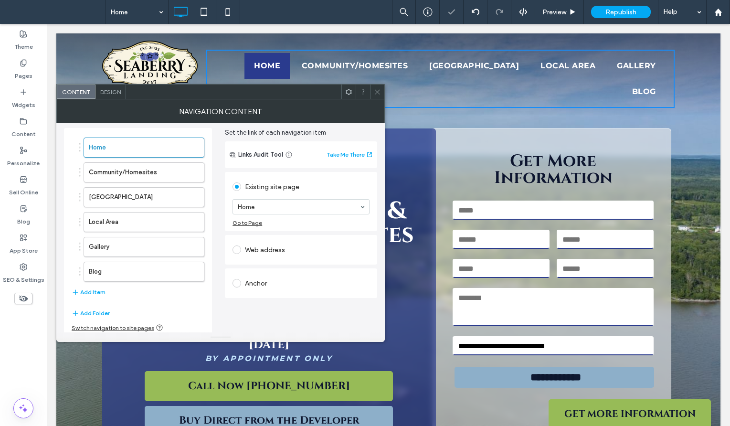
click at [112, 94] on span "Design" at bounding box center [110, 91] width 21 height 7
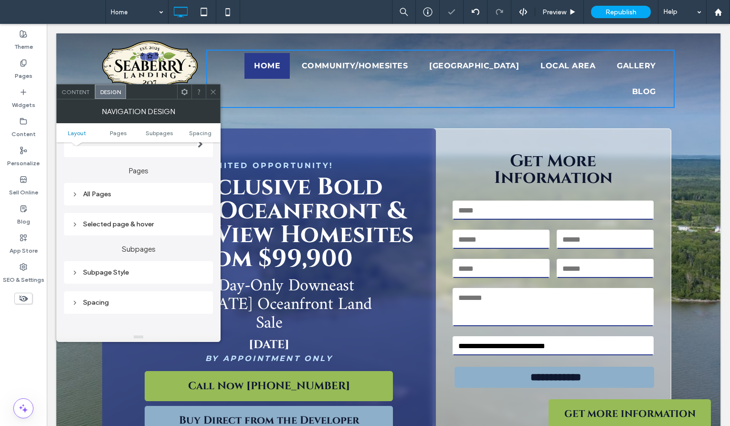
scroll to position [121, 0]
click at [92, 197] on div "All Pages" at bounding box center [139, 191] width 134 height 13
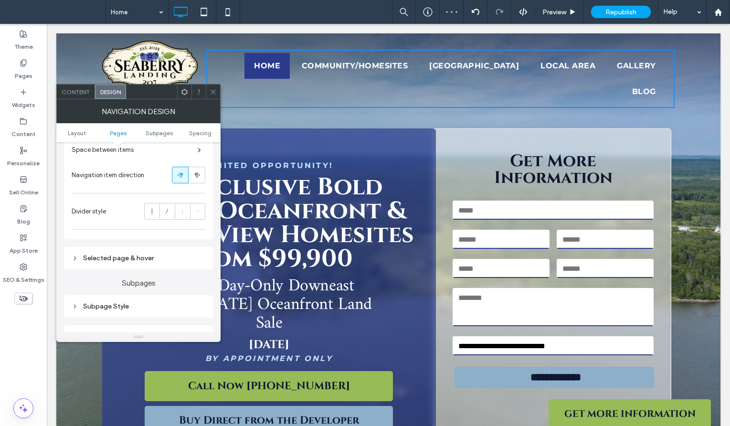
click at [129, 262] on div "Selected page & hover" at bounding box center [139, 258] width 134 height 8
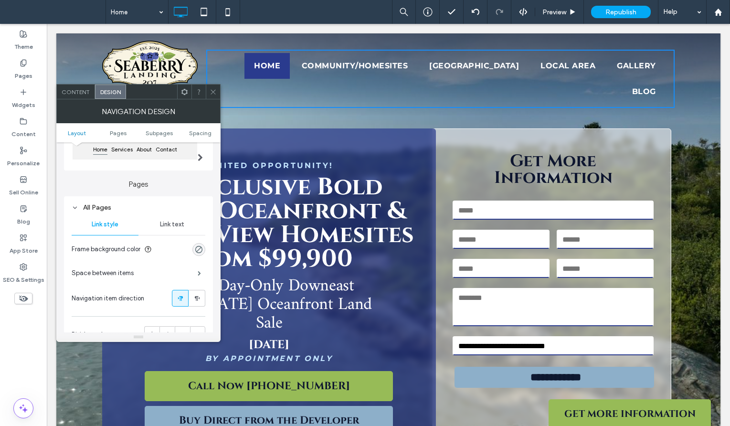
click at [173, 221] on div "Link text" at bounding box center [171, 224] width 67 height 21
click at [78, 90] on span "Content" at bounding box center [76, 91] width 28 height 7
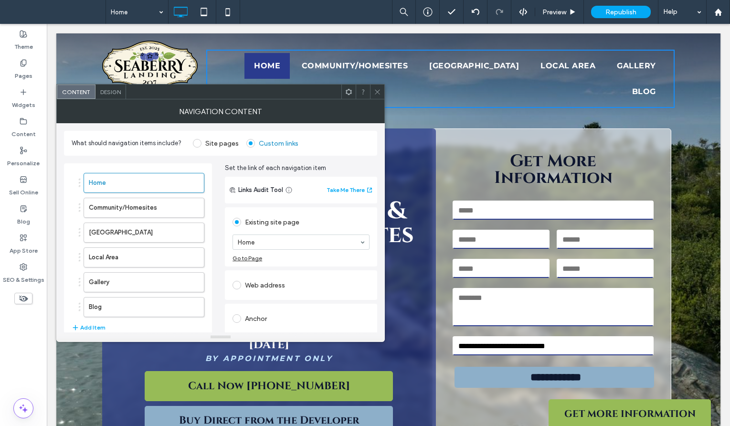
scroll to position [39, 0]
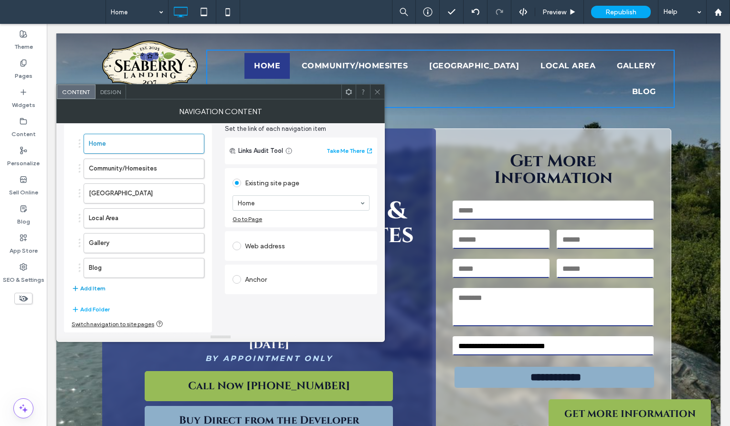
click at [89, 284] on button "Add Item" at bounding box center [89, 287] width 34 height 11
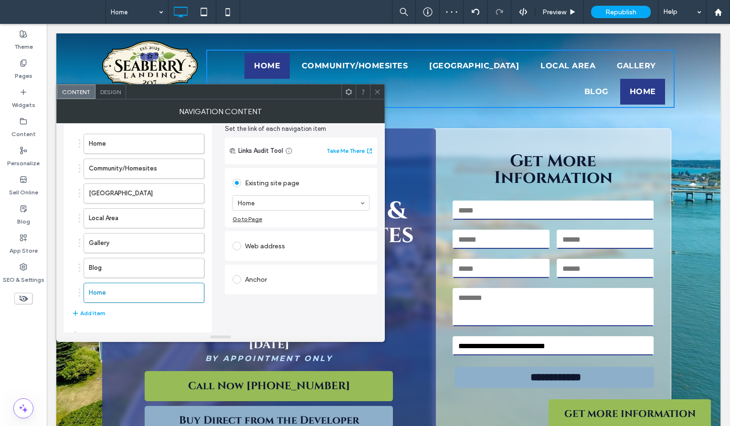
click at [224, 197] on div "Home Community/Homesites Oceanfront Farmhouse Local Area Gallery Blog Home Add …" at bounding box center [220, 236] width 313 height 240
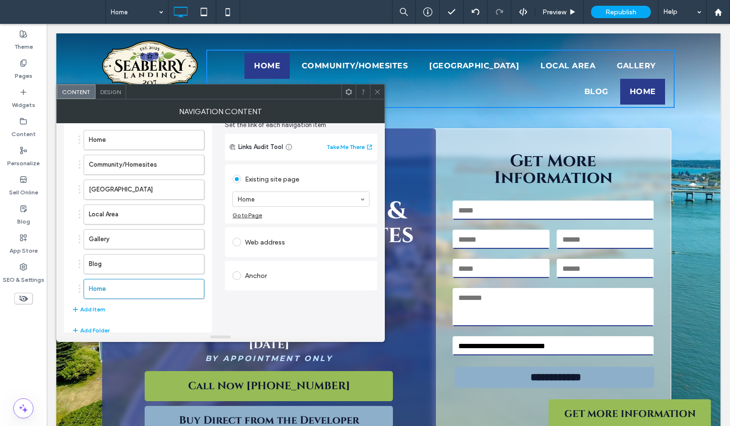
scroll to position [57, 0]
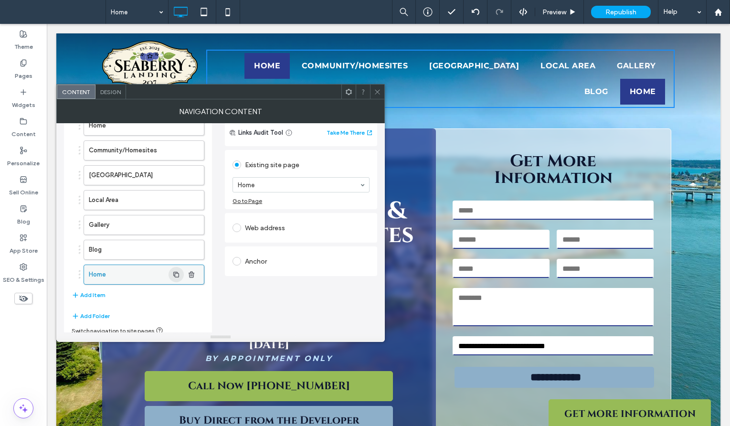
click at [179, 272] on icon "button" at bounding box center [176, 275] width 8 height 8
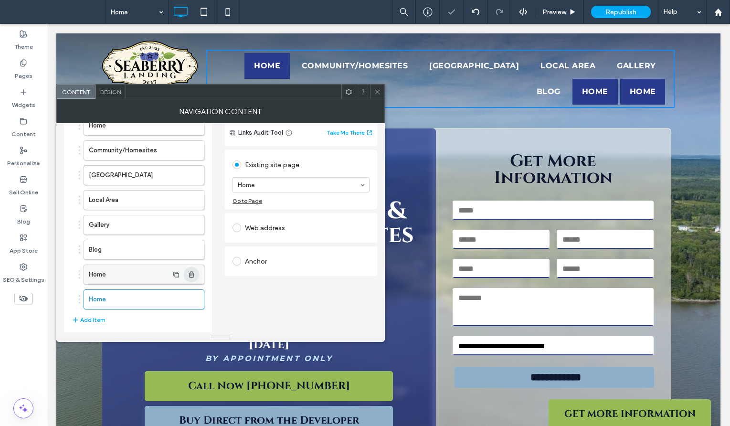
click at [198, 274] on span "button" at bounding box center [191, 274] width 15 height 15
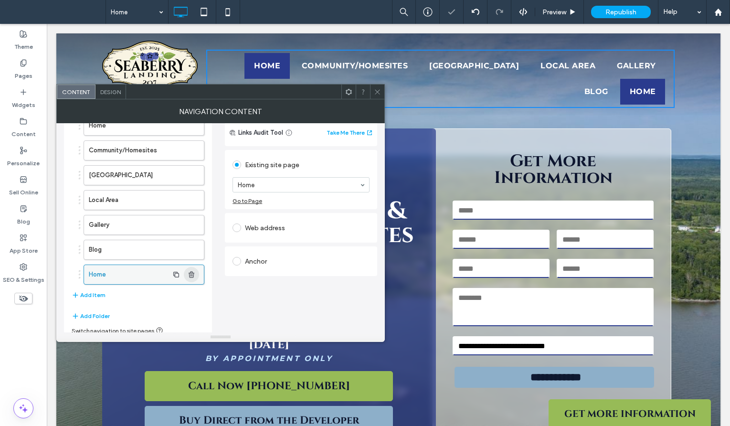
click at [195, 275] on span "button" at bounding box center [191, 274] width 15 height 15
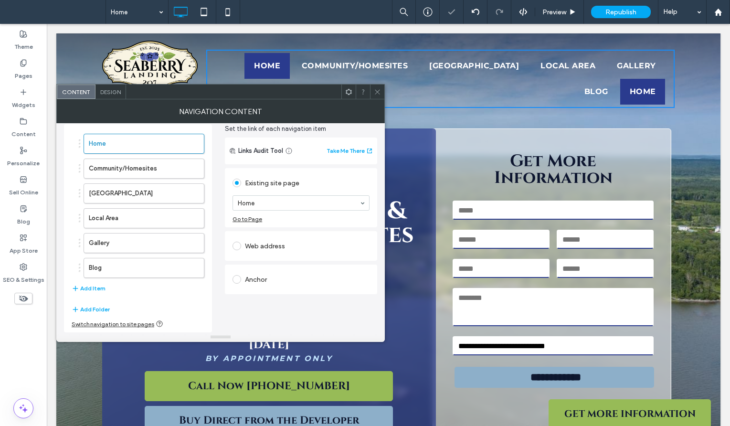
scroll to position [39, 0]
click at [100, 309] on button "Add Folder" at bounding box center [91, 308] width 38 height 11
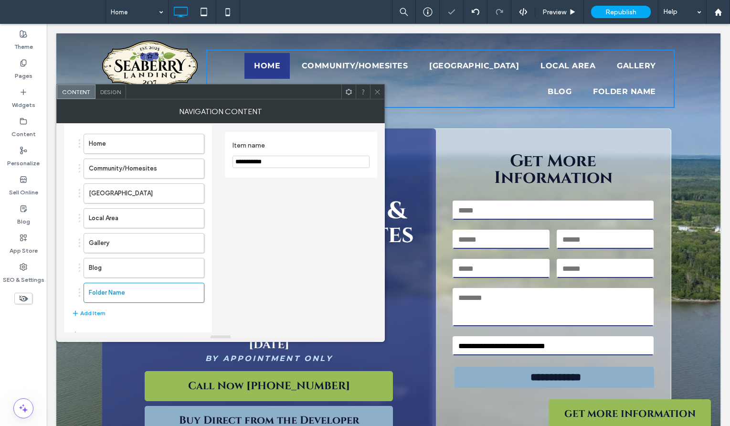
click at [264, 162] on input "**********" at bounding box center [300, 162] width 137 height 12
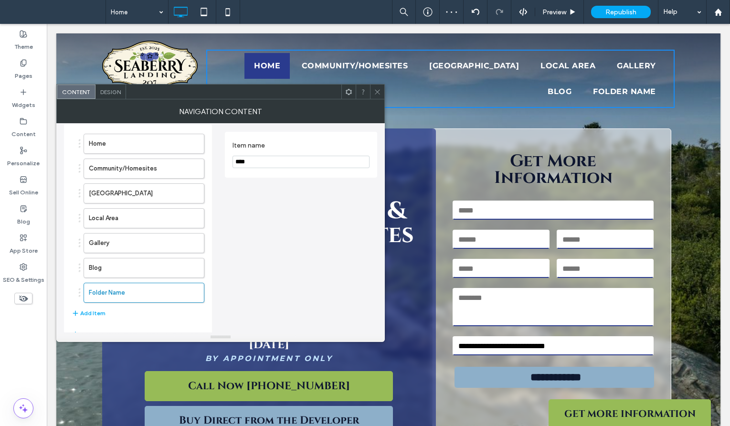
type input "****"
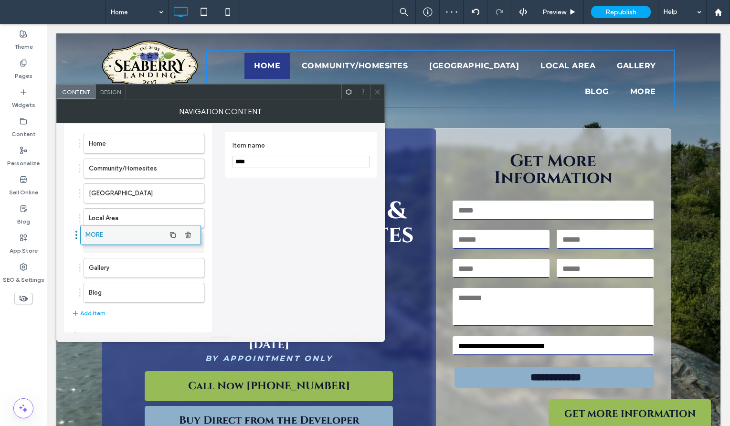
drag, startPoint x: 133, startPoint y: 287, endPoint x: 130, endPoint y: 230, distance: 57.4
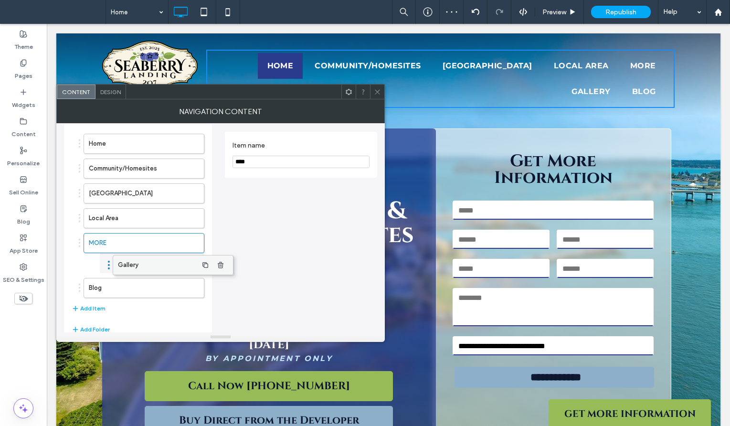
drag, startPoint x: 111, startPoint y: 263, endPoint x: 140, endPoint y: 261, distance: 29.2
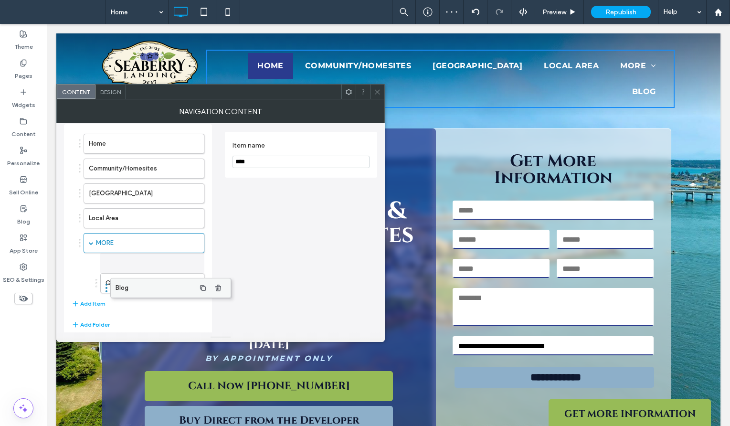
drag, startPoint x: 126, startPoint y: 291, endPoint x: 153, endPoint y: 291, distance: 27.2
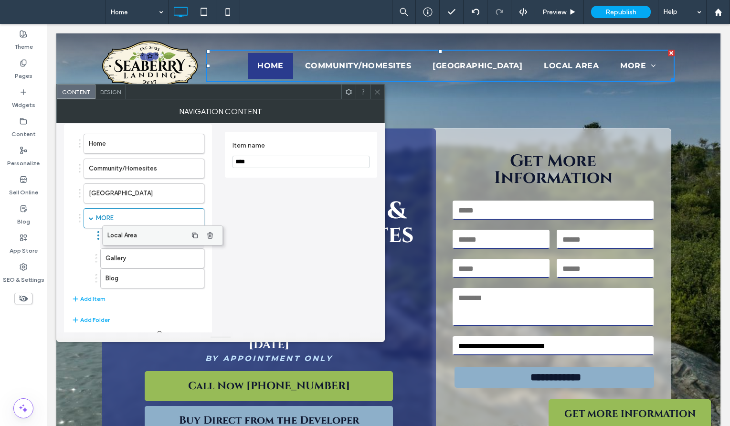
drag, startPoint x: 142, startPoint y: 212, endPoint x: 161, endPoint y: 229, distance: 25.3
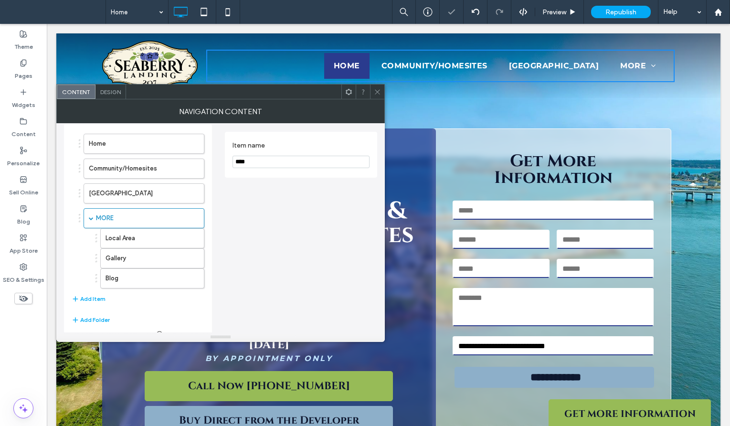
click at [374, 94] on icon at bounding box center [377, 91] width 7 height 7
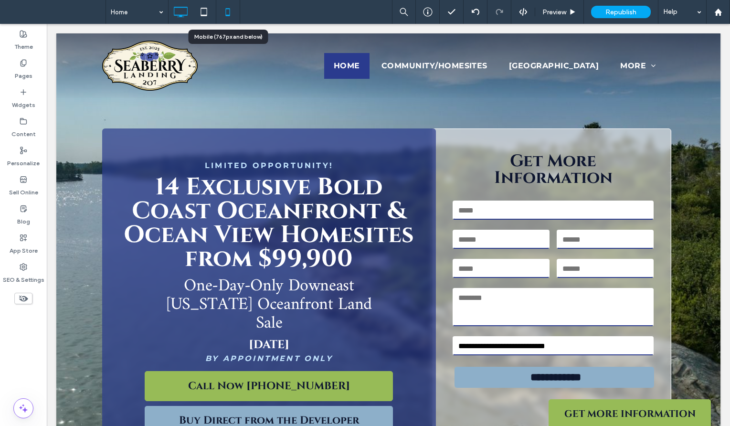
click at [231, 14] on icon at bounding box center [227, 11] width 19 height 19
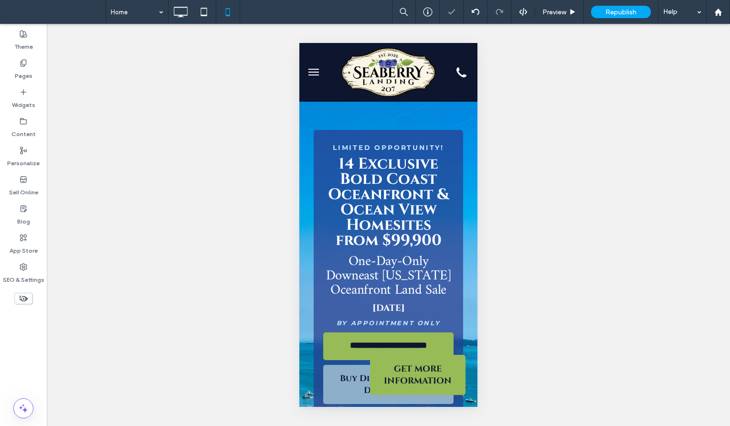
scroll to position [0, 0]
click at [320, 77] on button "menu" at bounding box center [313, 72] width 19 height 19
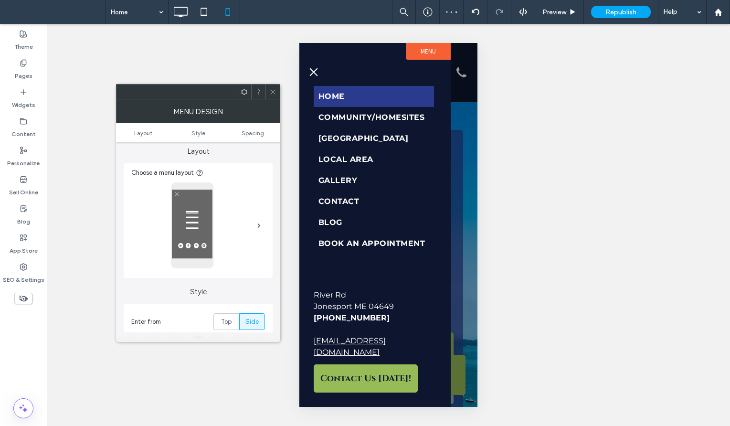
scroll to position [28, 0]
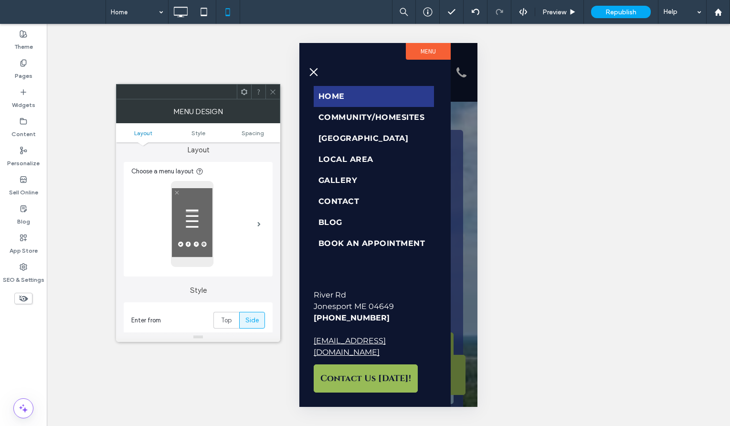
click at [266, 94] on div at bounding box center [272, 91] width 14 height 14
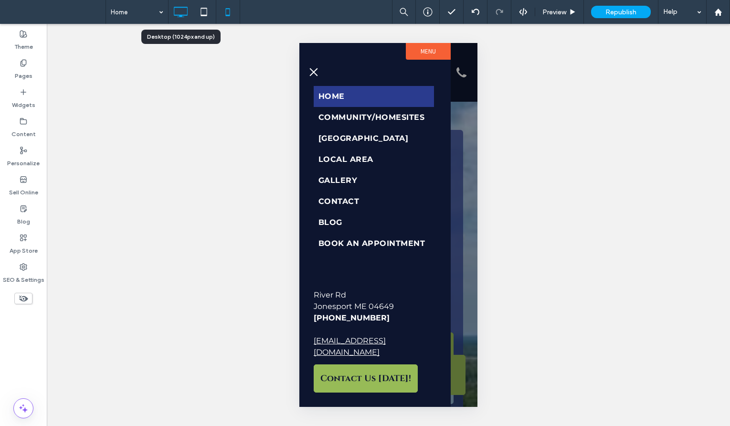
click at [183, 19] on icon at bounding box center [180, 11] width 19 height 19
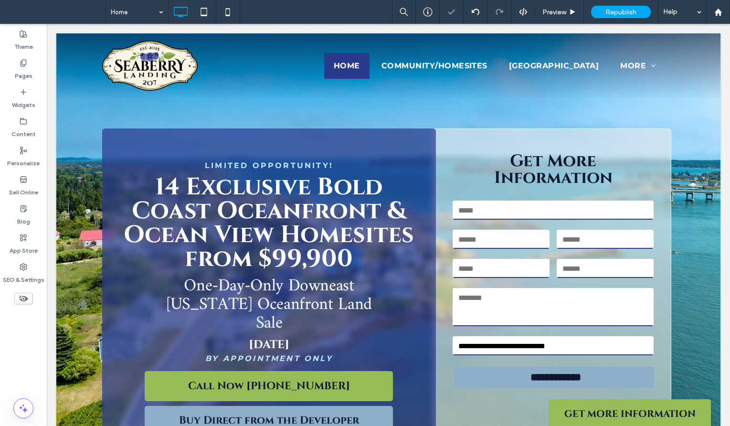
scroll to position [0, 0]
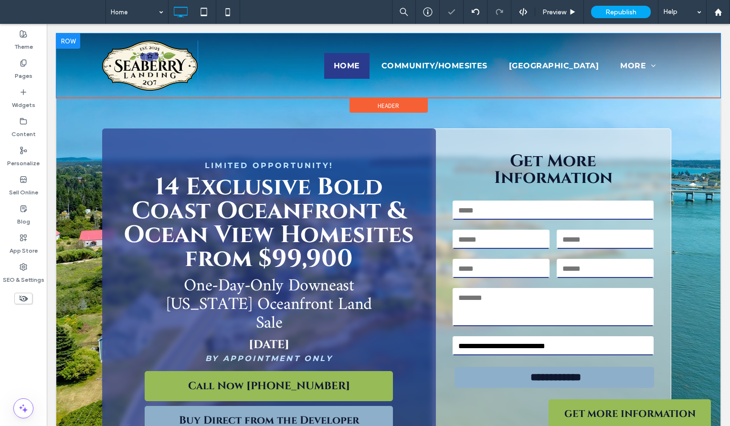
click at [295, 59] on nav "Home Community/Homesites Oceanfront Farmhouse MORE Local Area Gallery Blog" at bounding box center [440, 66] width 469 height 32
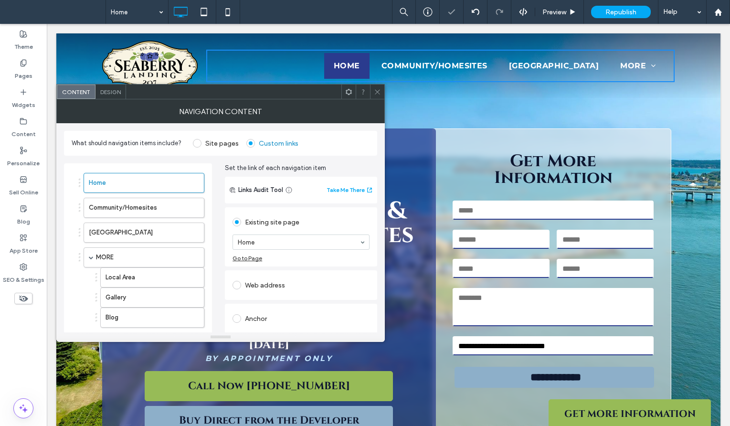
scroll to position [50, 0]
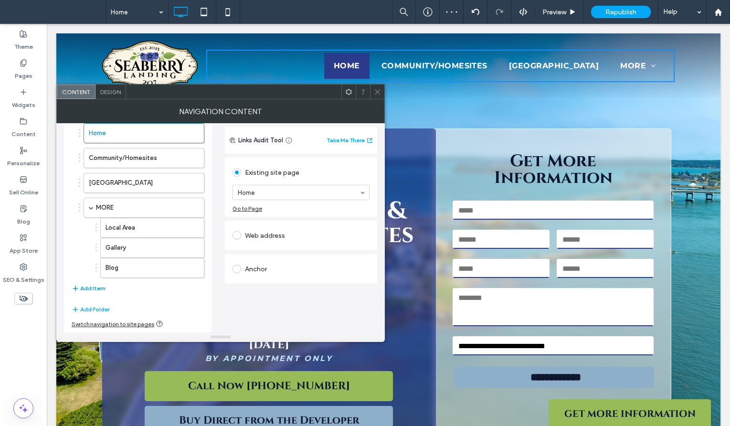
click at [102, 287] on button "Add Item" at bounding box center [89, 287] width 34 height 11
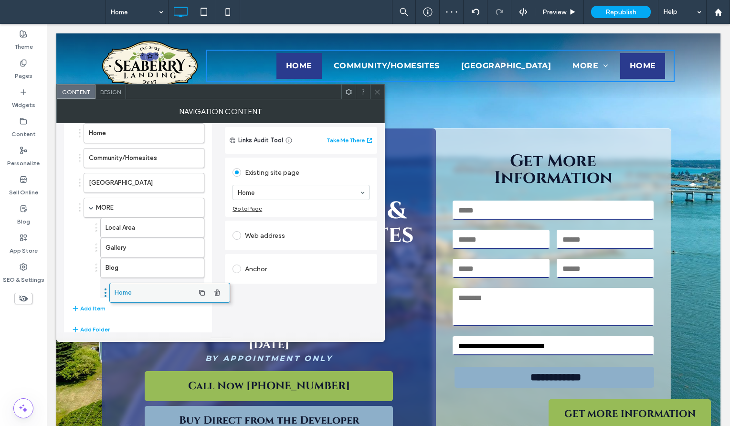
drag, startPoint x: 135, startPoint y: 285, endPoint x: 161, endPoint y: 285, distance: 25.8
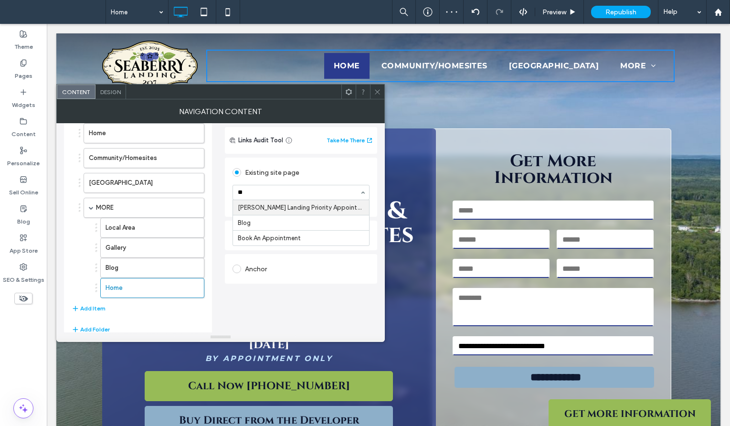
type input "***"
click at [375, 95] on span at bounding box center [377, 91] width 7 height 14
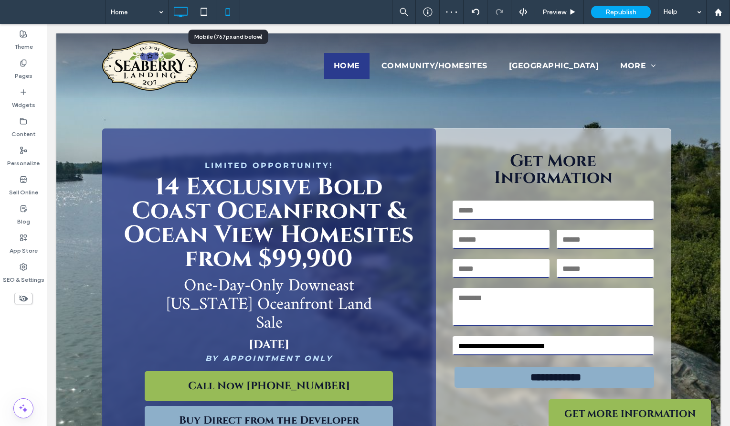
click at [228, 16] on use at bounding box center [227, 12] width 4 height 8
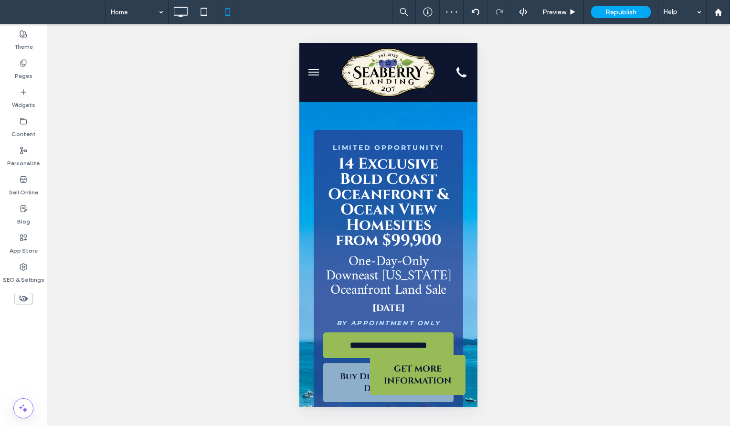
scroll to position [0, 0]
click at [313, 69] on span "menu" at bounding box center [313, 69] width 10 height 1
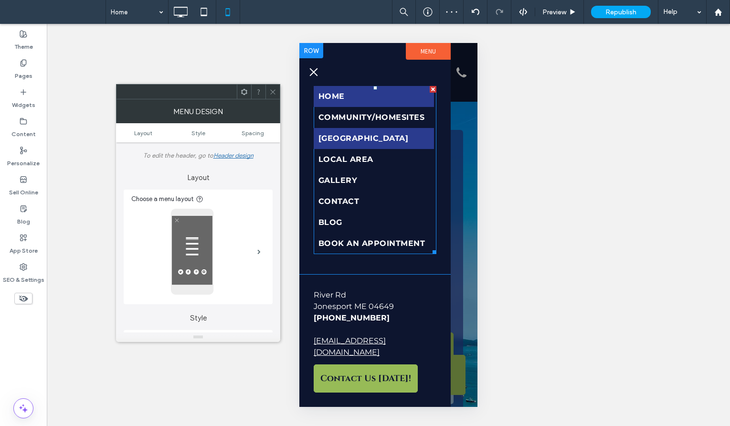
click at [394, 149] on link "[GEOGRAPHIC_DATA]" at bounding box center [373, 138] width 120 height 21
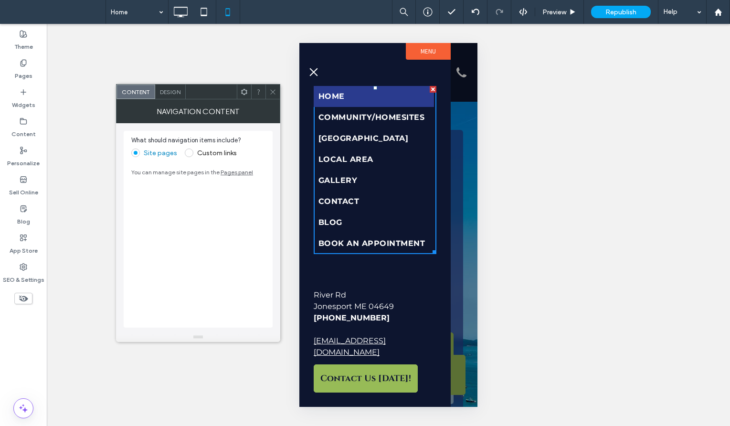
click at [206, 150] on label "Custom links" at bounding box center [217, 153] width 40 height 8
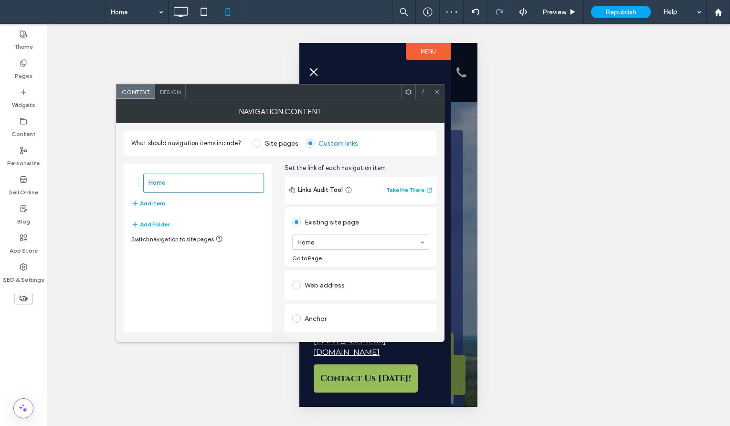
click at [163, 241] on div "Switch navigation to site pages" at bounding box center [177, 239] width 92 height 8
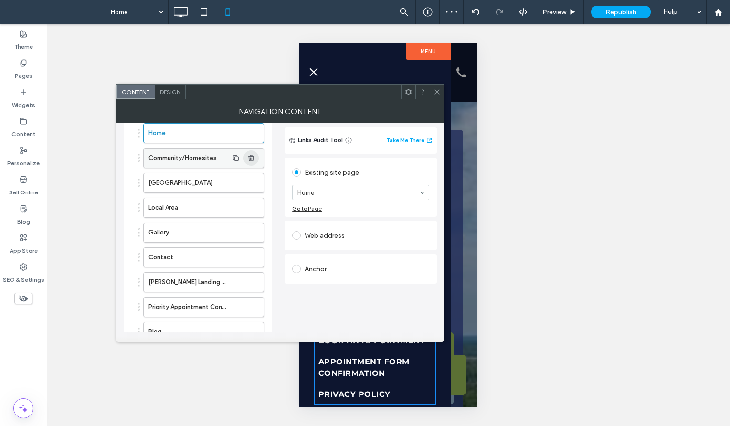
scroll to position [51, 0]
click at [252, 257] on icon "button" at bounding box center [251, 256] width 8 height 8
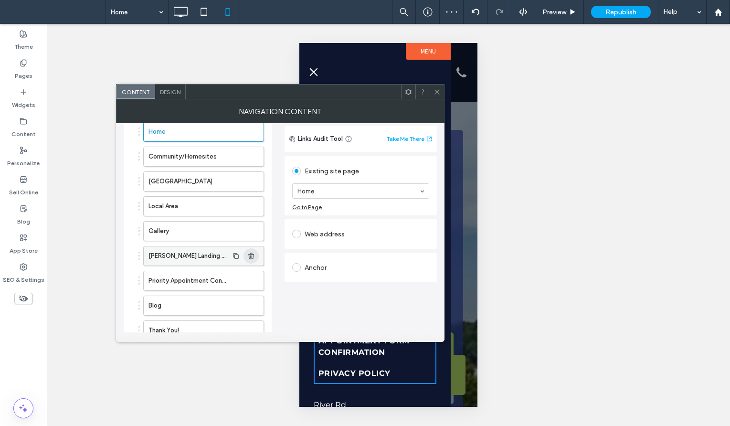
click at [252, 257] on icon "button" at bounding box center [251, 256] width 8 height 8
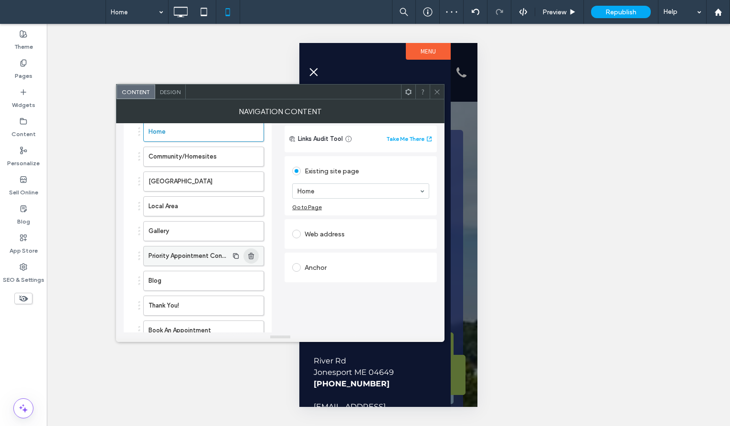
click at [252, 257] on icon "button" at bounding box center [251, 256] width 8 height 8
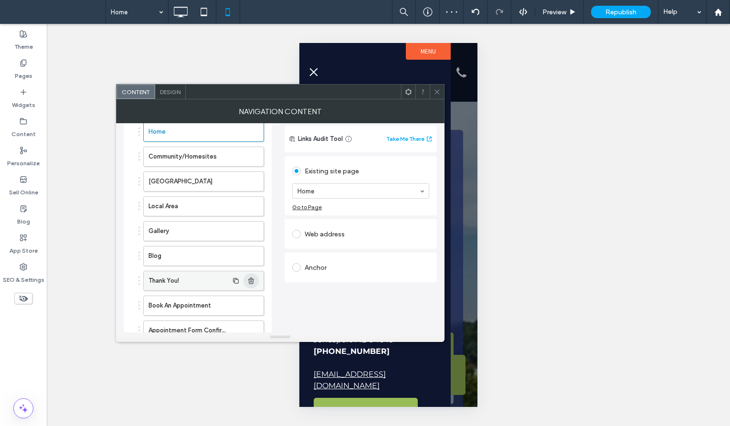
click at [254, 278] on icon "button" at bounding box center [251, 281] width 8 height 8
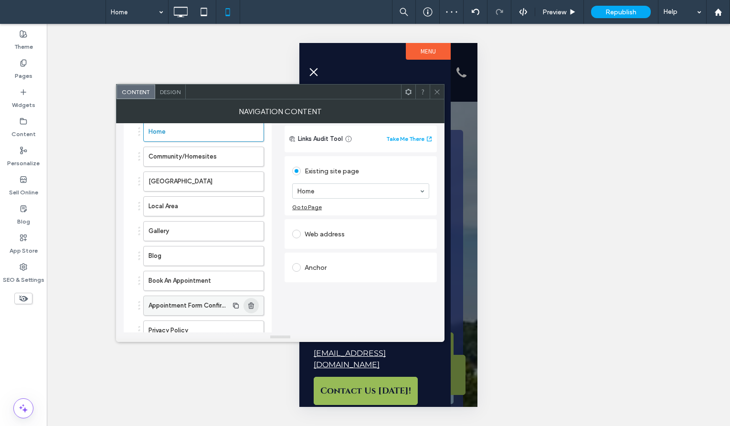
click at [254, 305] on icon "button" at bounding box center [251, 306] width 8 height 8
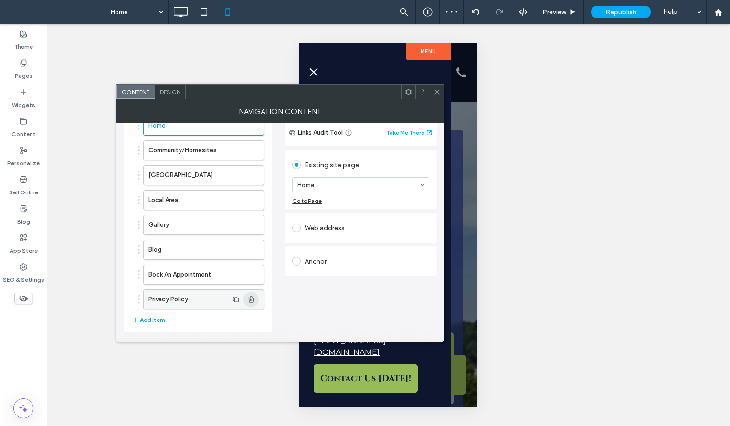
scroll to position [57, 0]
click at [254, 305] on span "button" at bounding box center [250, 299] width 15 height 15
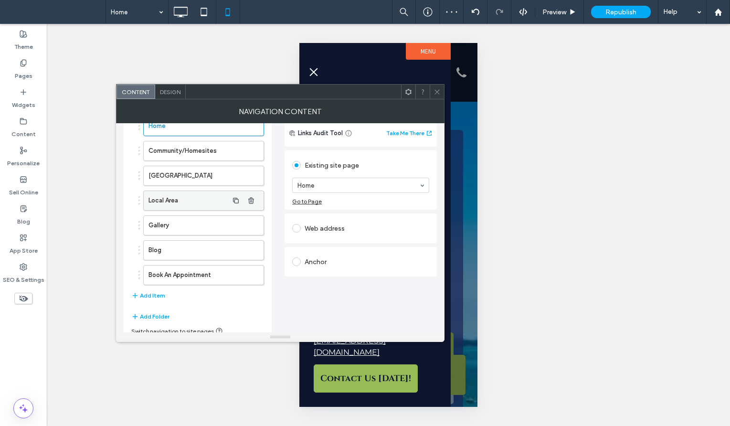
scroll to position [0, 0]
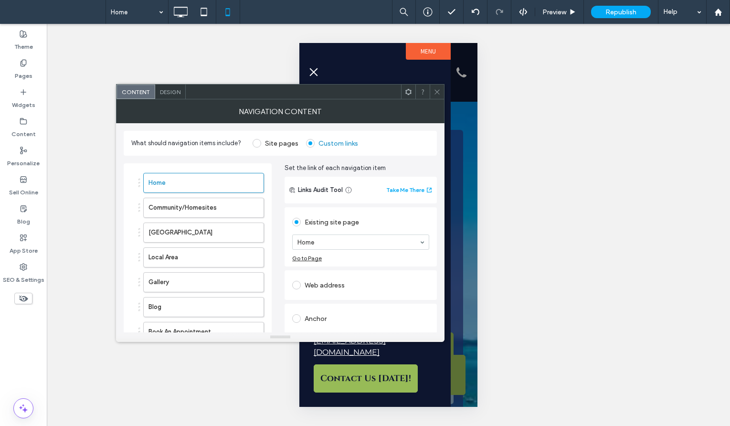
click at [431, 90] on div at bounding box center [436, 91] width 14 height 14
